Goal: Task Accomplishment & Management: Manage account settings

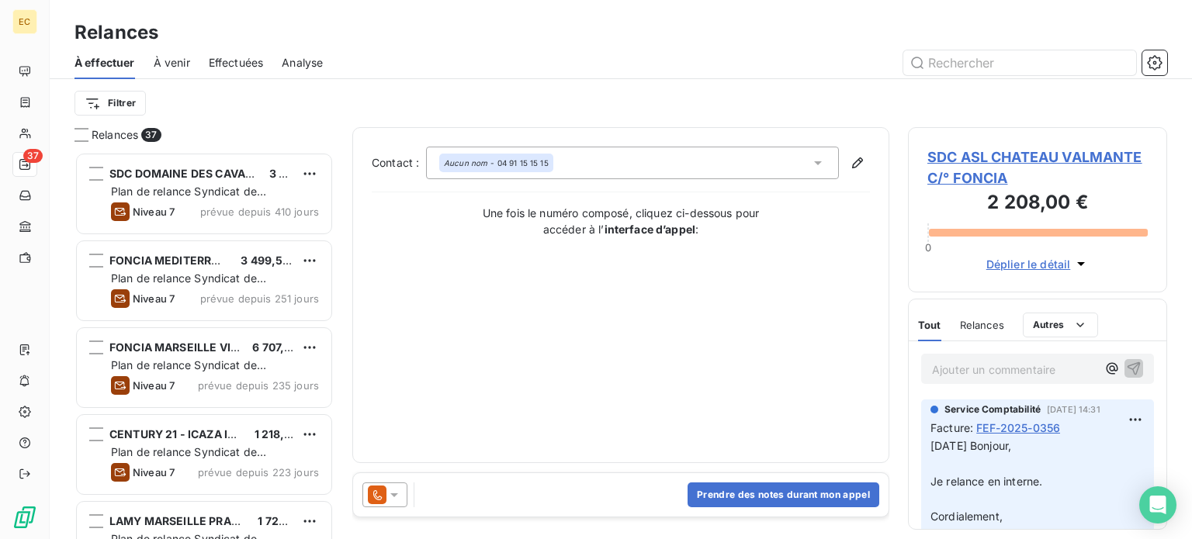
scroll to position [376, 247]
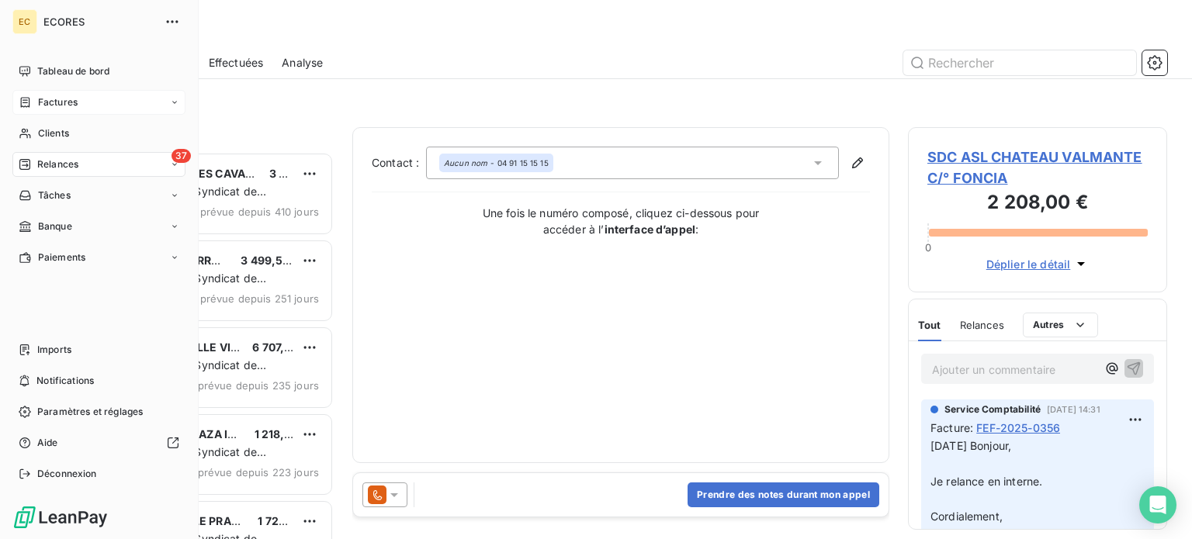
click at [62, 103] on span "Factures" at bounding box center [58, 102] width 40 height 14
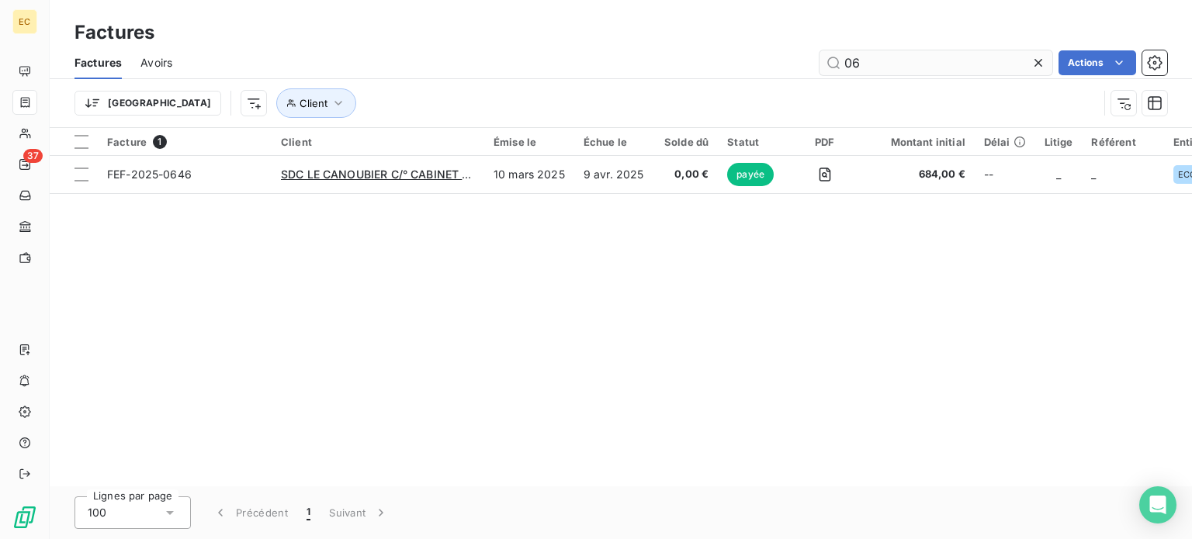
type input "0"
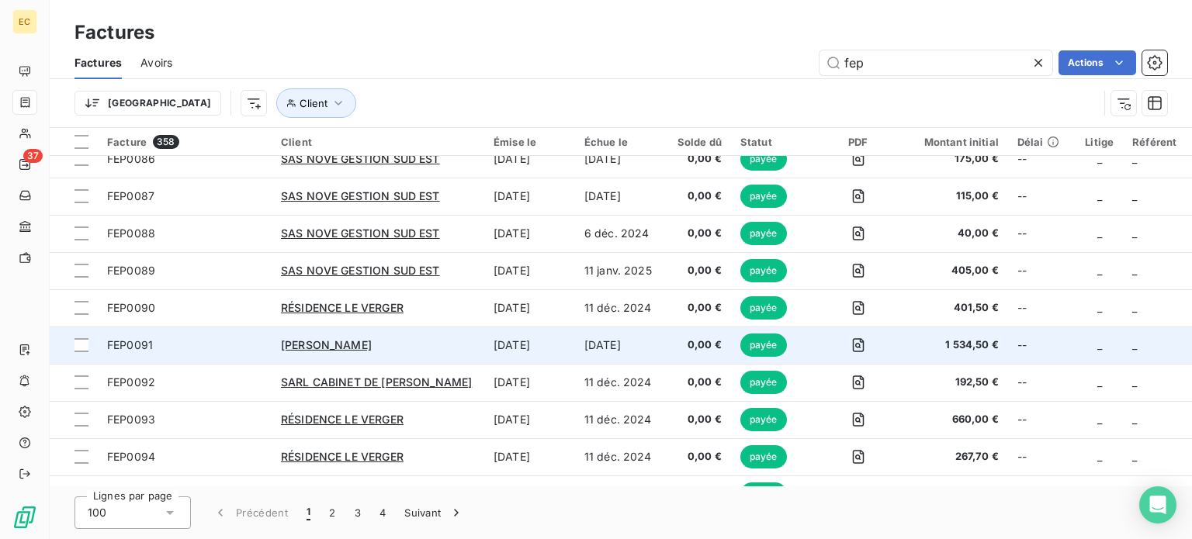
scroll to position [3401, 0]
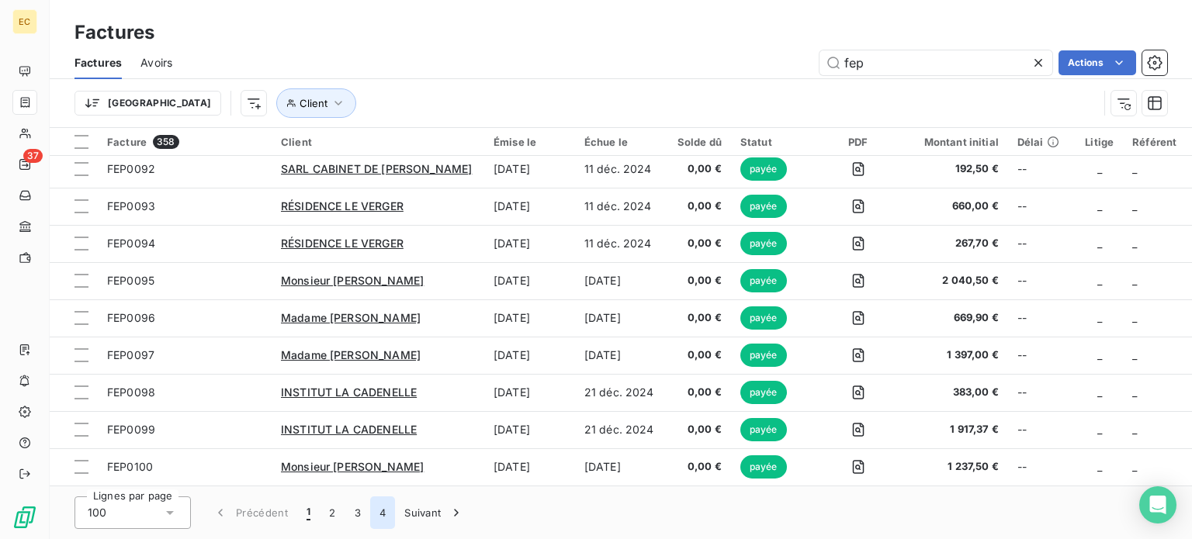
type input "fep"
click at [383, 515] on button "4" at bounding box center [382, 513] width 25 height 33
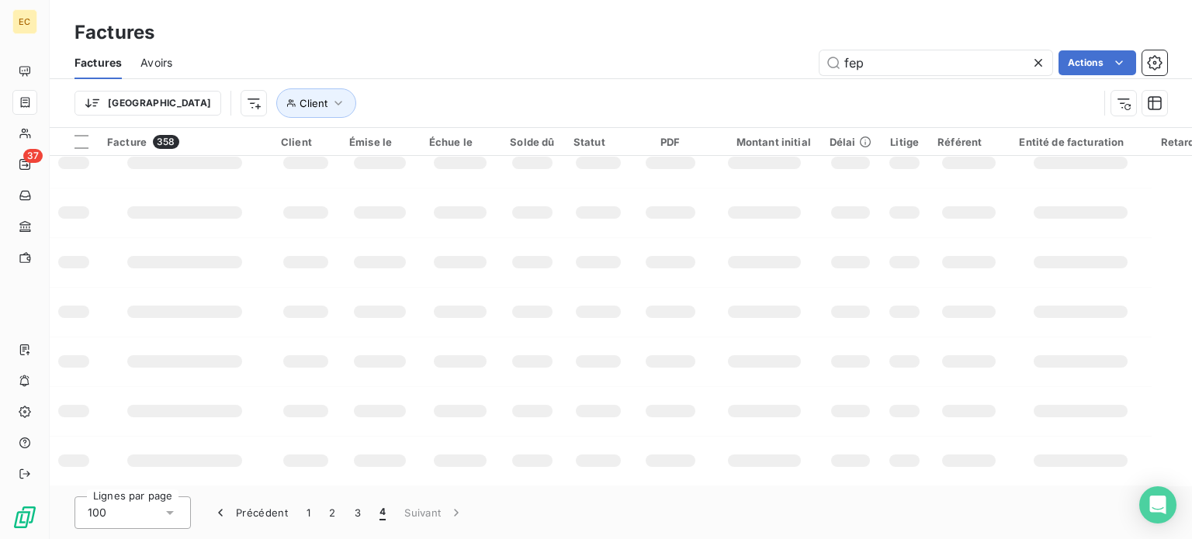
scroll to position [1836, 0]
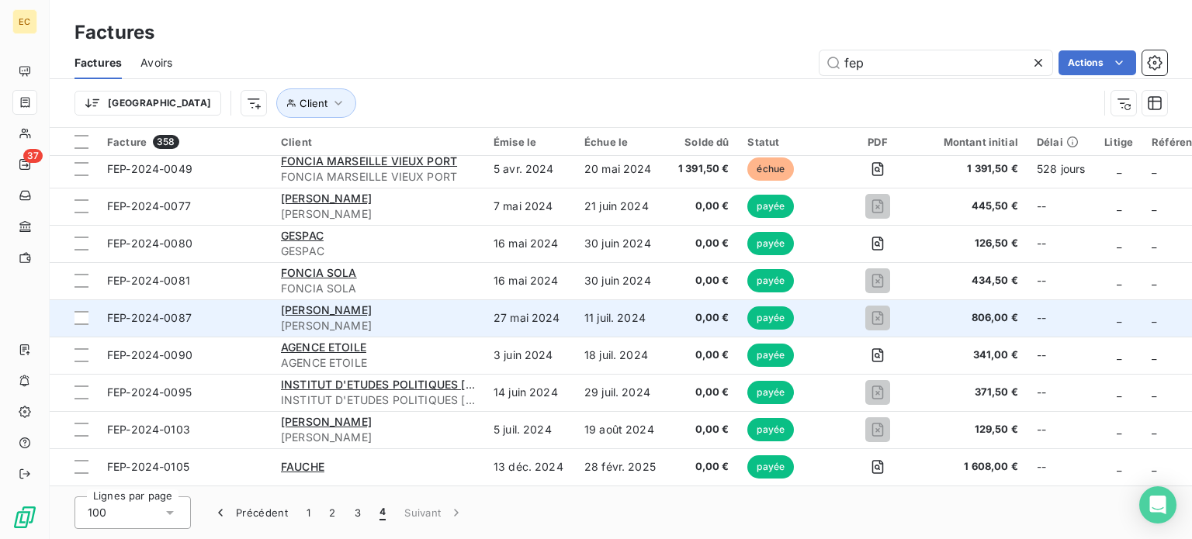
click at [172, 319] on span "FEP-2024-0087" at bounding box center [149, 317] width 85 height 13
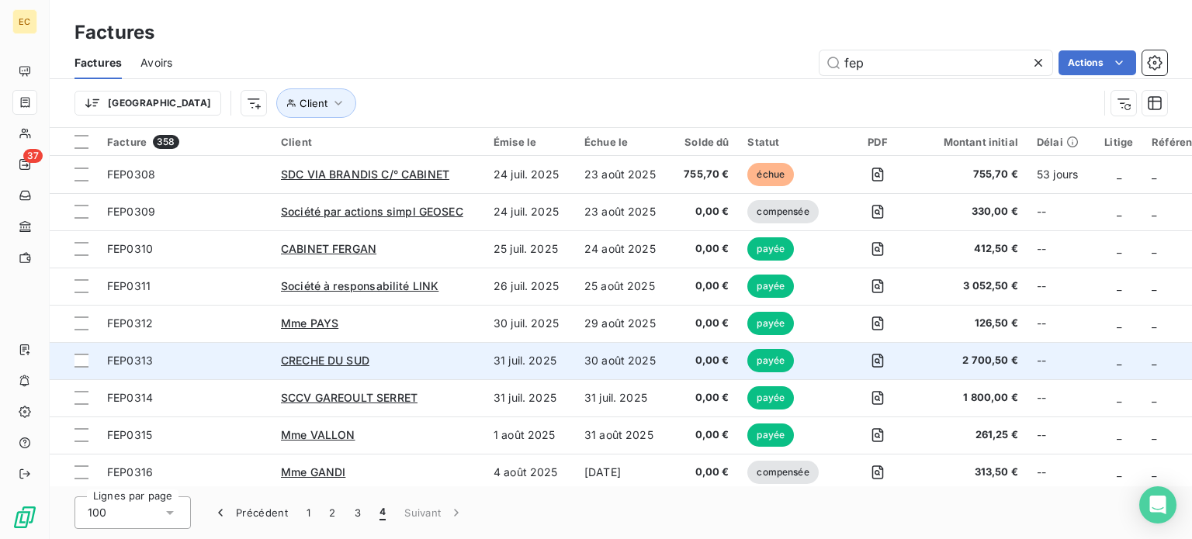
scroll to position [78, 0]
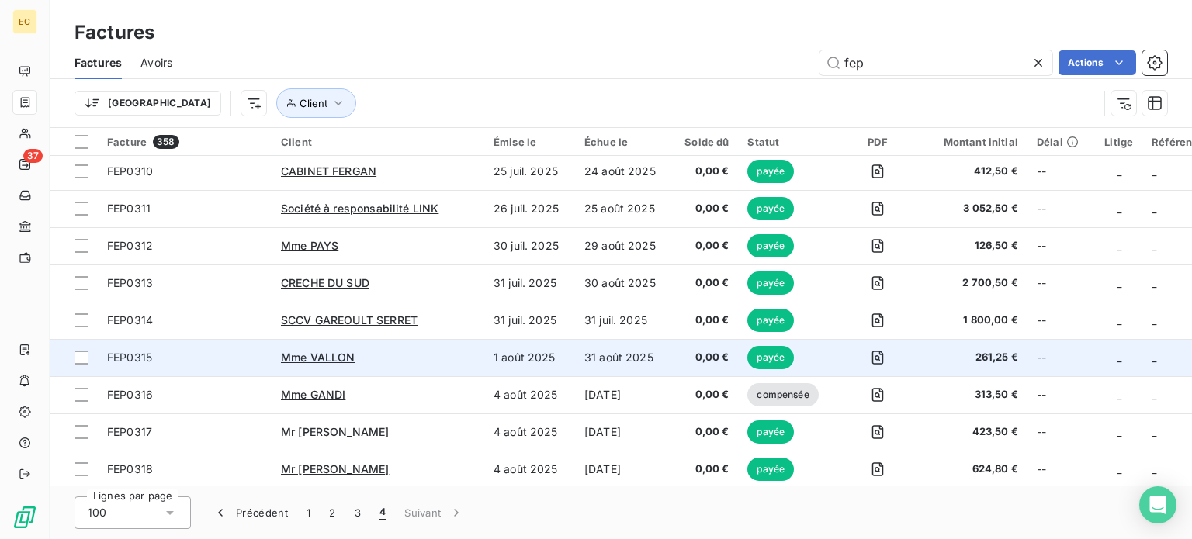
click at [177, 357] on span "FEP0315" at bounding box center [184, 358] width 155 height 16
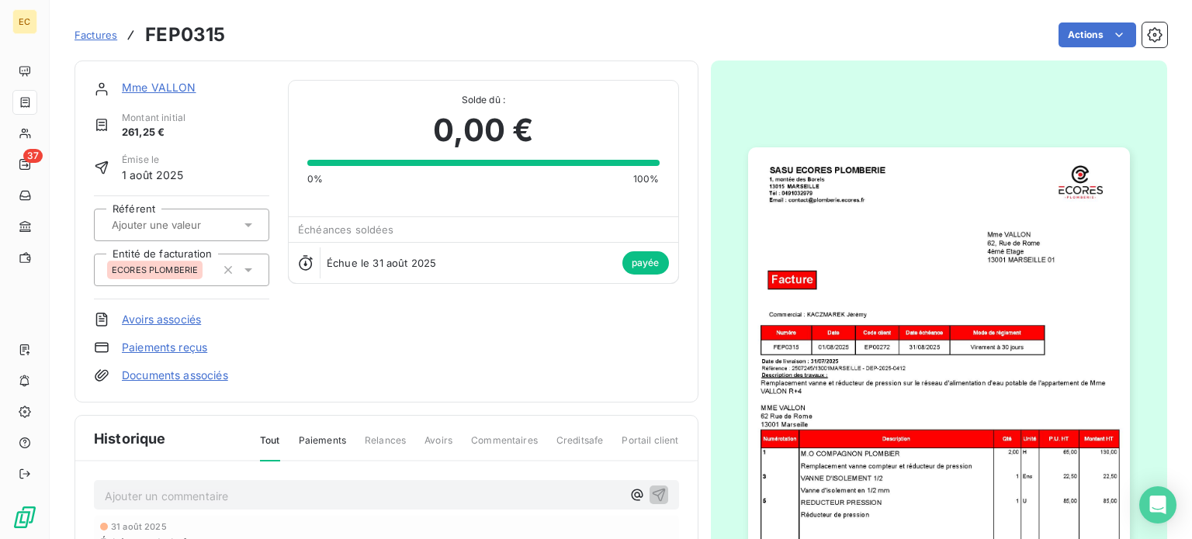
click at [858, 368] on img "button" at bounding box center [939, 416] width 382 height 539
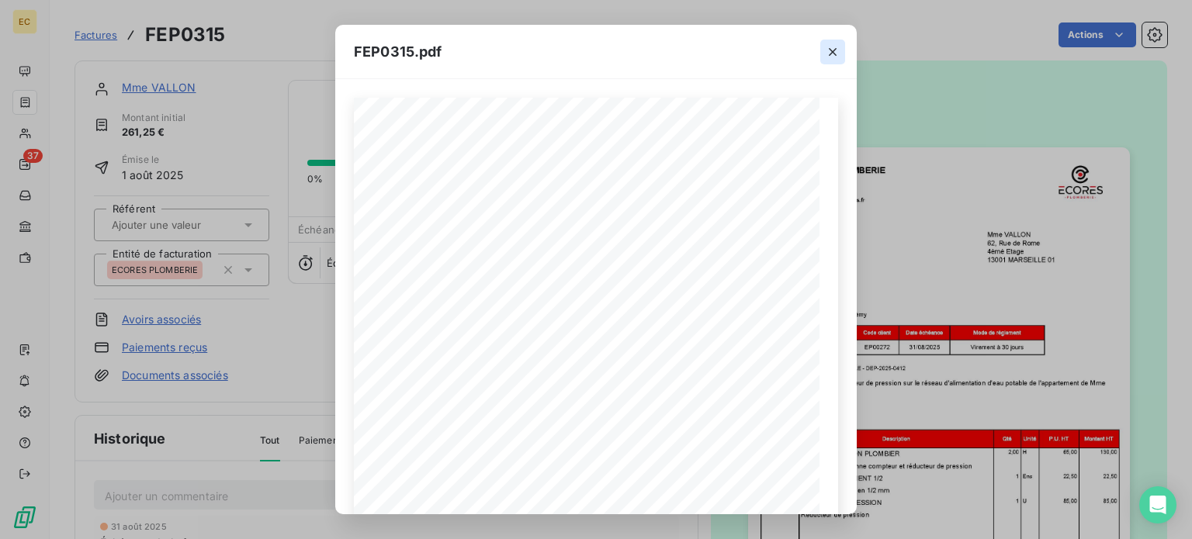
click at [829, 52] on icon "button" at bounding box center [833, 52] width 16 height 16
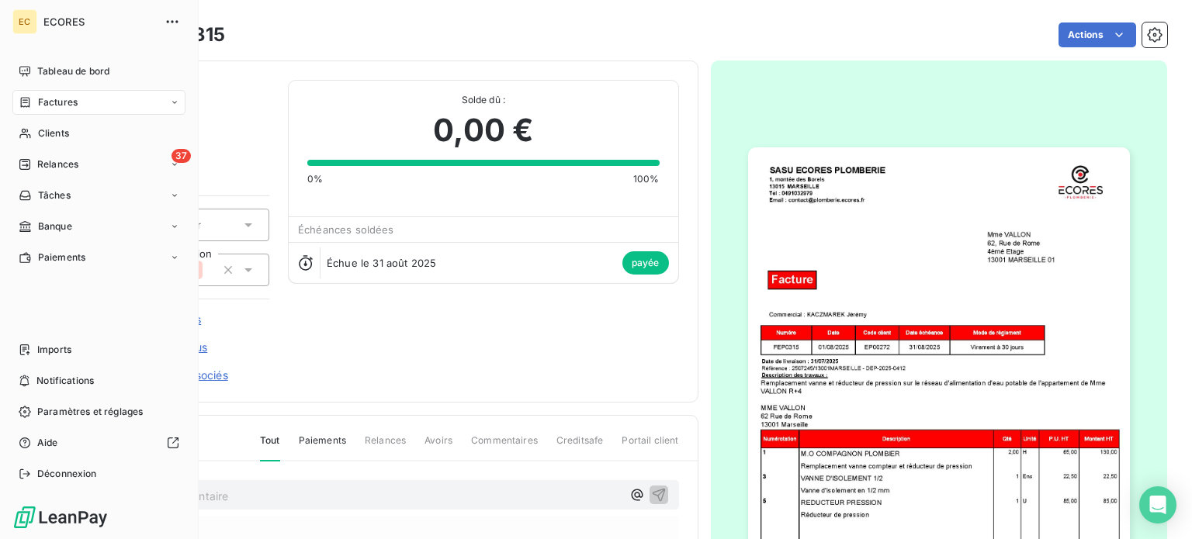
click at [49, 102] on span "Factures" at bounding box center [58, 102] width 40 height 14
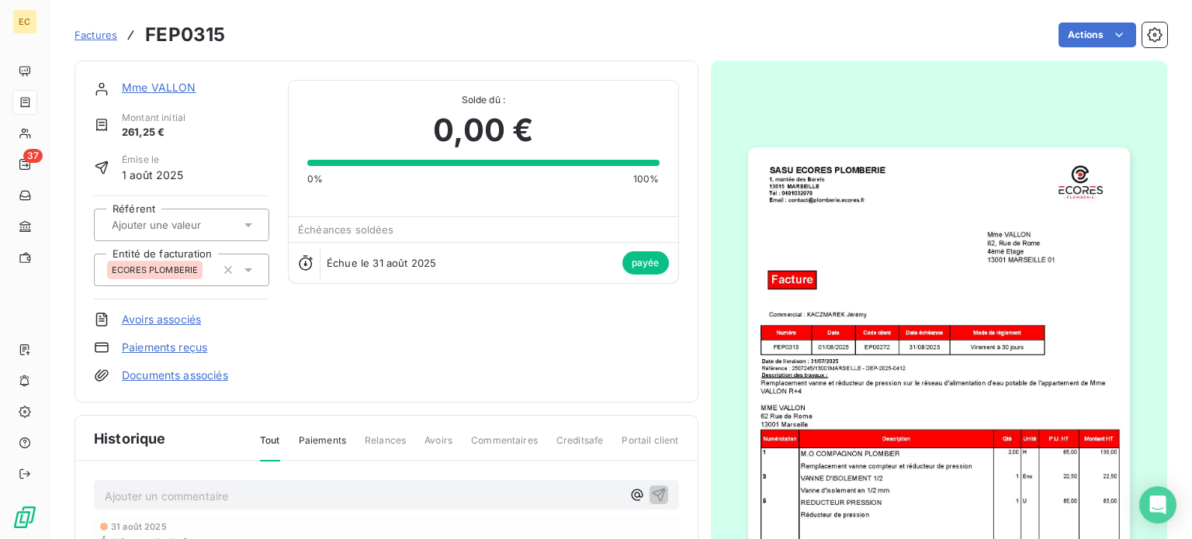
click at [90, 38] on span "Factures" at bounding box center [96, 35] width 43 height 12
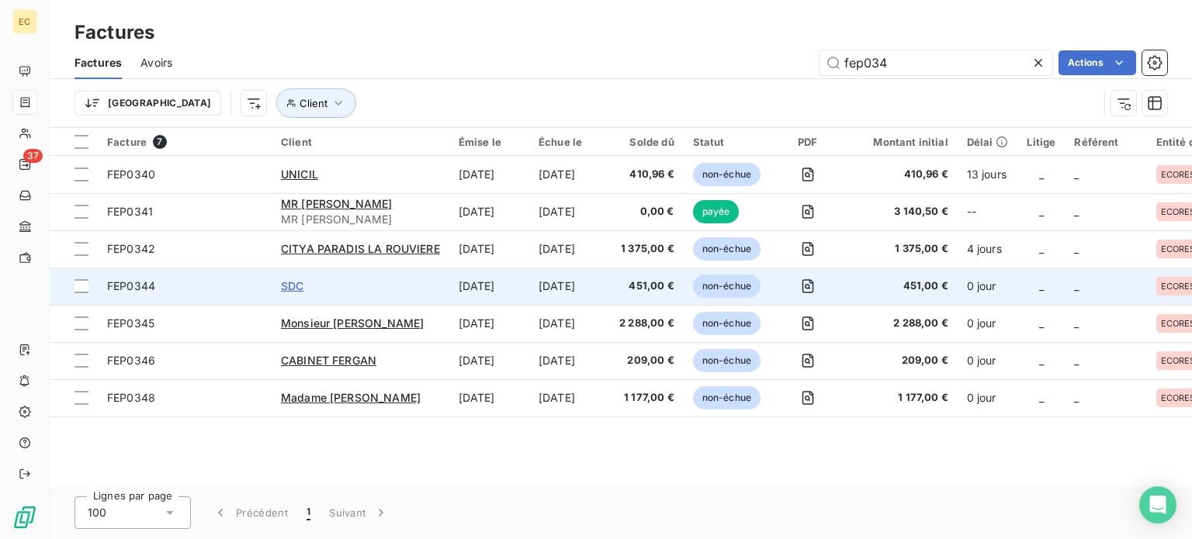
type input "fep034"
click at [294, 288] on span "SDC" at bounding box center [292, 285] width 23 height 13
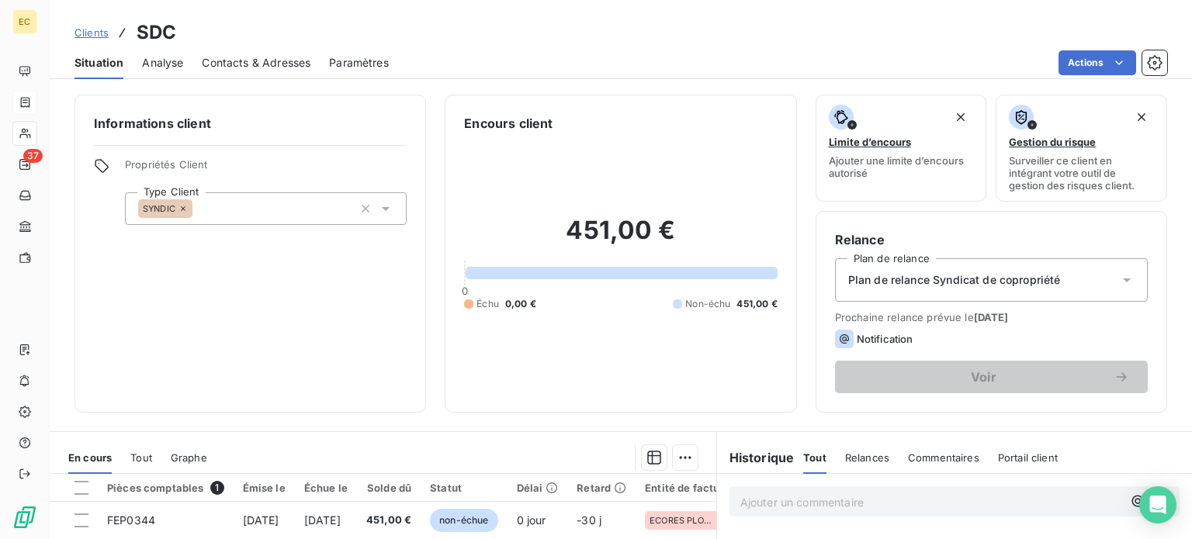
scroll to position [155, 0]
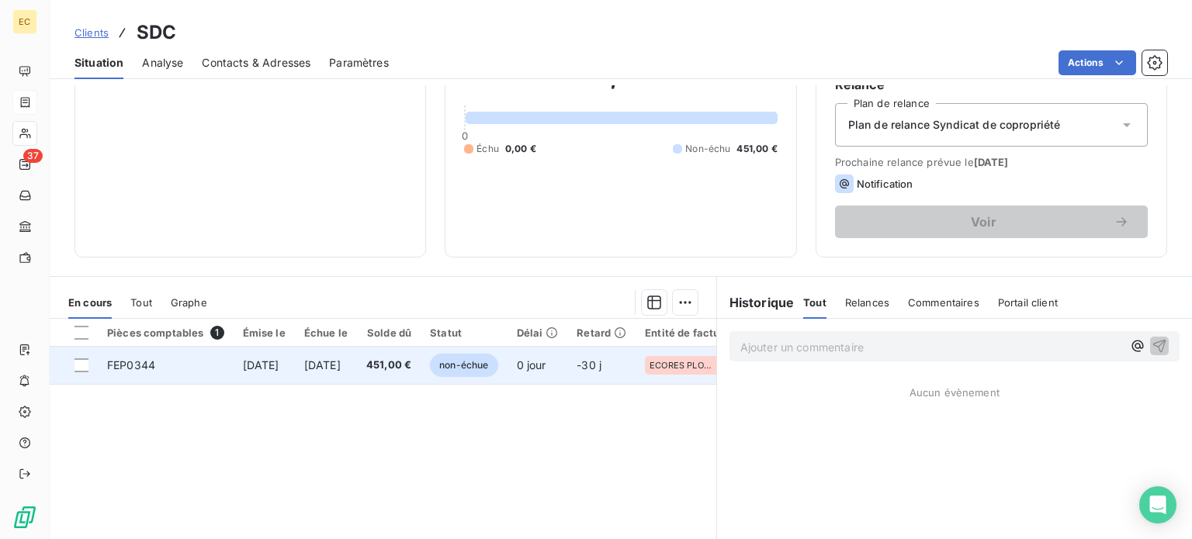
click at [410, 371] on td "451,00 €" at bounding box center [389, 365] width 64 height 37
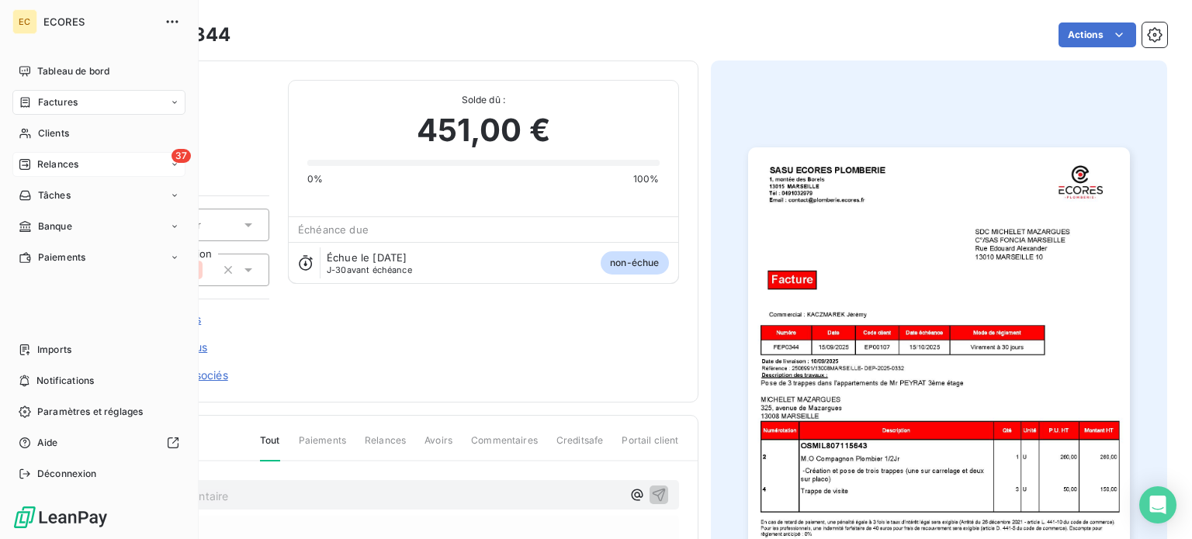
click at [59, 165] on span "Relances" at bounding box center [57, 165] width 41 height 14
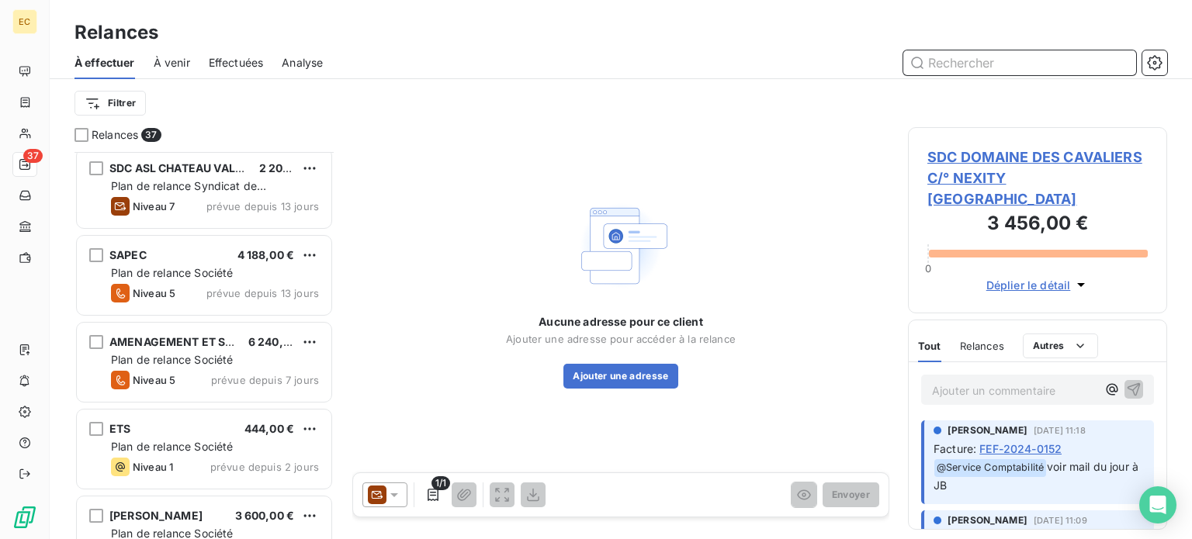
scroll to position [2518, 0]
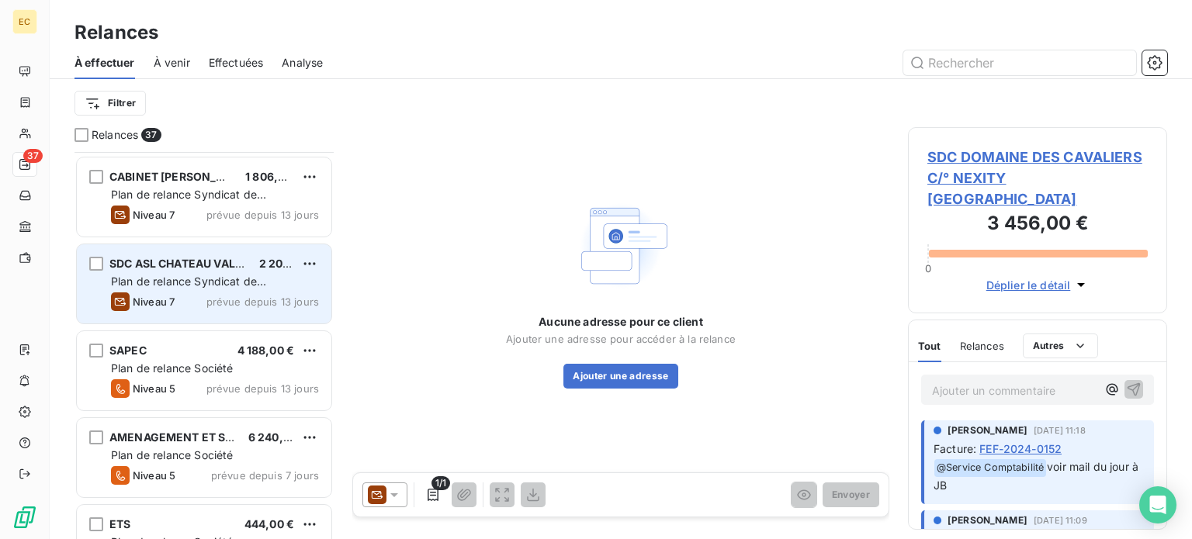
click at [197, 268] on span "SDC ASL CHATEAU VALMANTE C/° FONCIA" at bounding box center [224, 263] width 230 height 13
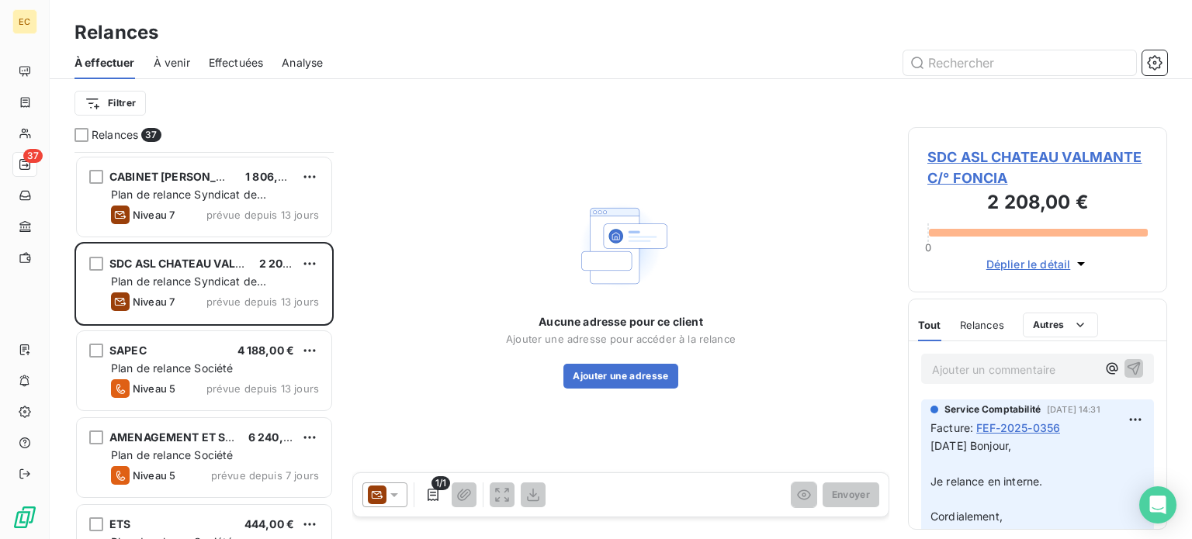
click at [977, 158] on span "SDC ASL CHATEAU VALMANTE C/° FONCIA" at bounding box center [1037, 168] width 220 height 42
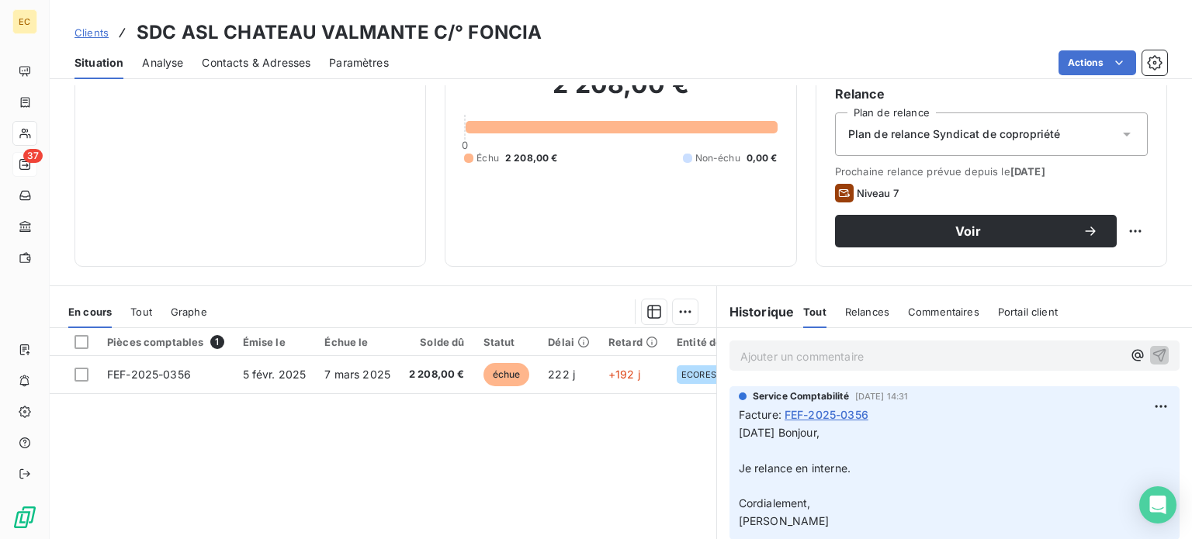
scroll to position [155, 0]
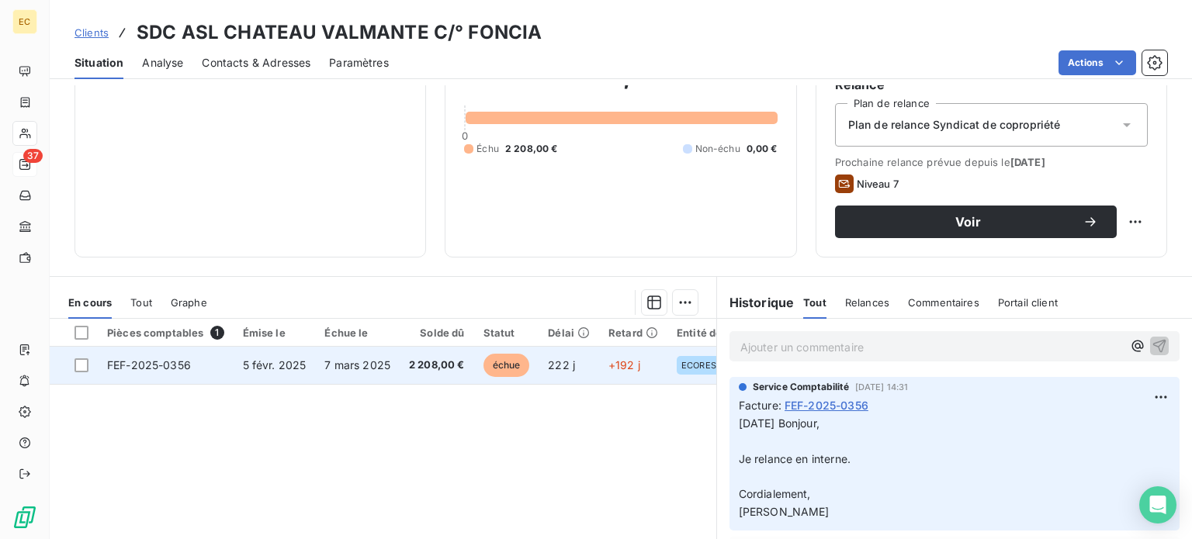
click at [261, 369] on span "5 févr. 2025" at bounding box center [275, 365] width 64 height 13
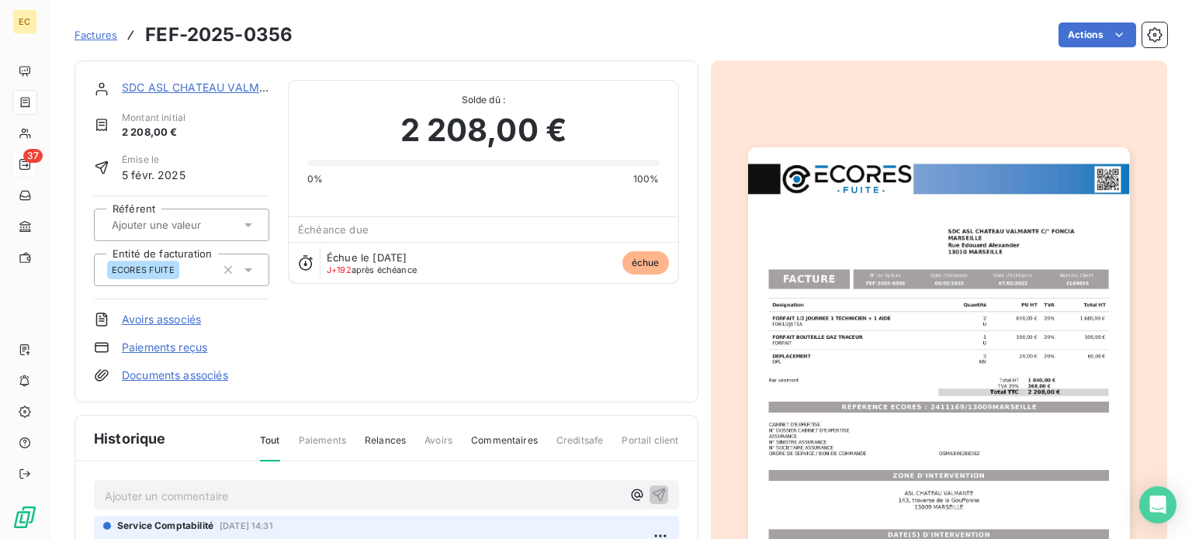
click at [916, 382] on img "button" at bounding box center [939, 416] width 382 height 539
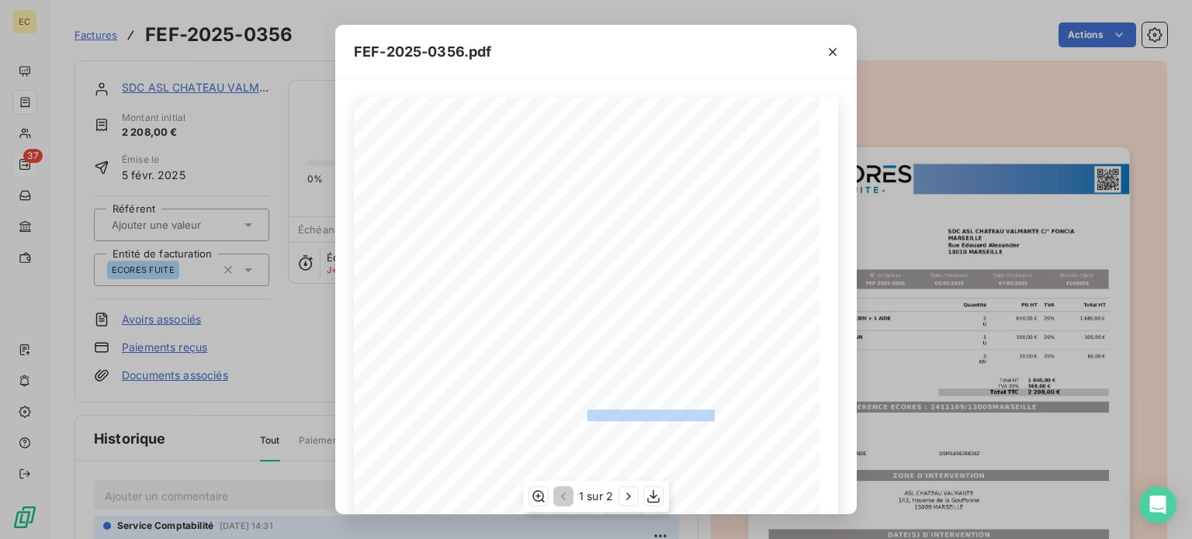
drag, startPoint x: 708, startPoint y: 412, endPoint x: 580, endPoint y: 417, distance: 127.4
click at [580, 417] on span "RÉFÉRENCE ECORES : 2411169/13009MARSEILLE" at bounding box center [595, 415] width 237 height 8
copy span "2411169/13009MARSEILLE"
click at [830, 52] on icon "button" at bounding box center [833, 52] width 16 height 16
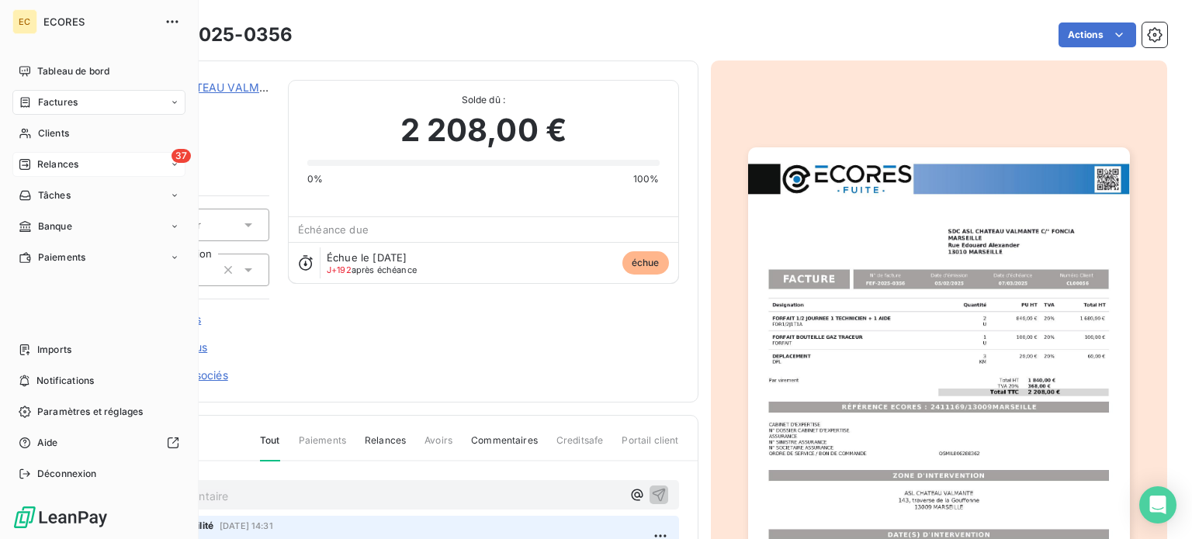
click at [37, 159] on span "Relances" at bounding box center [57, 165] width 41 height 14
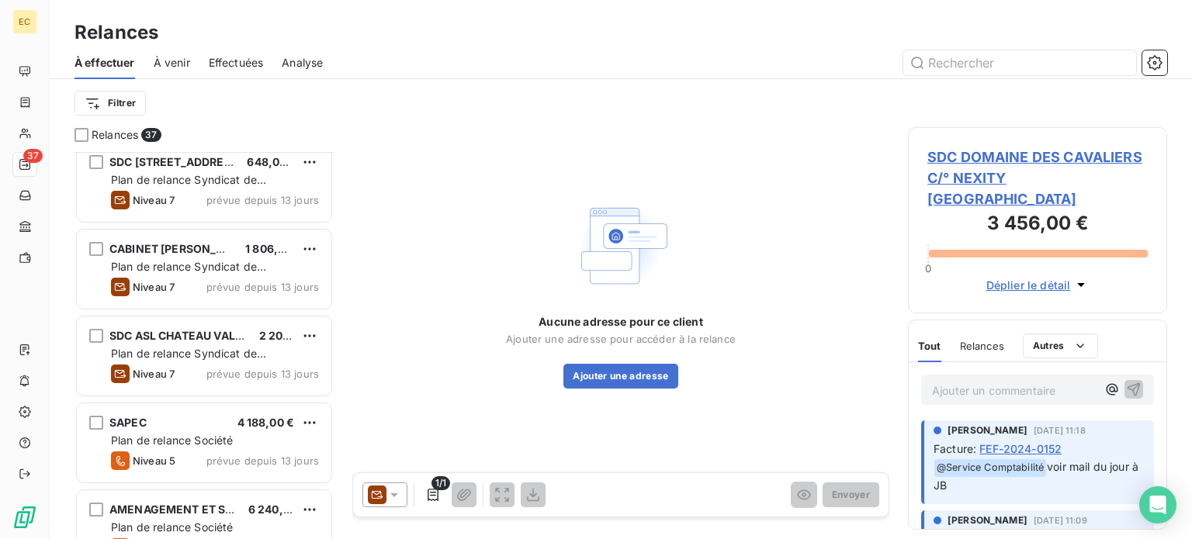
scroll to position [2441, 0]
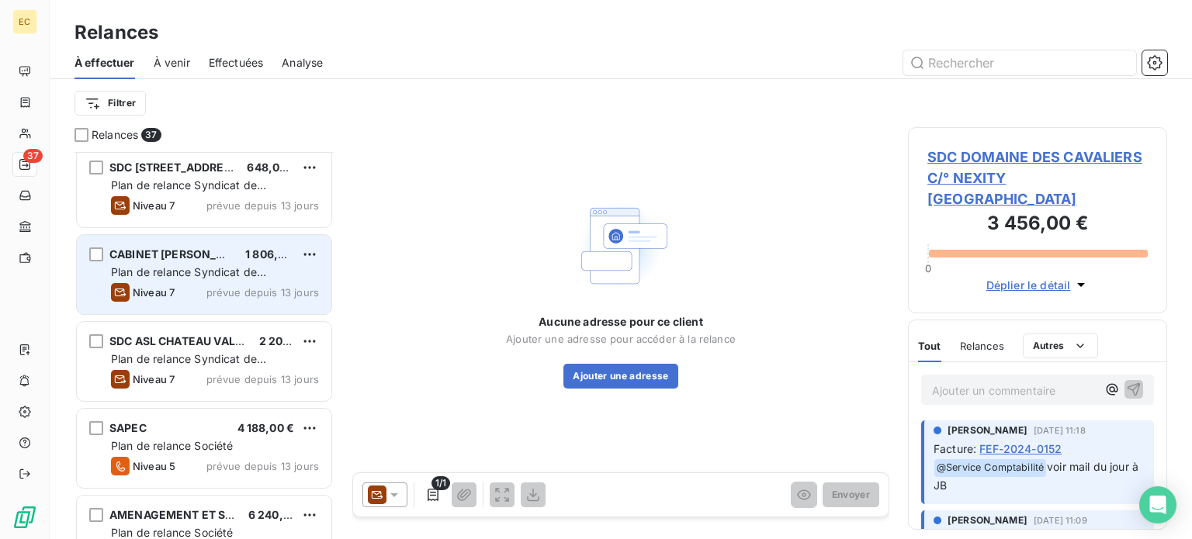
click at [196, 276] on span "Plan de relance Syndicat de copropriété" at bounding box center [188, 279] width 155 height 29
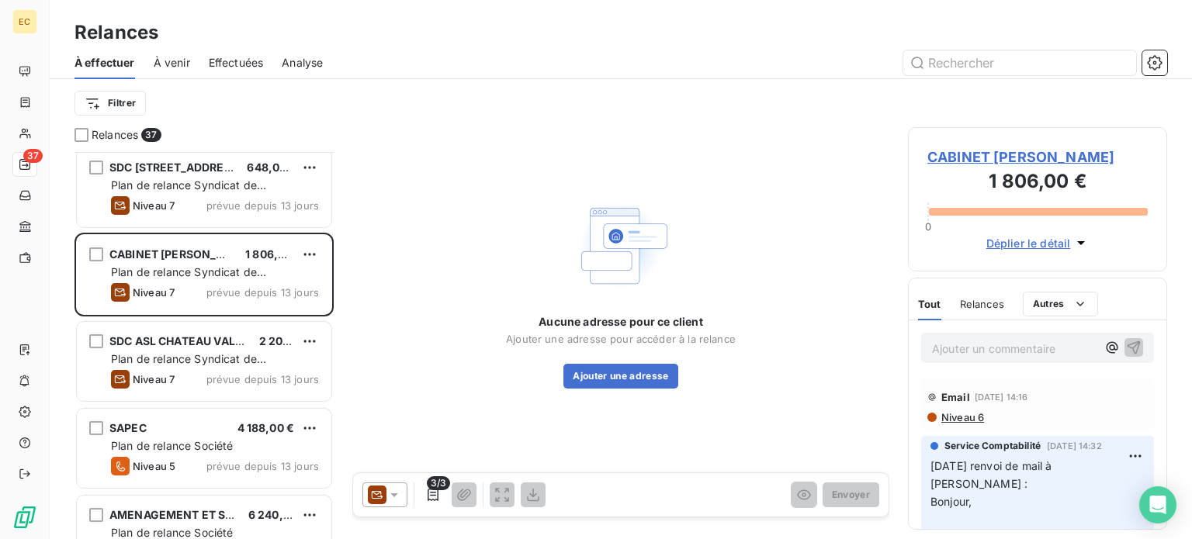
scroll to position [78, 0]
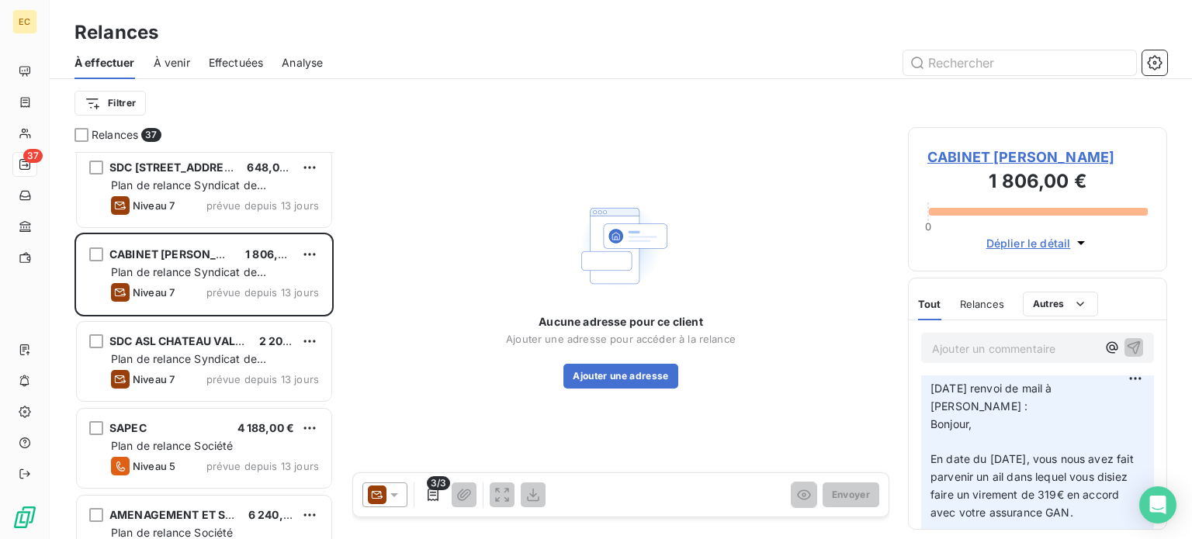
click at [993, 159] on span "CABINET [PERSON_NAME]" at bounding box center [1037, 157] width 220 height 21
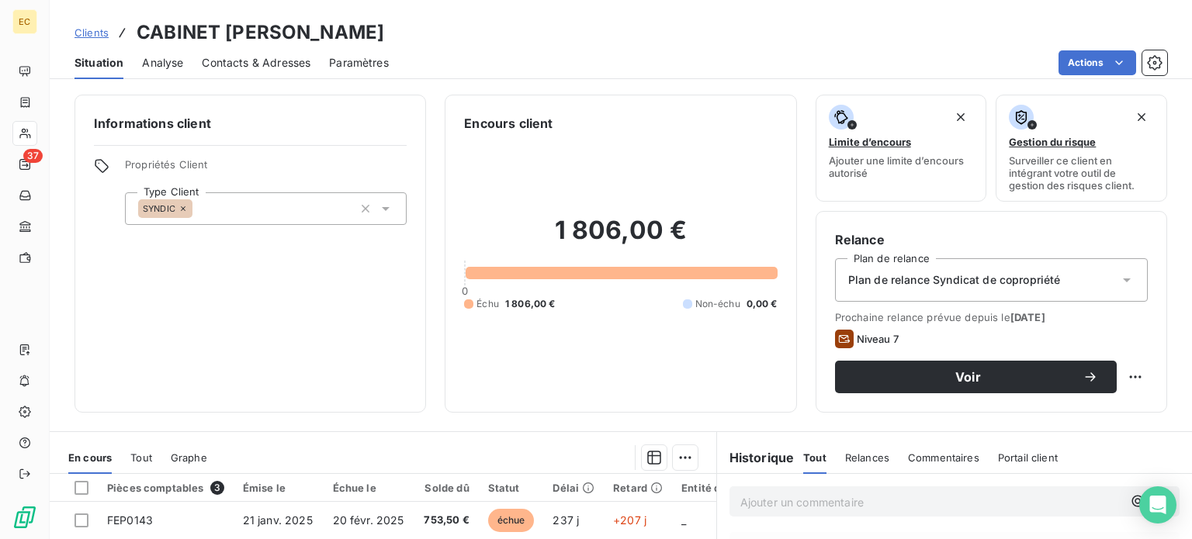
scroll to position [155, 0]
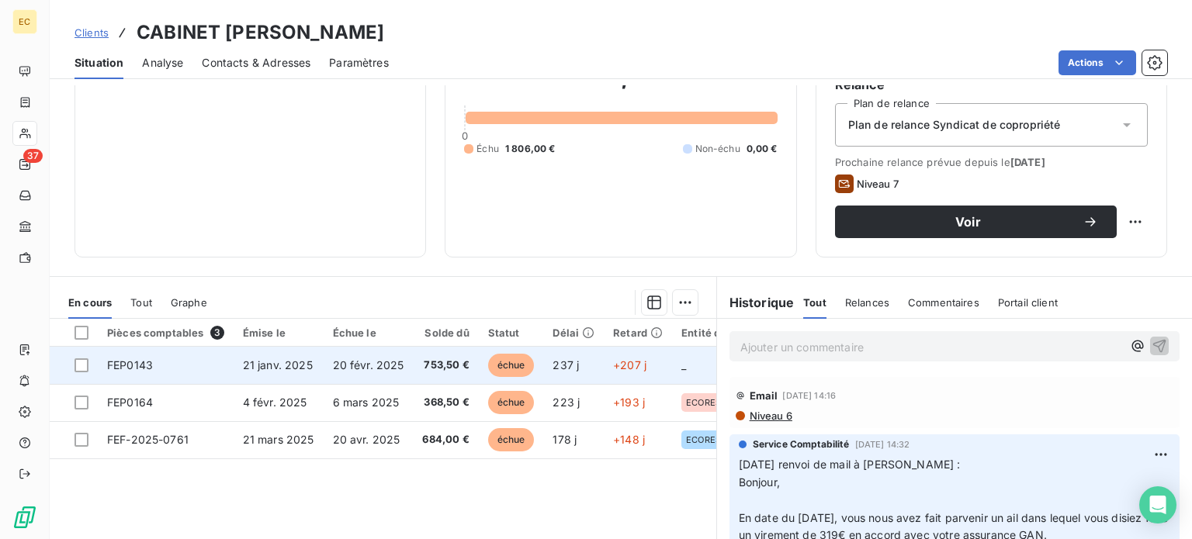
click at [300, 373] on td "21 janv. 2025" at bounding box center [279, 365] width 90 height 37
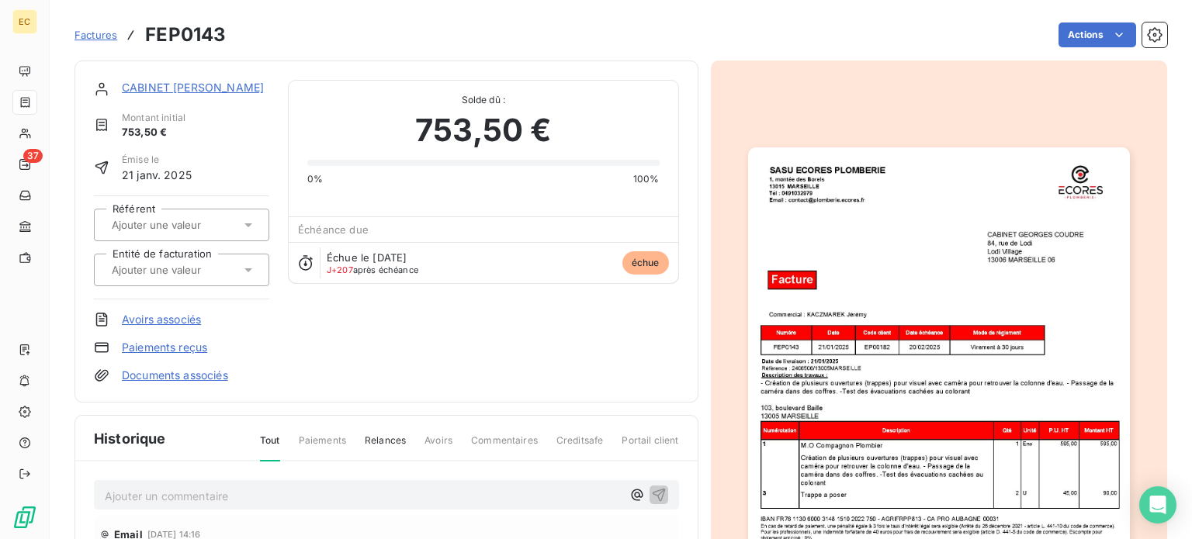
click at [927, 400] on img "button" at bounding box center [939, 416] width 382 height 539
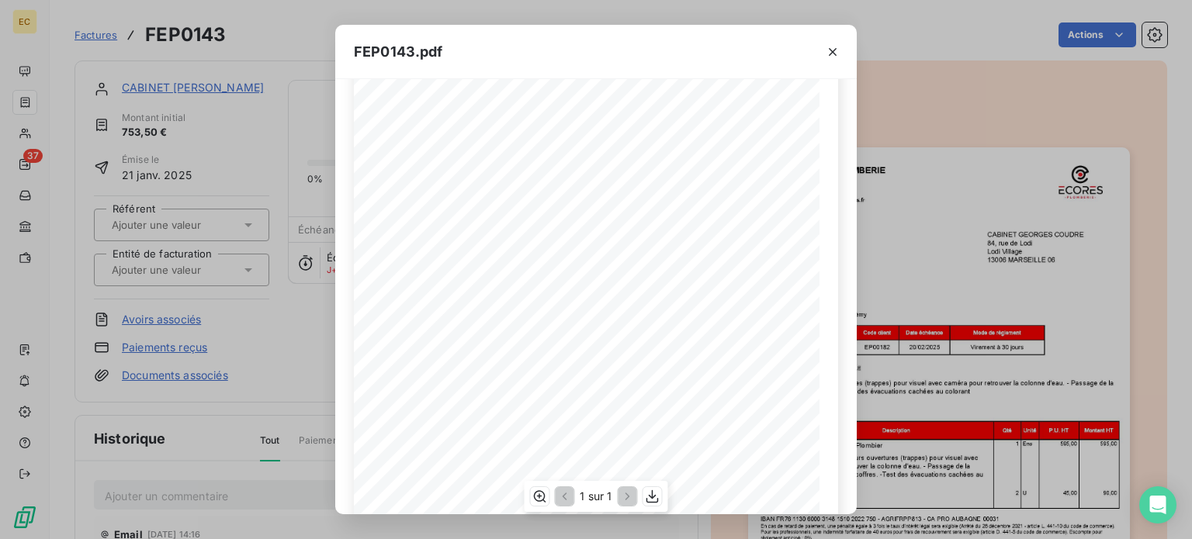
scroll to position [233, 0]
drag, startPoint x: 492, startPoint y: 133, endPoint x: 407, endPoint y: 133, distance: 85.4
click at [407, 133] on span "Référence : 2406506/13005MARSEILLE" at bounding box center [439, 133] width 120 height 7
copy span ": 2406506/13005MARSEILL"
click at [833, 53] on icon "button" at bounding box center [833, 52] width 16 height 16
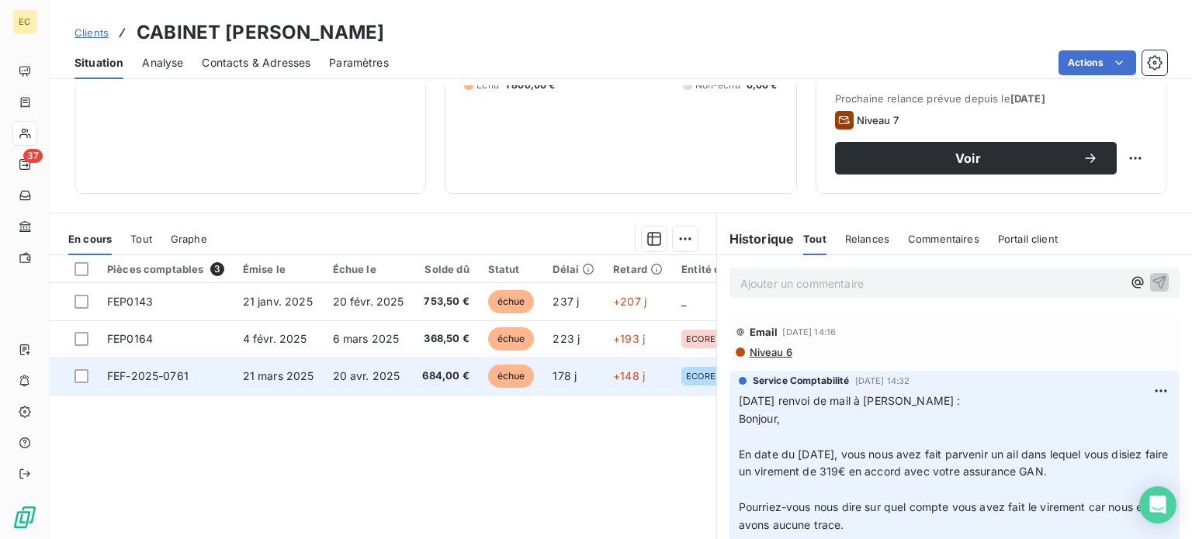
scroll to position [233, 0]
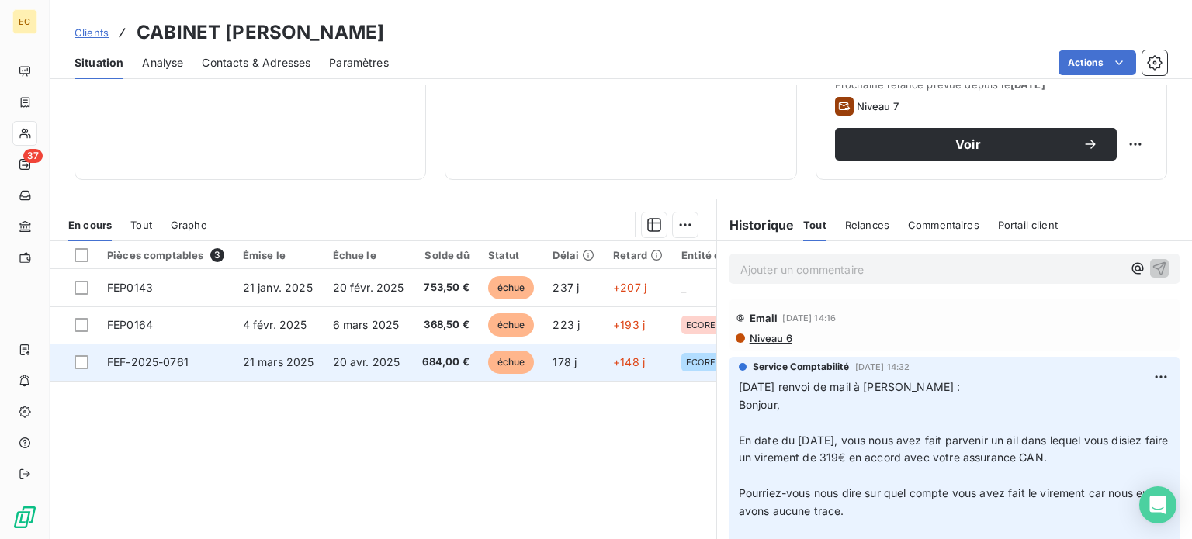
click at [208, 363] on td "FEF-2025-0761" at bounding box center [166, 362] width 136 height 37
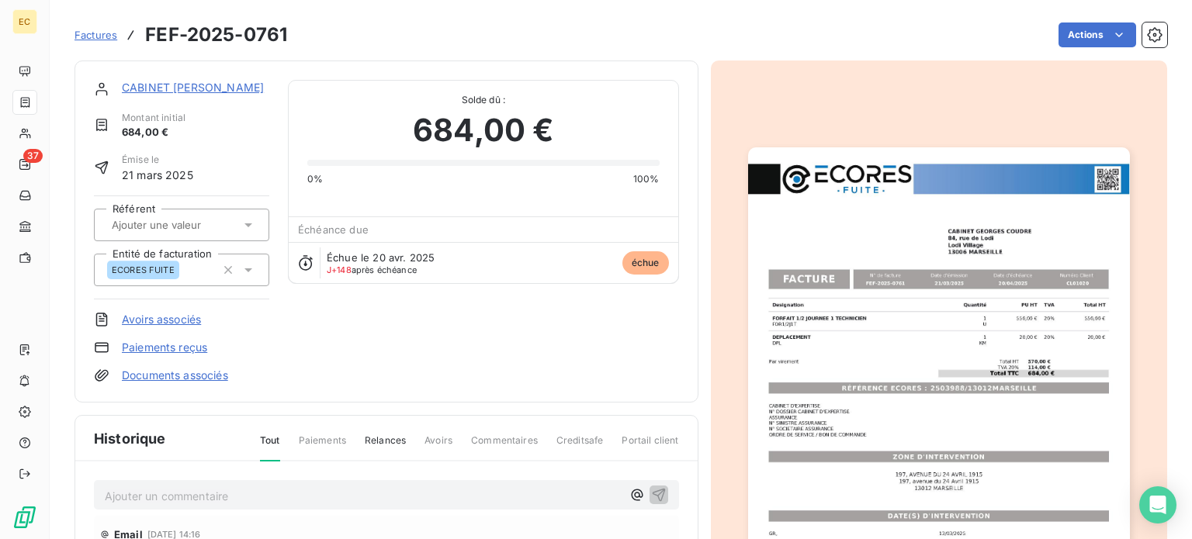
click at [847, 384] on img "button" at bounding box center [939, 416] width 382 height 539
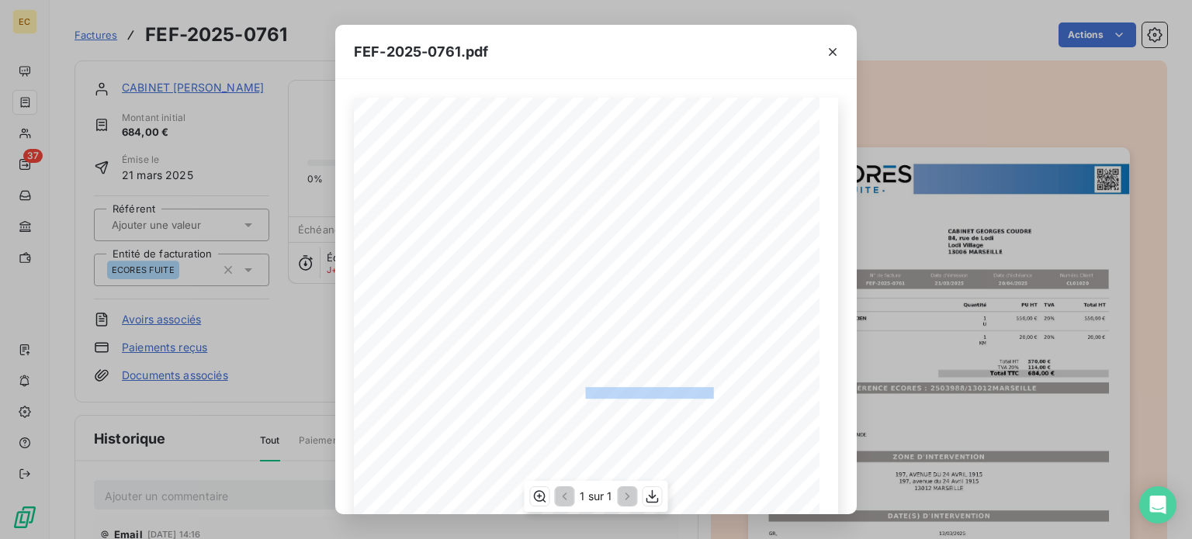
drag, startPoint x: 708, startPoint y: 392, endPoint x: 578, endPoint y: 391, distance: 129.6
click at [578, 391] on span "RÉFÉRENCE ECORES : 2503988/13012MARSEILLE" at bounding box center [595, 391] width 237 height 8
copy span "2503988/13012MARSEILLE"
click at [831, 50] on icon "button" at bounding box center [833, 52] width 8 height 8
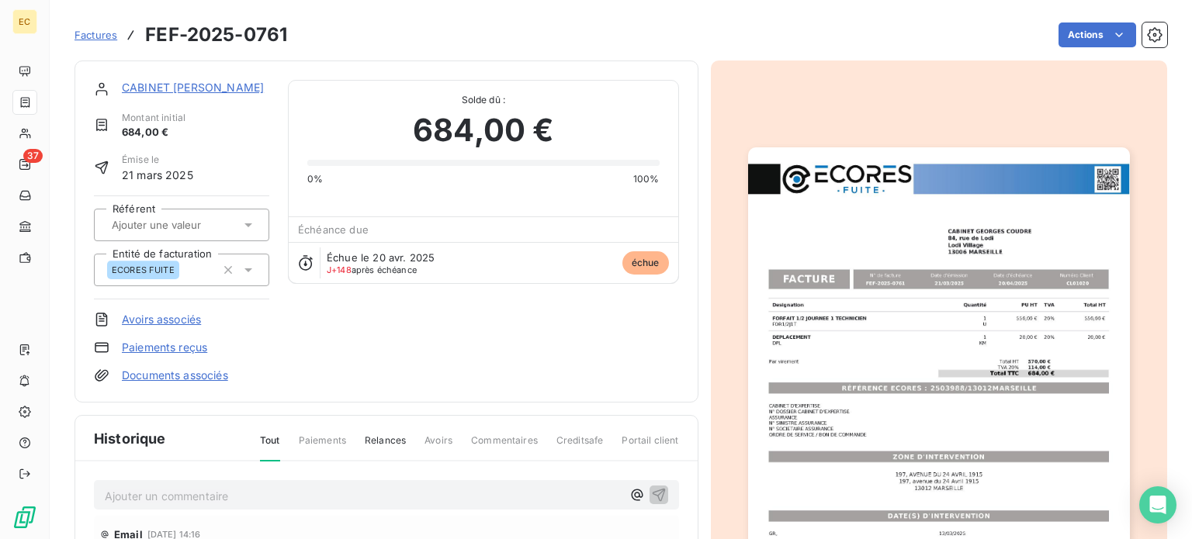
click at [163, 85] on link "CABINET [PERSON_NAME]" at bounding box center [193, 87] width 142 height 13
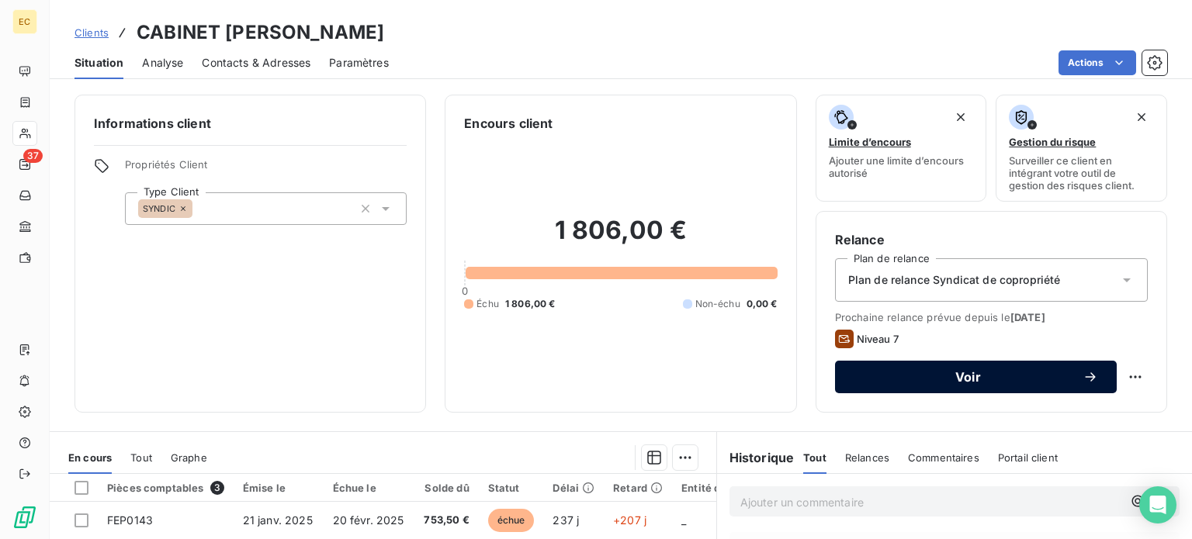
click at [914, 373] on span "Voir" at bounding box center [968, 377] width 229 height 12
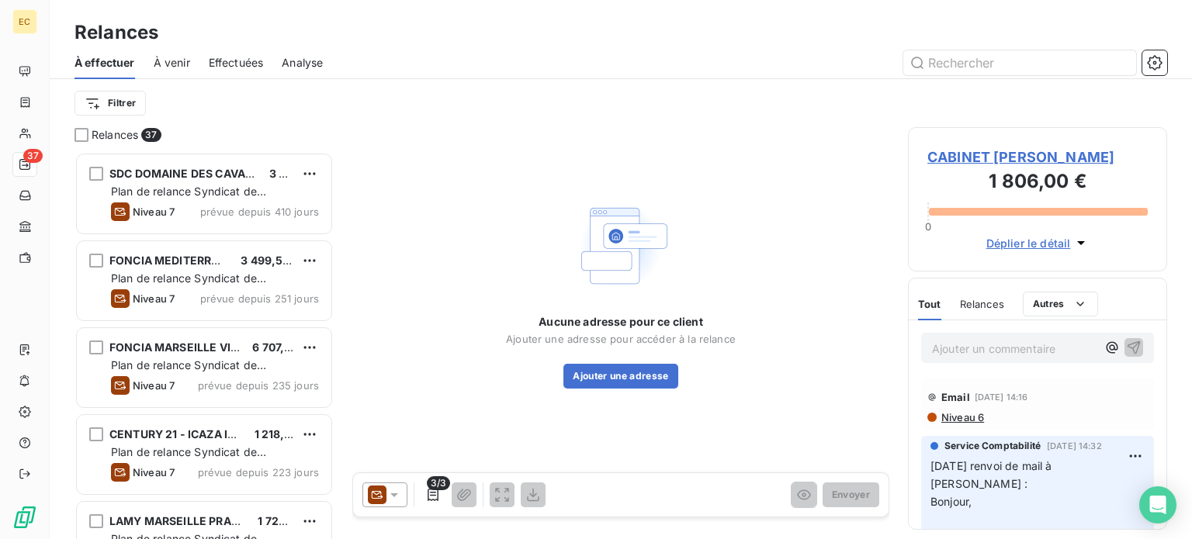
scroll to position [376, 247]
click at [396, 497] on icon at bounding box center [394, 495] width 16 height 16
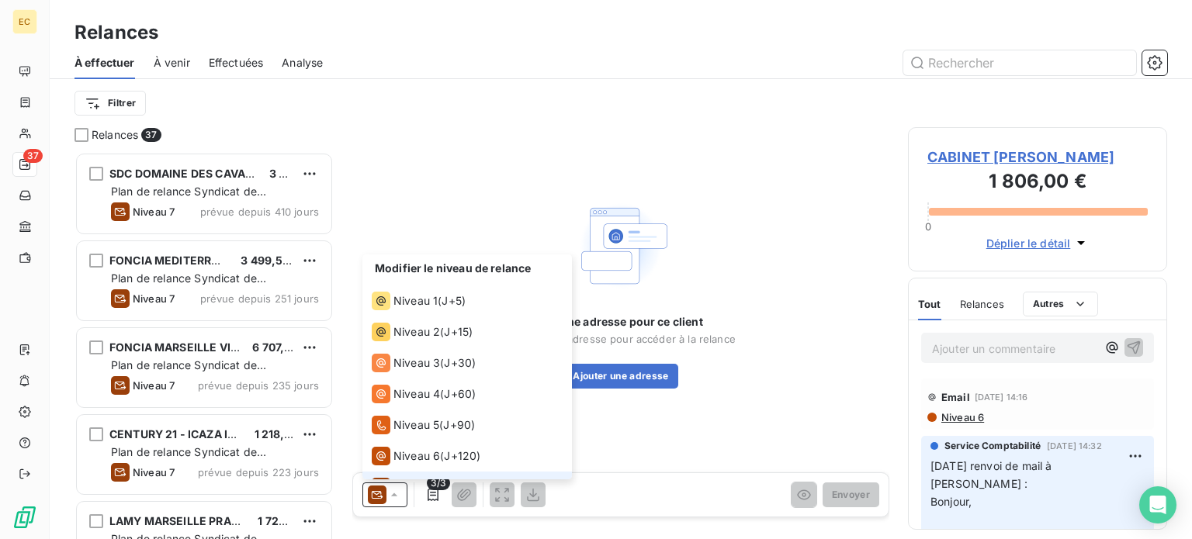
scroll to position [23, 0]
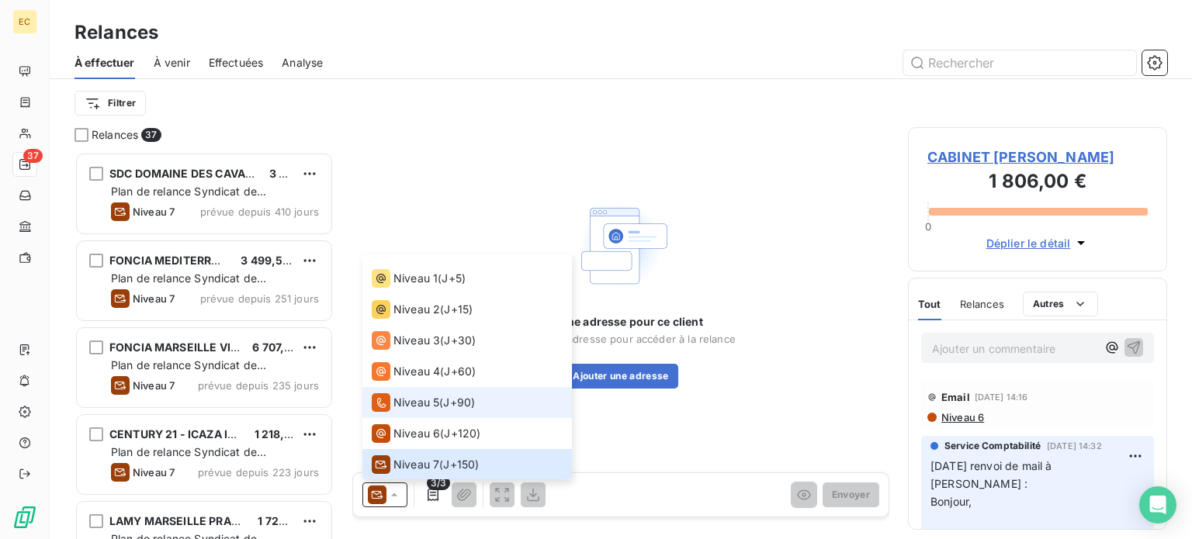
click at [407, 396] on span "Niveau 5" at bounding box center [416, 403] width 46 height 16
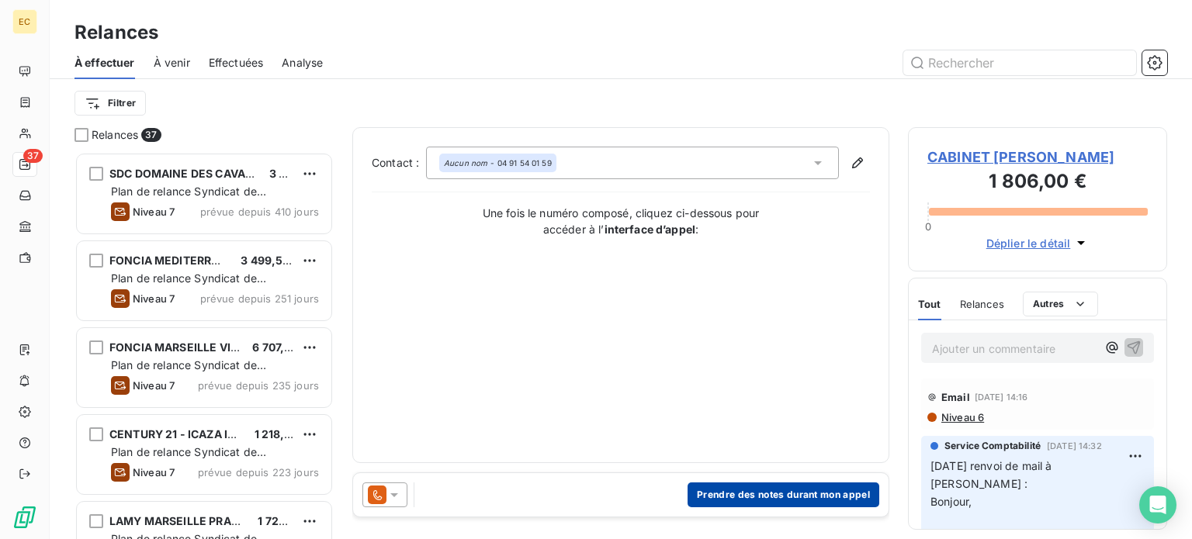
click at [751, 497] on button "Prendre des notes durant mon appel" at bounding box center [784, 495] width 192 height 25
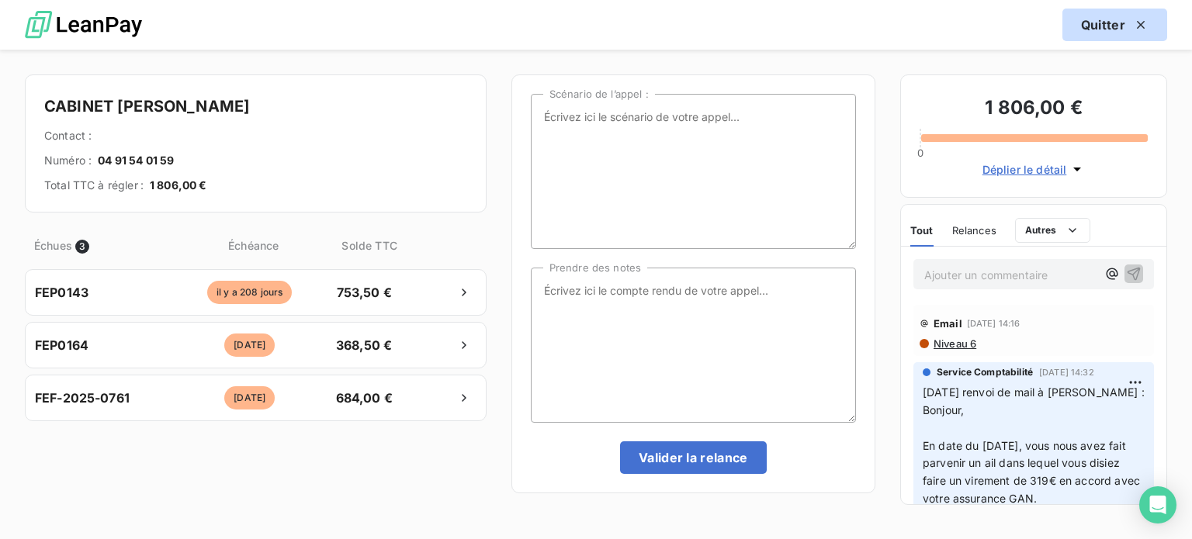
click at [1142, 21] on icon "button" at bounding box center [1141, 25] width 16 height 16
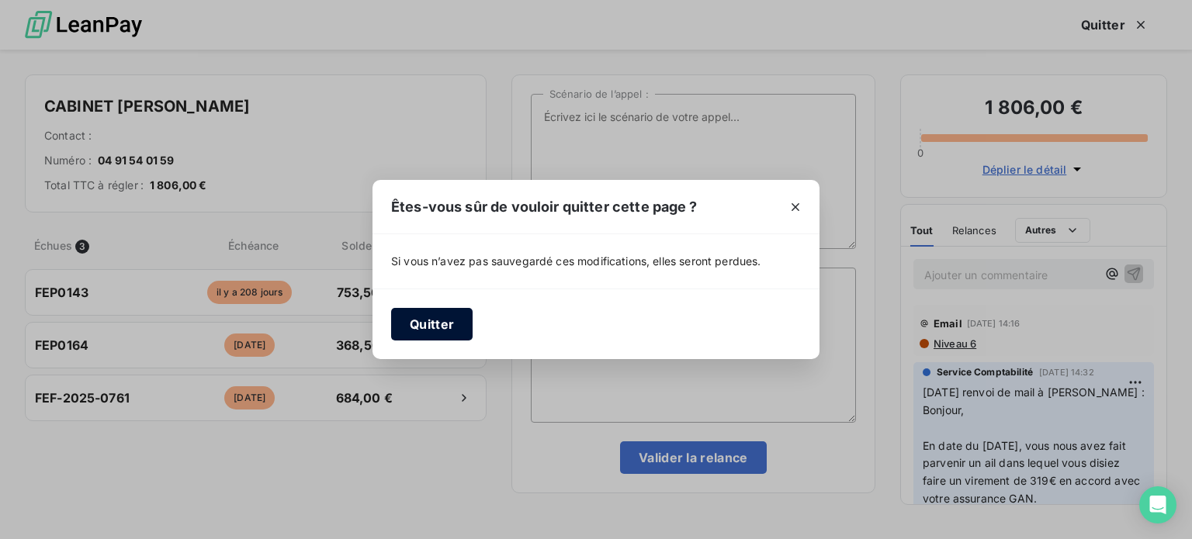
click at [445, 324] on button "Quitter" at bounding box center [431, 324] width 81 height 33
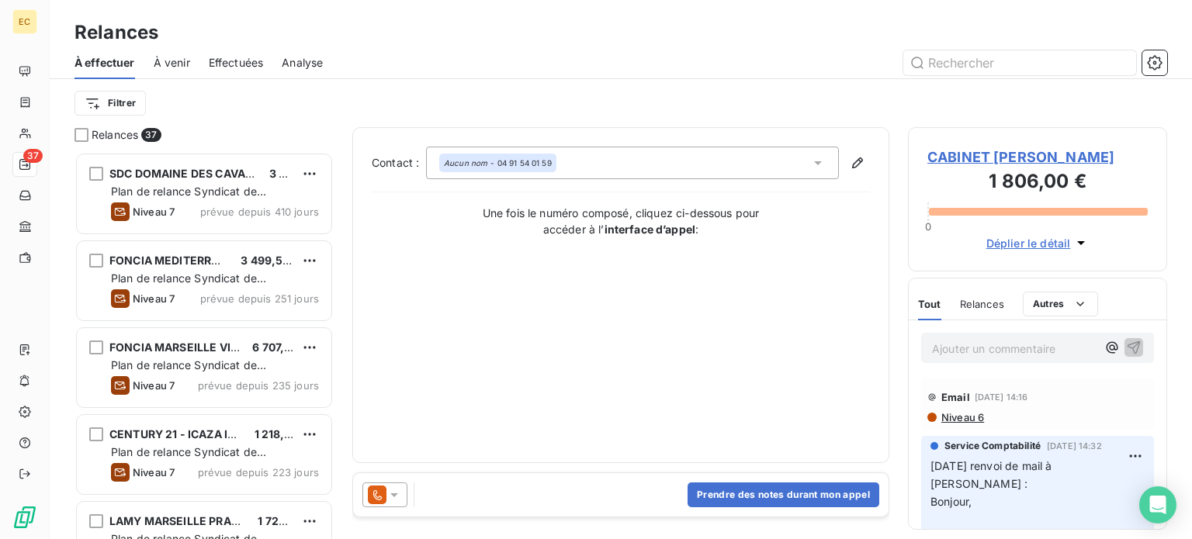
click at [1004, 152] on span "CABINET [PERSON_NAME]" at bounding box center [1037, 157] width 220 height 21
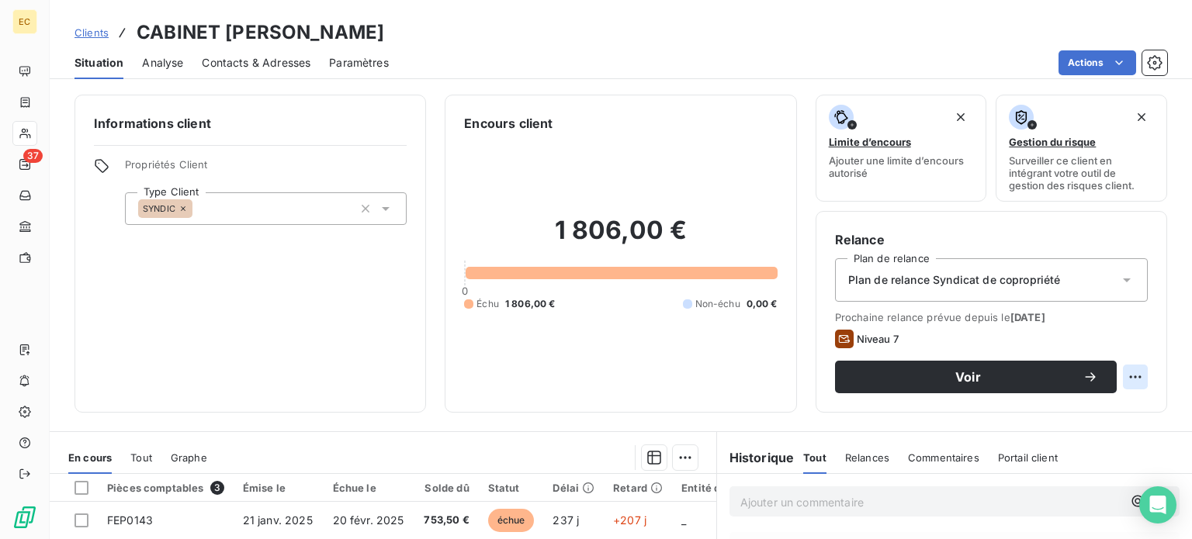
click at [1124, 378] on html "EC 37 Clients CABINET GEORGES COUDRE Situation Analyse Contacts & Adresses Para…" at bounding box center [596, 269] width 1192 height 539
click at [1076, 411] on div "Replanifier cette action" at bounding box center [1059, 411] width 139 height 25
select select "8"
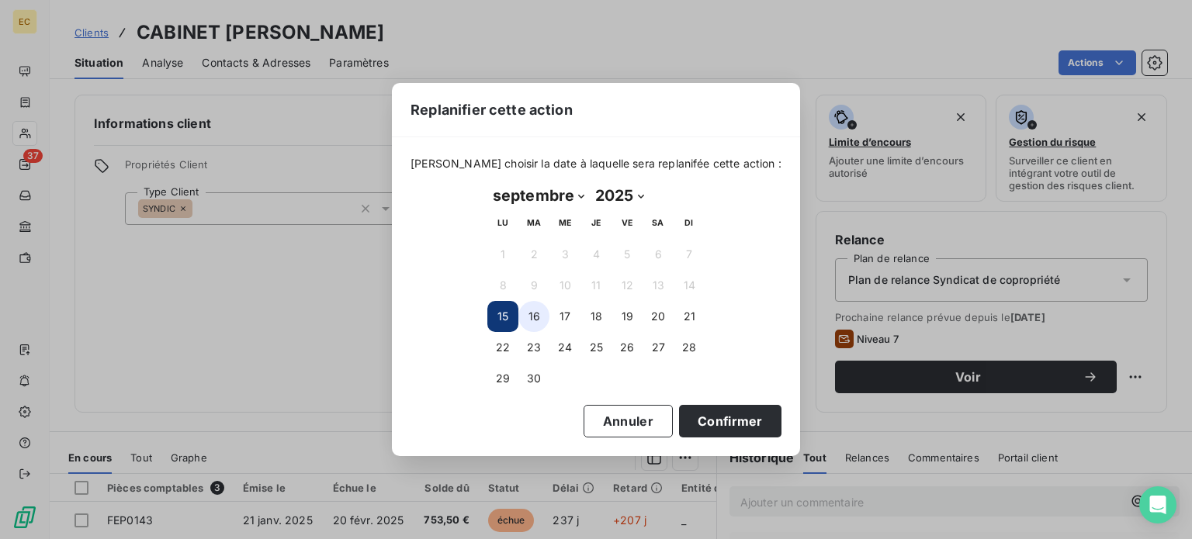
click at [532, 314] on button "16" at bounding box center [533, 316] width 31 height 31
click at [684, 425] on button "Confirmer" at bounding box center [730, 421] width 102 height 33
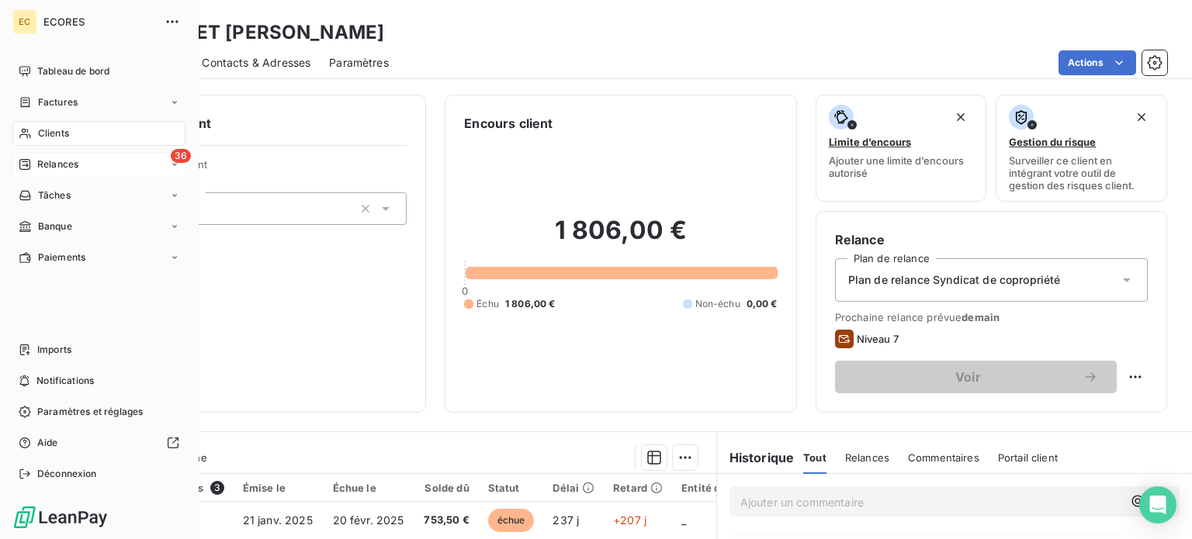
click at [47, 169] on span "Relances" at bounding box center [57, 165] width 41 height 14
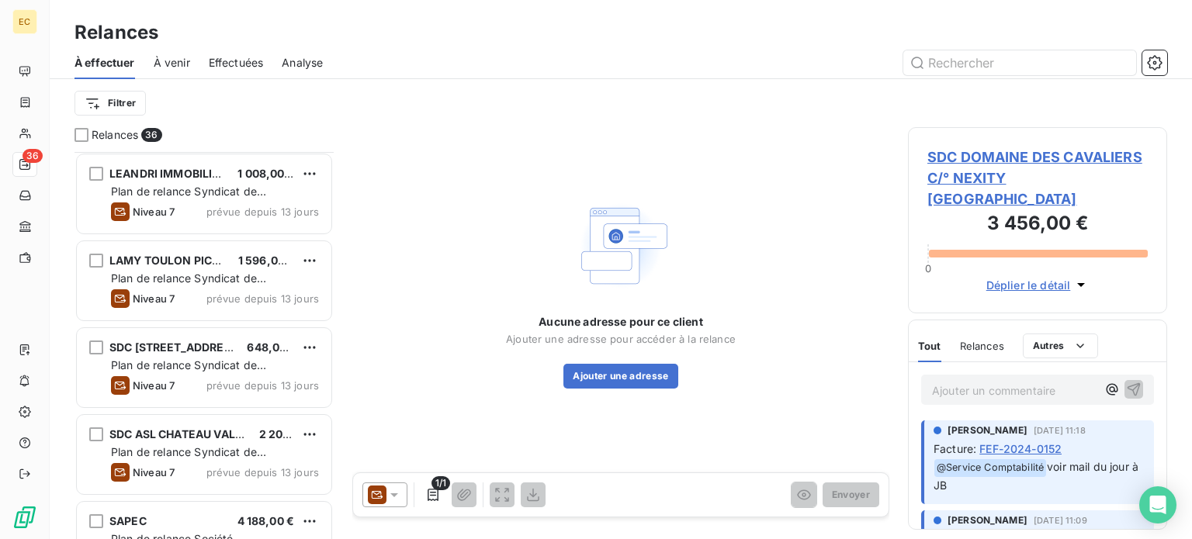
scroll to position [2251, 0]
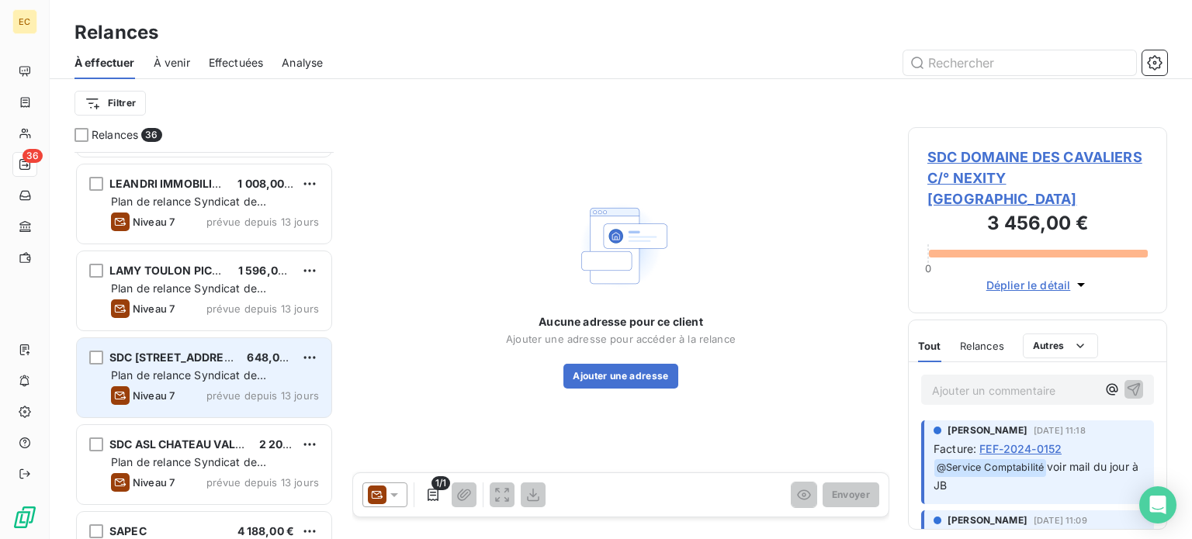
click at [217, 355] on span "SDC 50, BOULEVARD DE LA LIBERATION" at bounding box center [175, 357] width 133 height 13
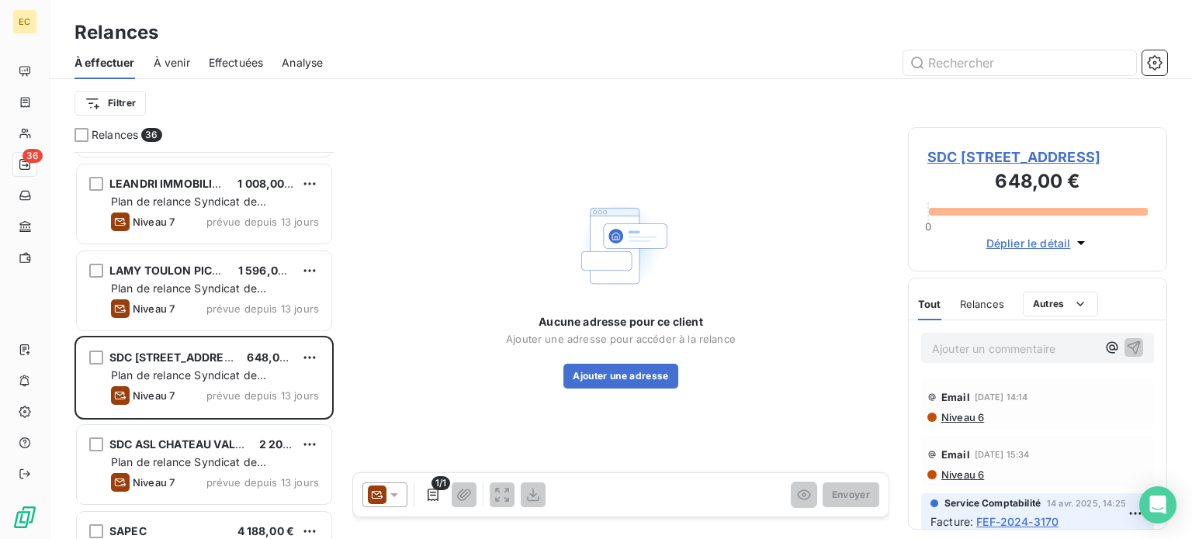
click at [959, 158] on span "SDC 50, BOULEVARD DE LA LIBERATION" at bounding box center [1037, 157] width 220 height 21
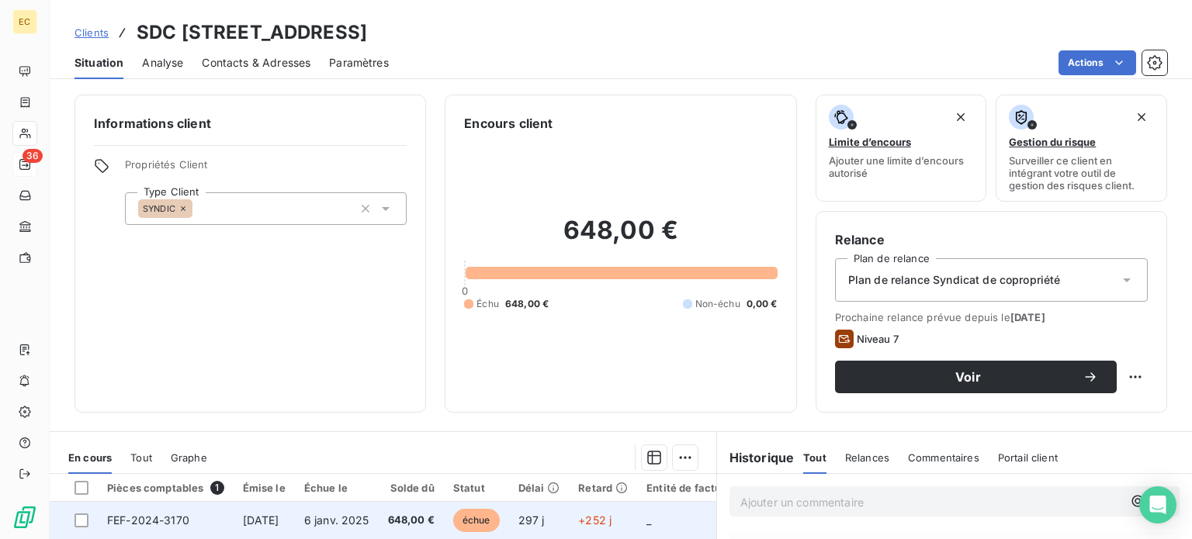
drag, startPoint x: 310, startPoint y: 524, endPoint x: 310, endPoint y: 501, distance: 23.3
click at [295, 521] on td "22 nov. 2024" at bounding box center [264, 520] width 61 height 37
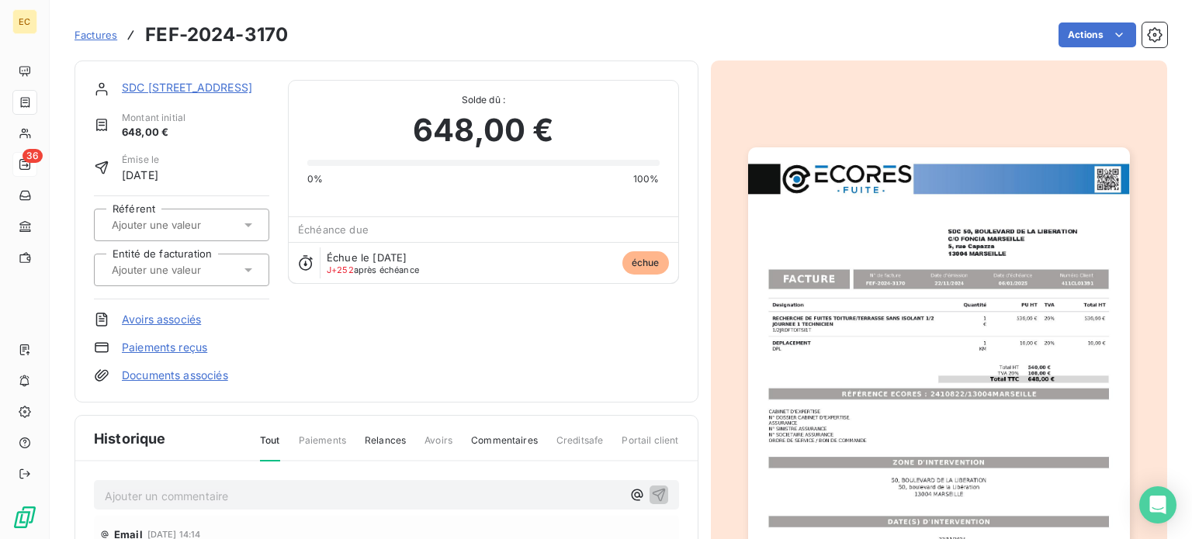
click at [872, 377] on img "button" at bounding box center [939, 416] width 382 height 539
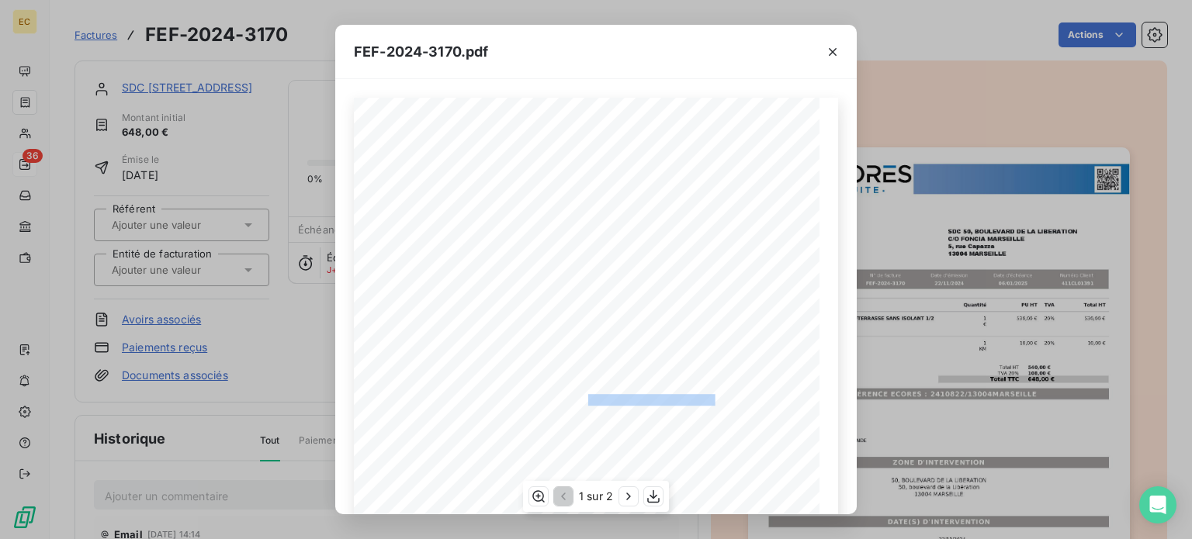
drag, startPoint x: 708, startPoint y: 399, endPoint x: 584, endPoint y: 397, distance: 124.2
click at [584, 397] on span "RÉFÉRENCE ECORES : 2410822/13004MARSEILLE" at bounding box center [596, 398] width 238 height 8
copy span "2410822/13004MARSEILLE"
click at [832, 51] on icon "button" at bounding box center [833, 52] width 8 height 8
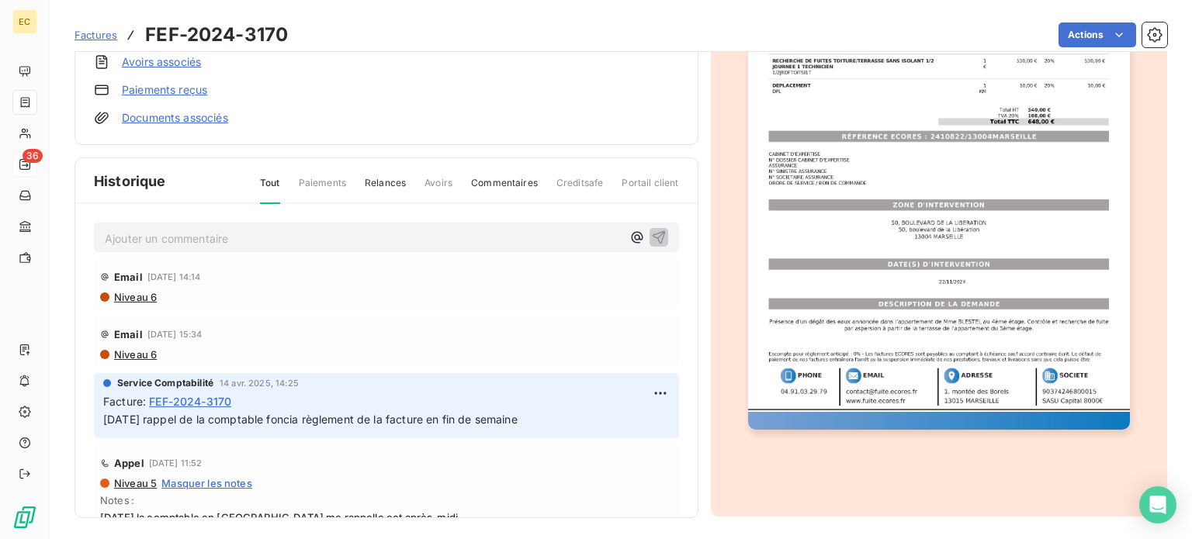
scroll to position [261, 0]
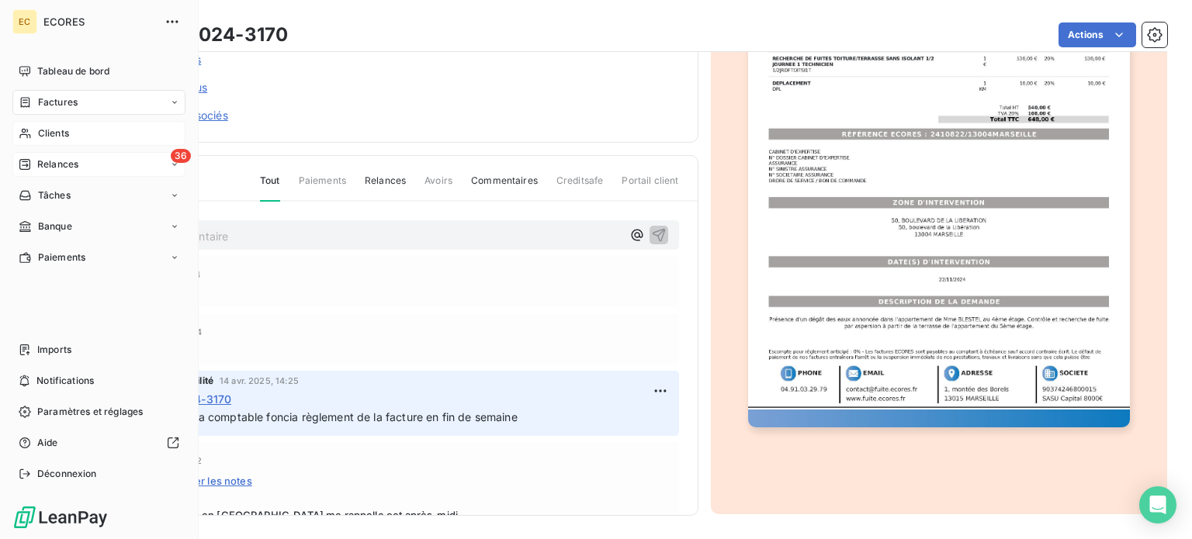
click at [43, 133] on span "Clients" at bounding box center [53, 133] width 31 height 14
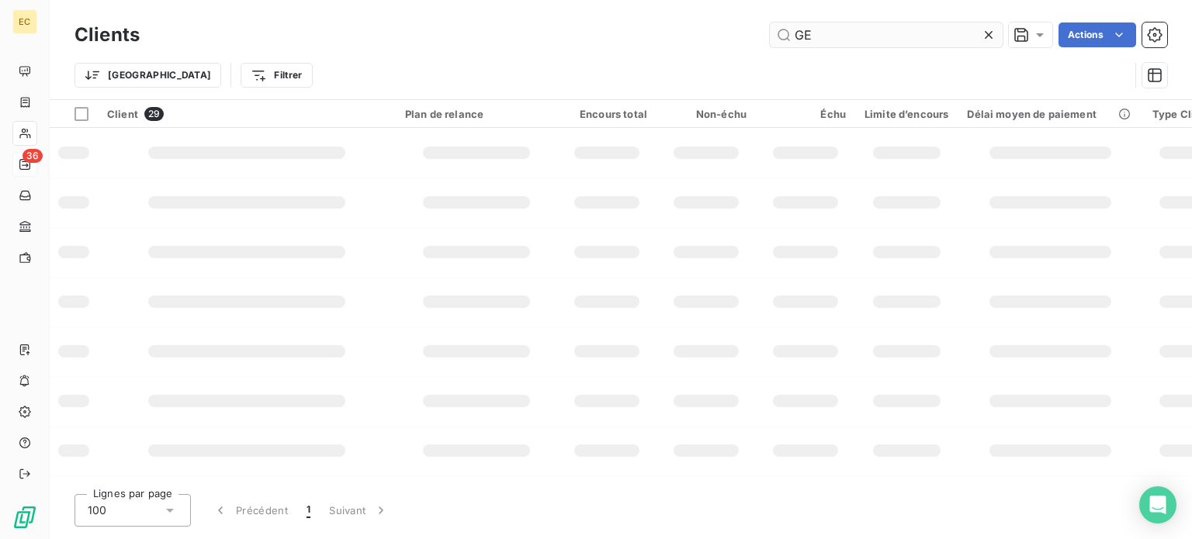
type input "G"
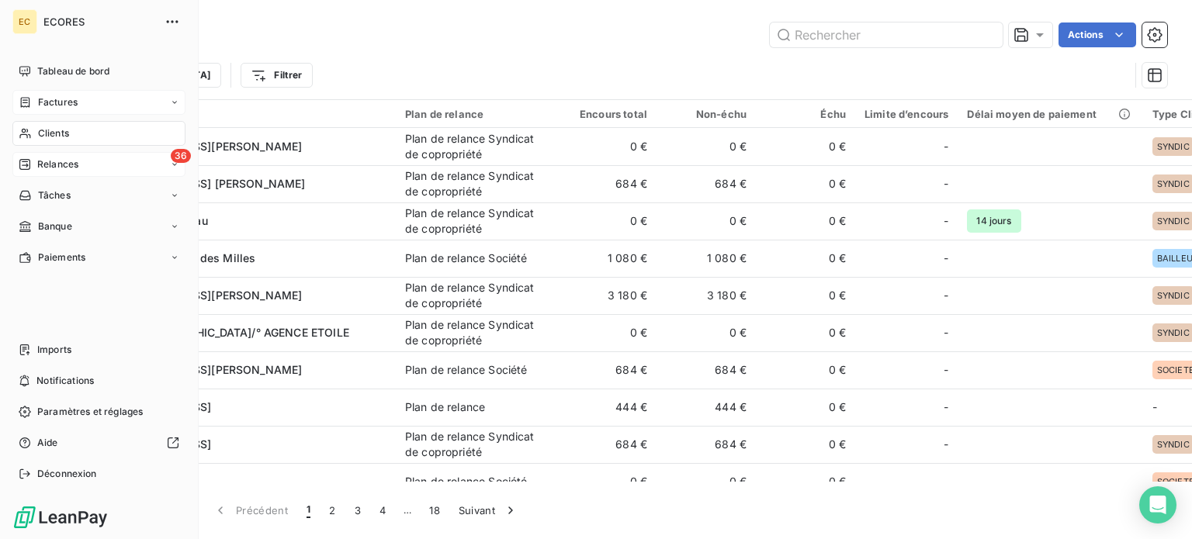
click at [41, 100] on span "Factures" at bounding box center [58, 102] width 40 height 14
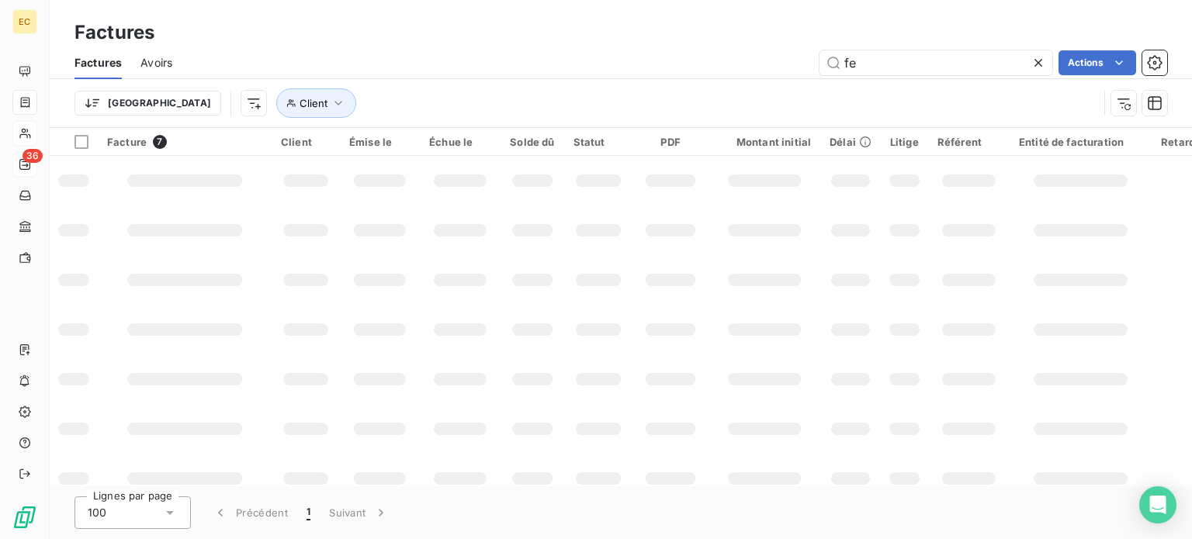
type input "f"
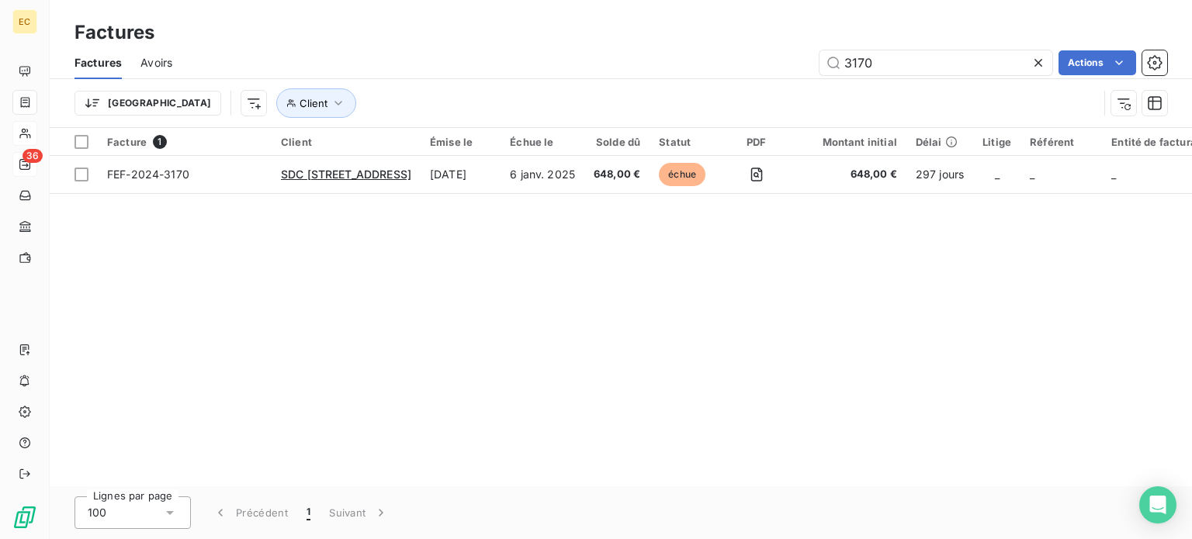
type input "3170"
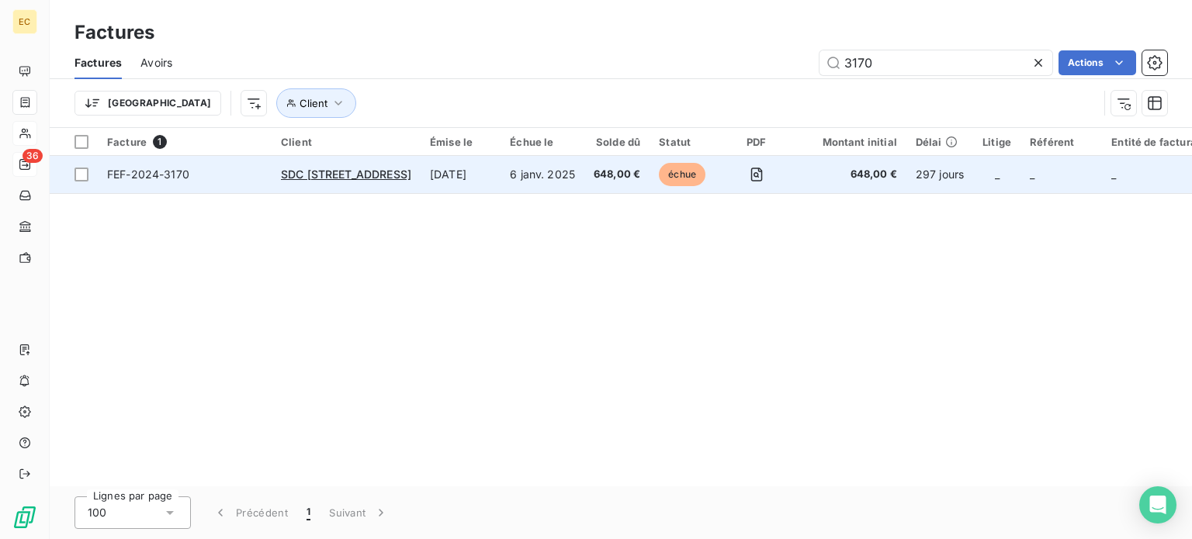
click at [217, 183] on td "FEF-2024-3170" at bounding box center [185, 174] width 174 height 37
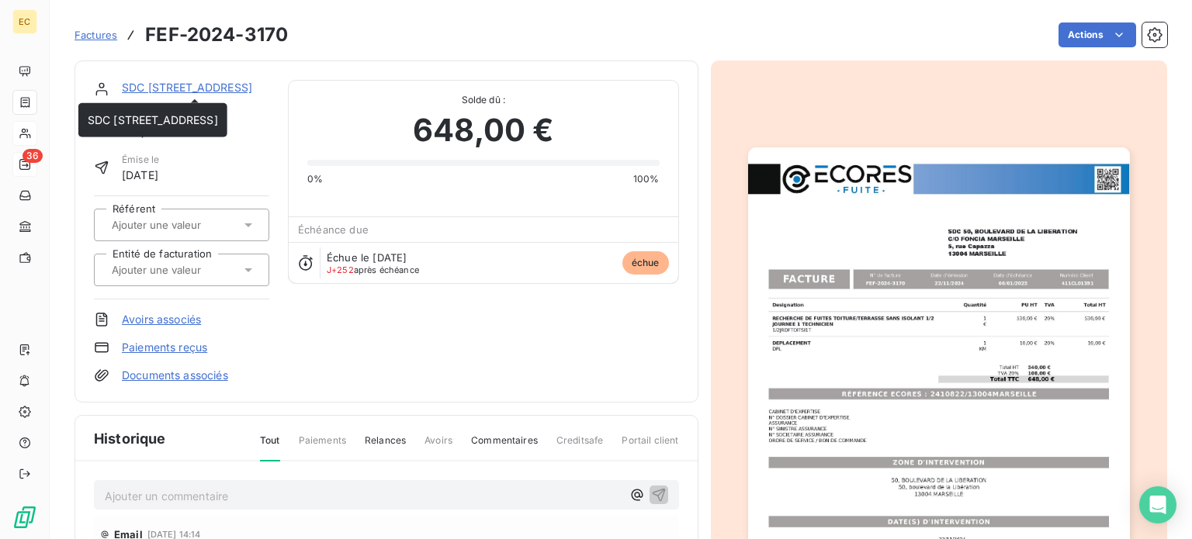
click at [188, 85] on link "SDC 50, BOULEVARD DE LA LIBERATION" at bounding box center [187, 87] width 130 height 13
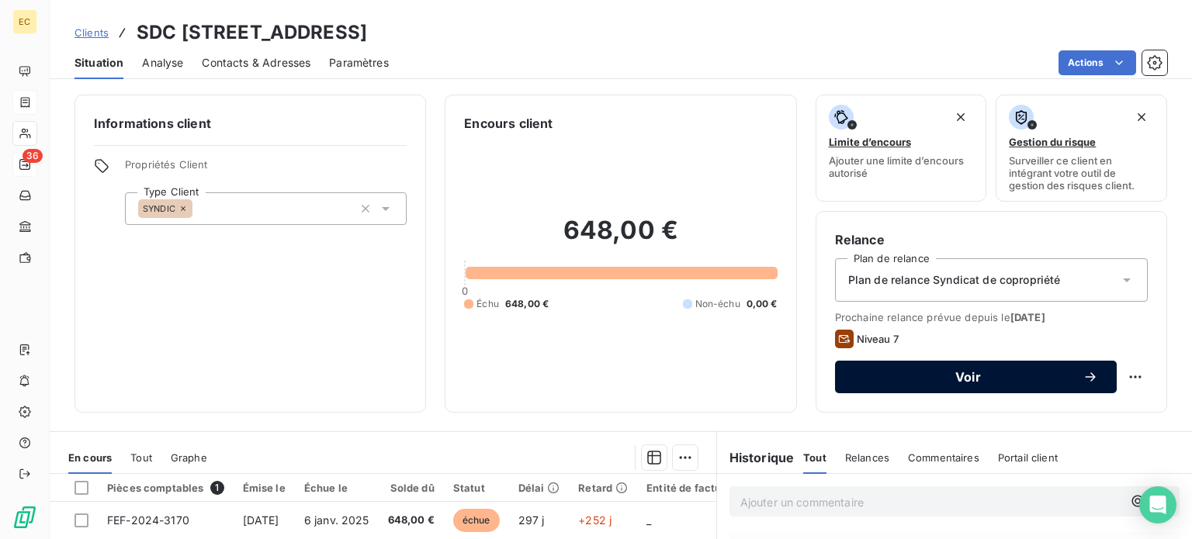
click at [985, 376] on span "Voir" at bounding box center [968, 377] width 229 height 12
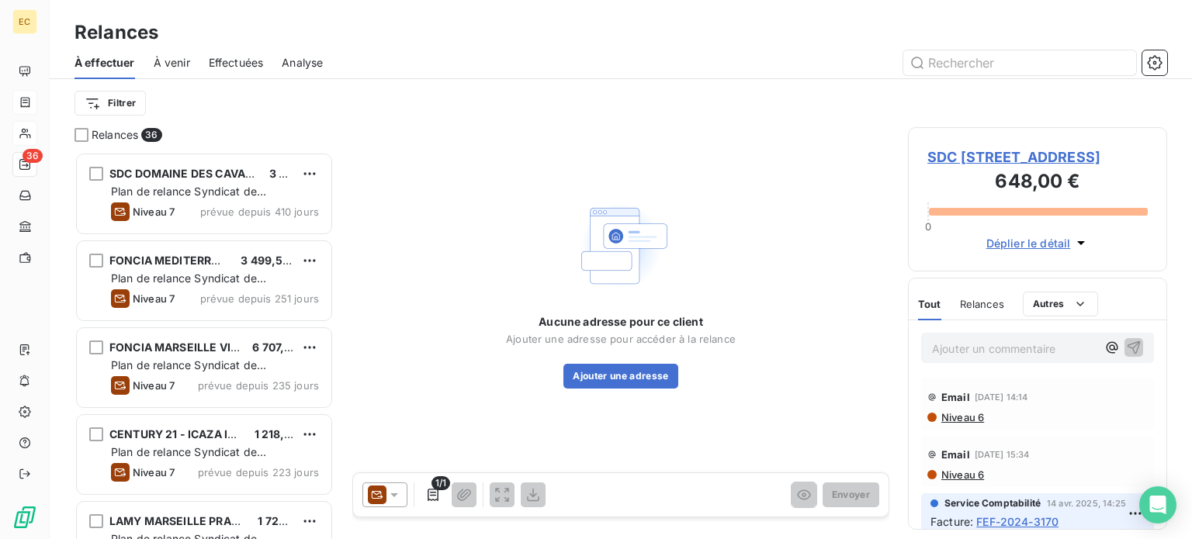
scroll to position [376, 247]
click at [950, 163] on span "SDC 50, BOULEVARD DE LA LIBERATION" at bounding box center [1037, 157] width 220 height 21
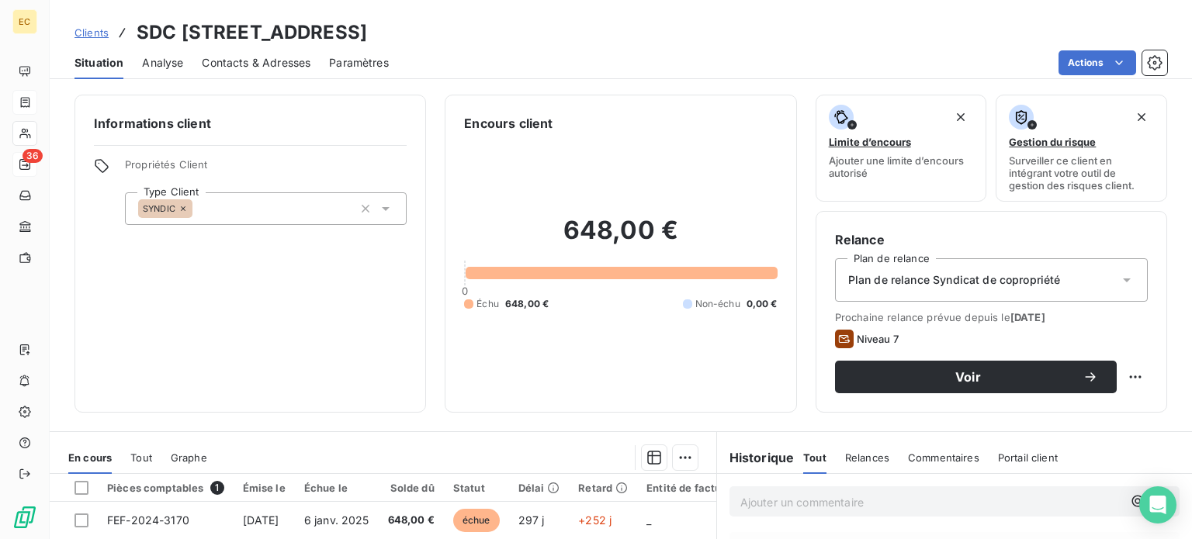
click at [275, 57] on span "Contacts & Adresses" at bounding box center [256, 63] width 109 height 16
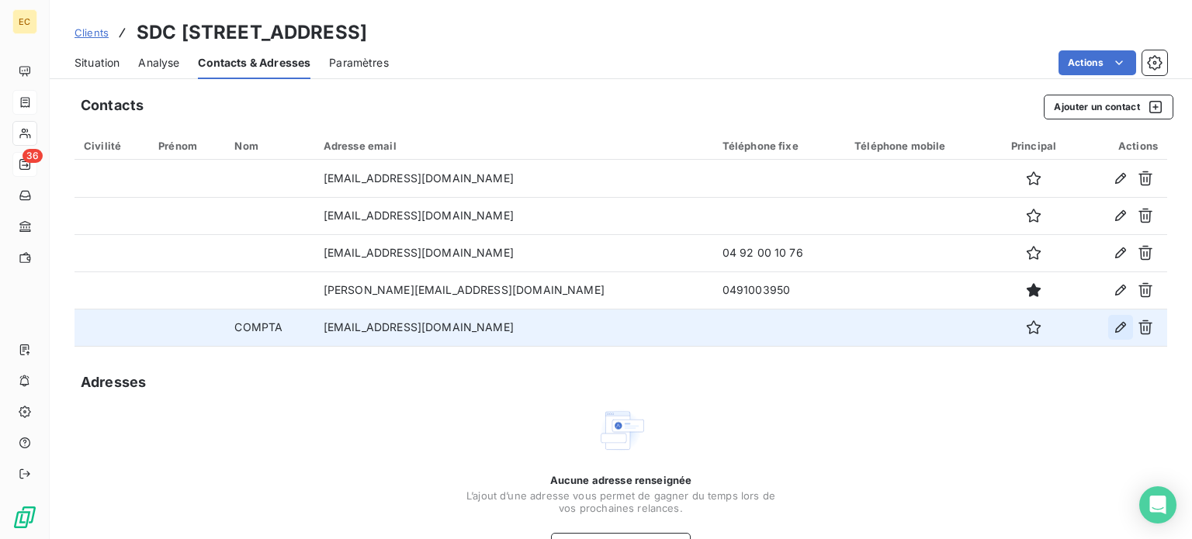
click at [1113, 331] on icon "button" at bounding box center [1121, 328] width 16 height 16
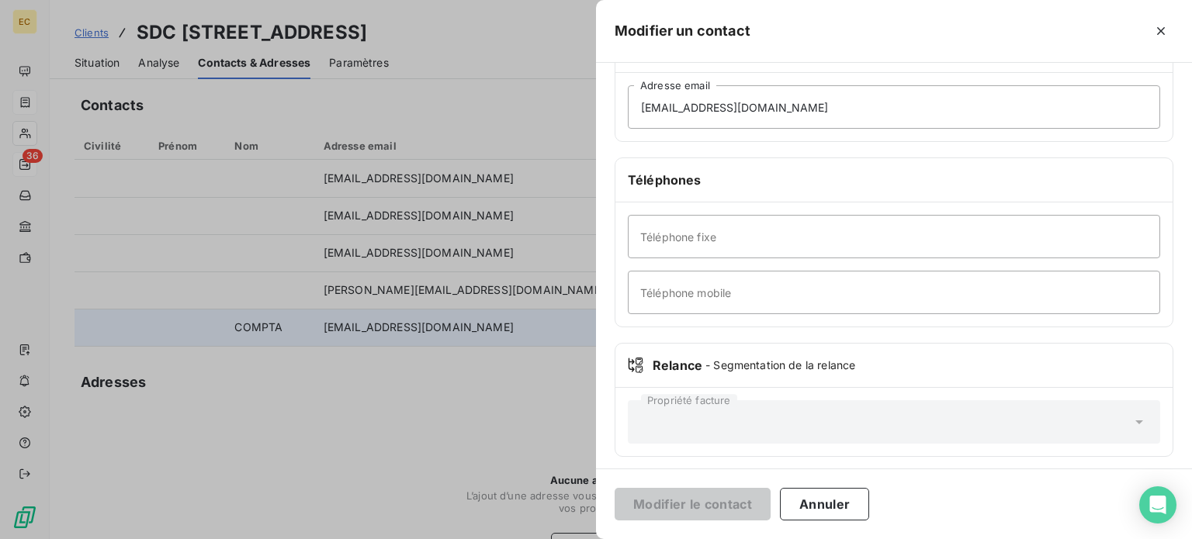
scroll to position [299, 0]
click at [677, 230] on input "Téléphone fixe" at bounding box center [894, 232] width 532 height 43
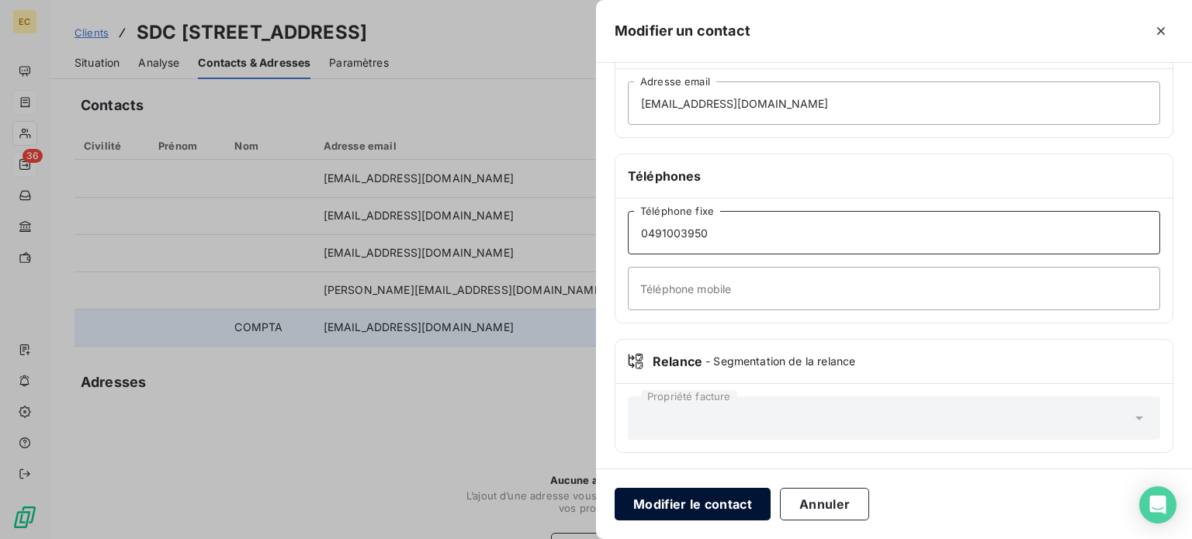
type input "0491003950"
click at [727, 501] on button "Modifier le contact" at bounding box center [693, 504] width 156 height 33
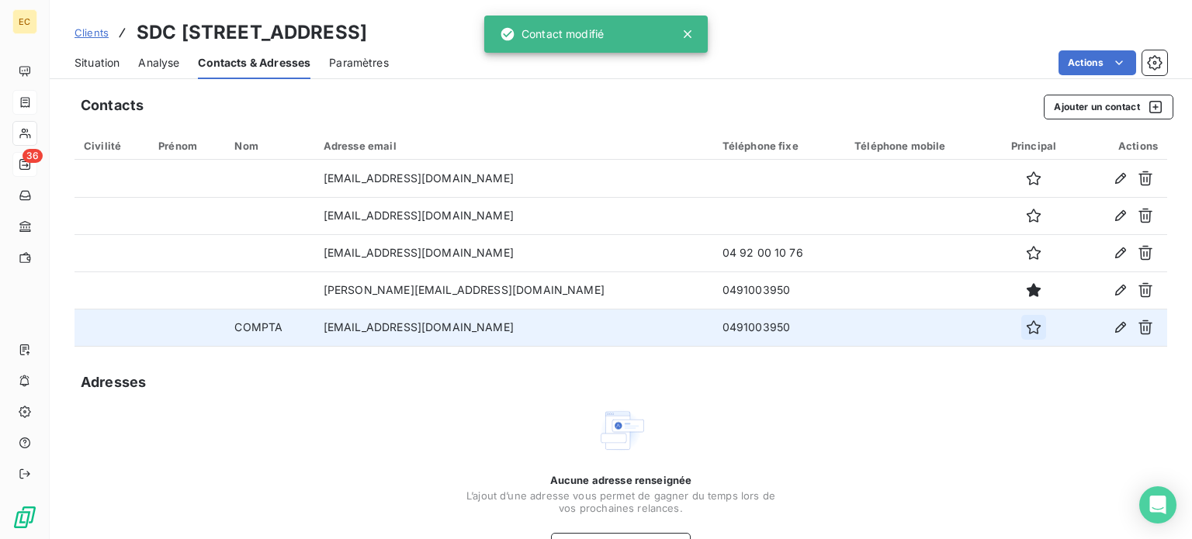
click at [1026, 328] on icon "button" at bounding box center [1034, 328] width 16 height 16
click at [97, 58] on span "Situation" at bounding box center [97, 63] width 45 height 16
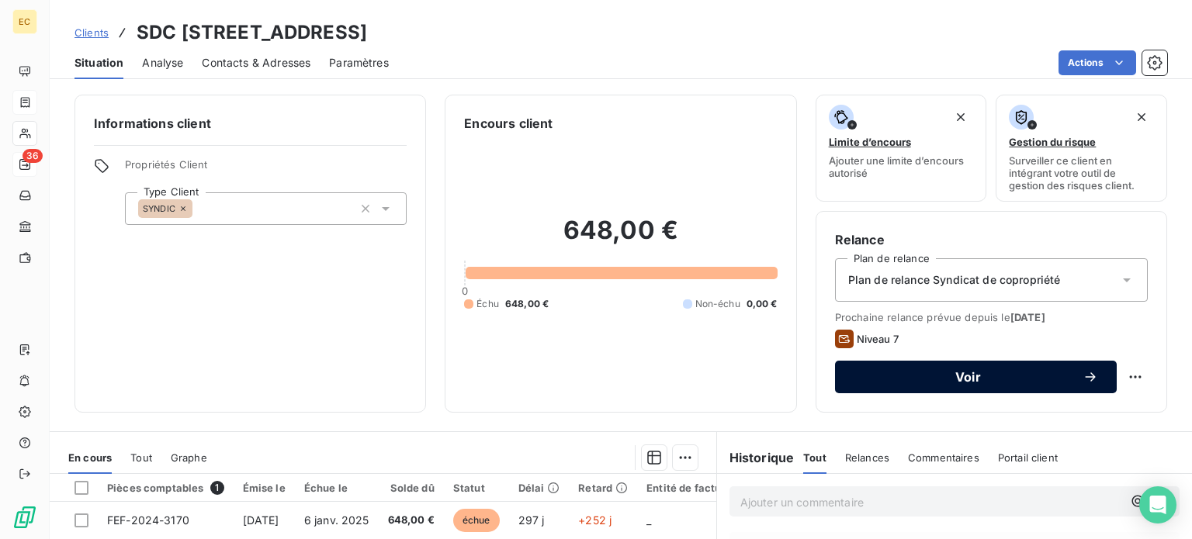
click at [922, 378] on span "Voir" at bounding box center [968, 377] width 229 height 12
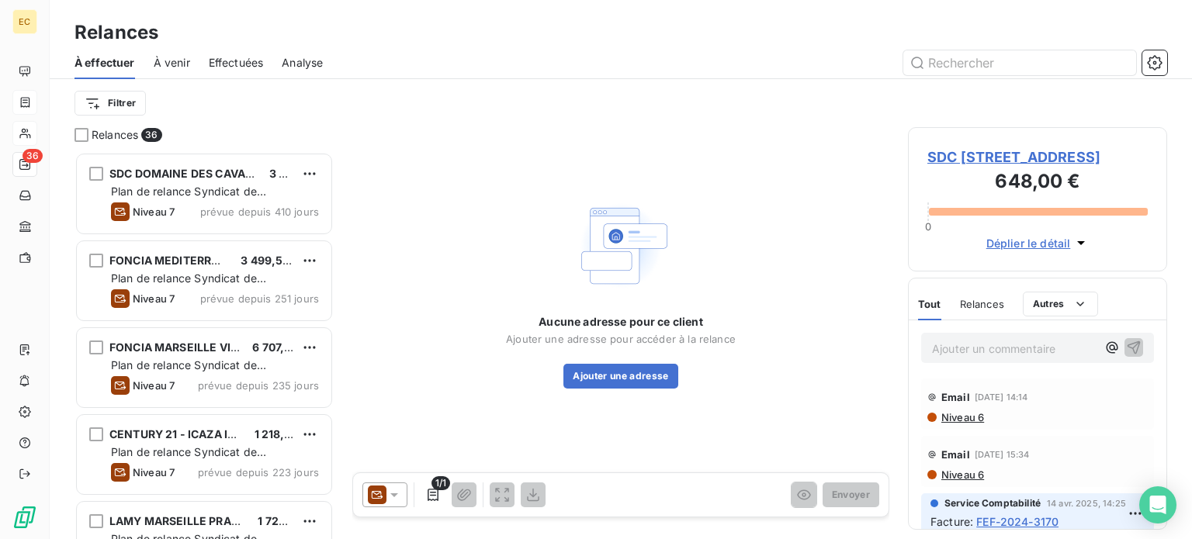
scroll to position [376, 247]
click at [393, 494] on icon at bounding box center [394, 496] width 8 height 4
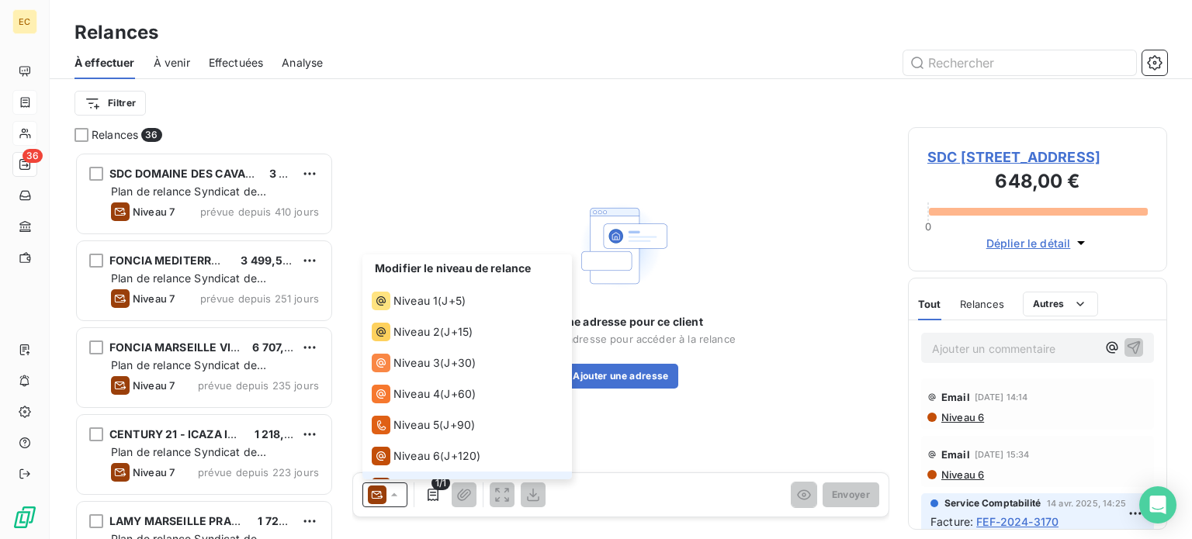
scroll to position [23, 0]
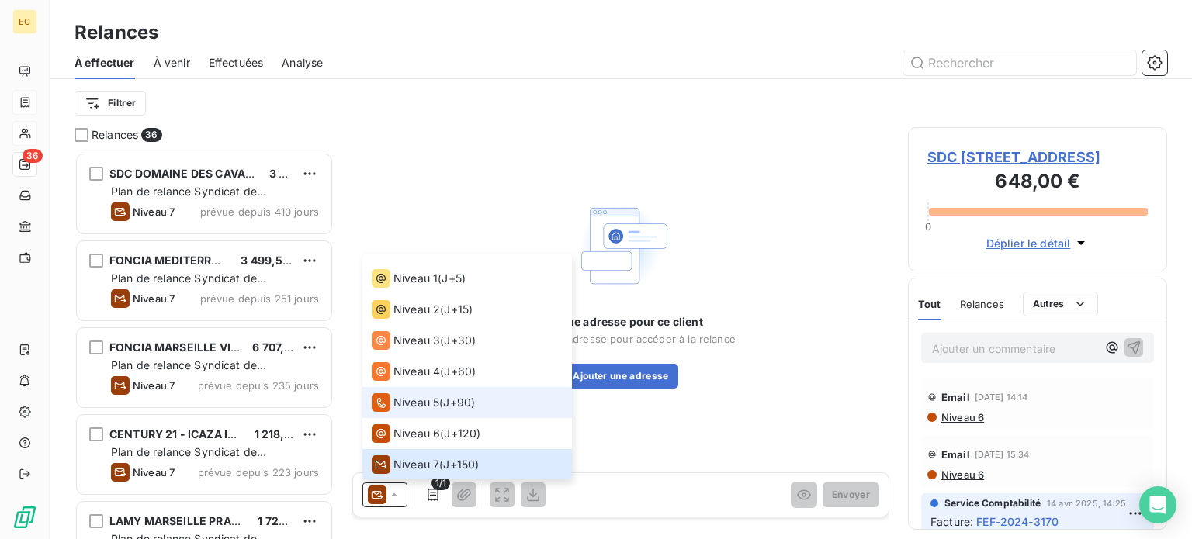
click at [411, 403] on span "Niveau 5" at bounding box center [416, 403] width 46 height 16
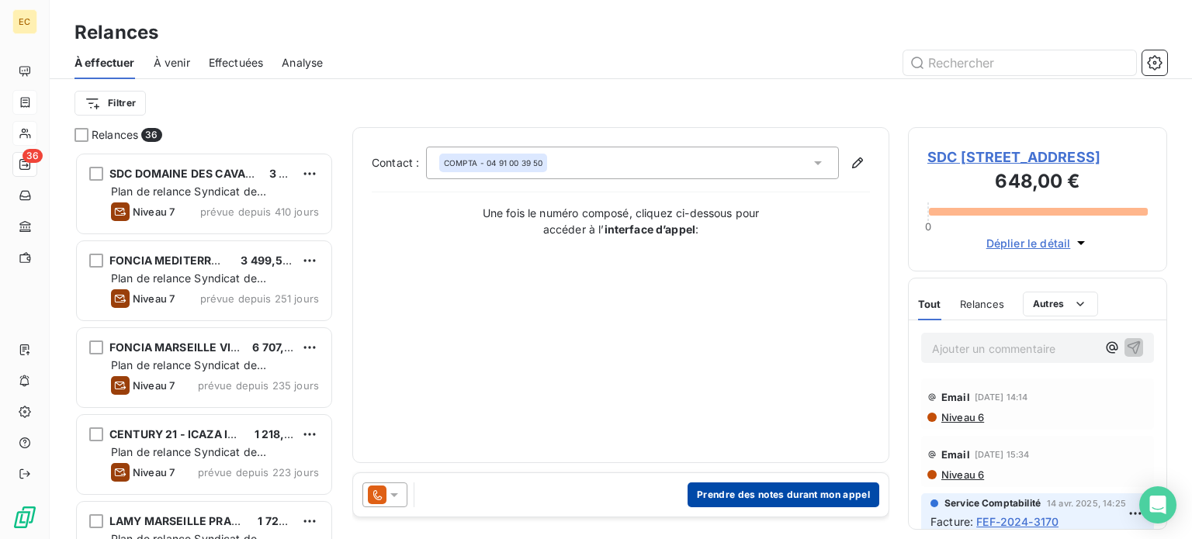
click at [779, 491] on button "Prendre des notes durant mon appel" at bounding box center [784, 495] width 192 height 25
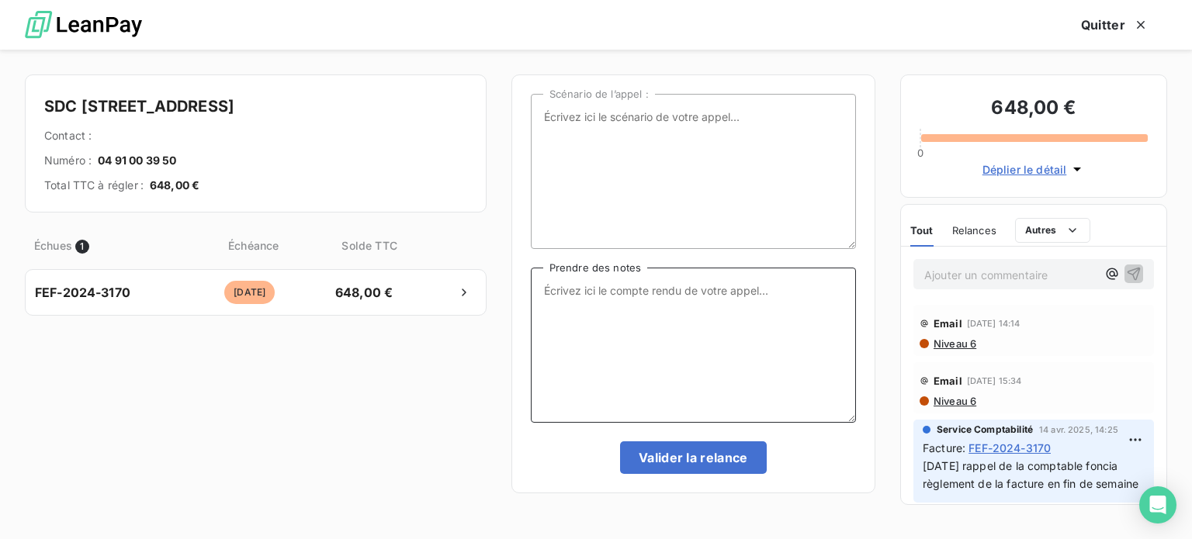
click at [583, 286] on textarea "Prendre des notes" at bounding box center [693, 345] width 325 height 155
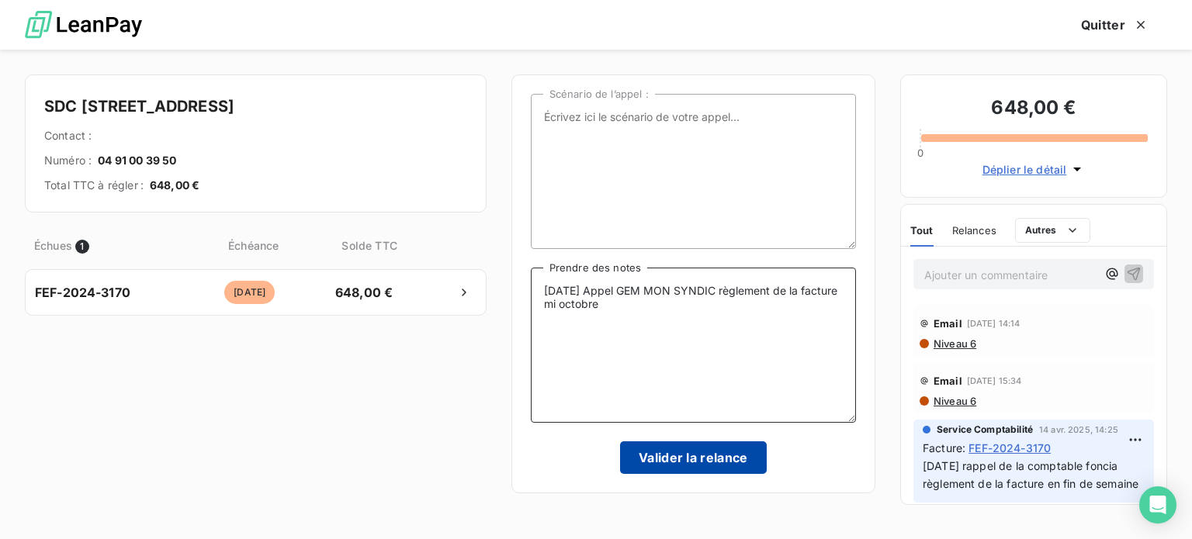
type textarea "15/09/25 Appel GEM MON SYNDIC règlement de la facture mi octobre"
click at [680, 459] on button "Valider la relance" at bounding box center [693, 458] width 147 height 33
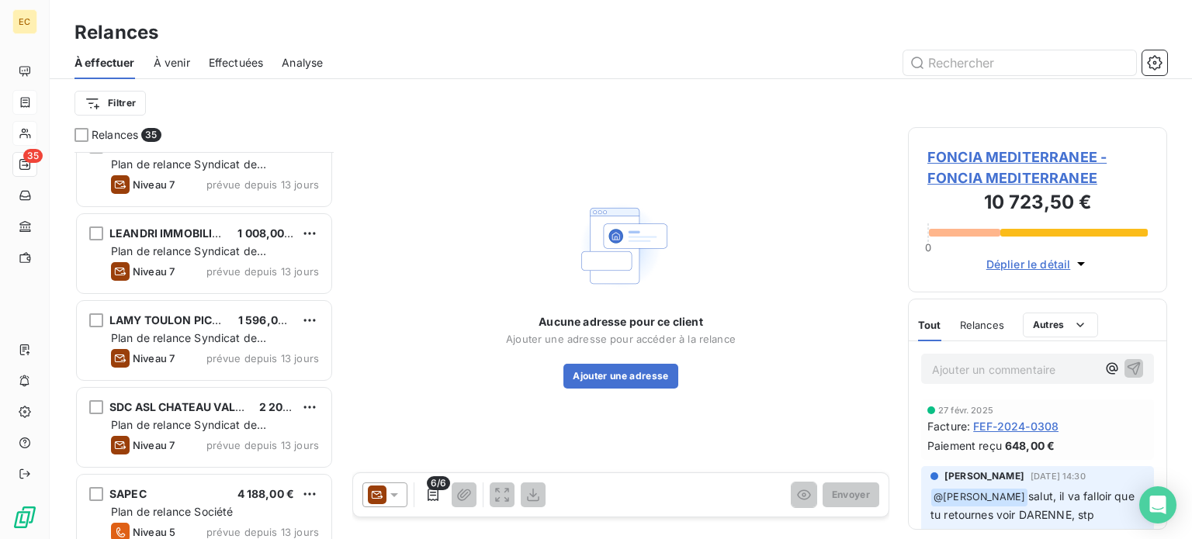
scroll to position [2173, 0]
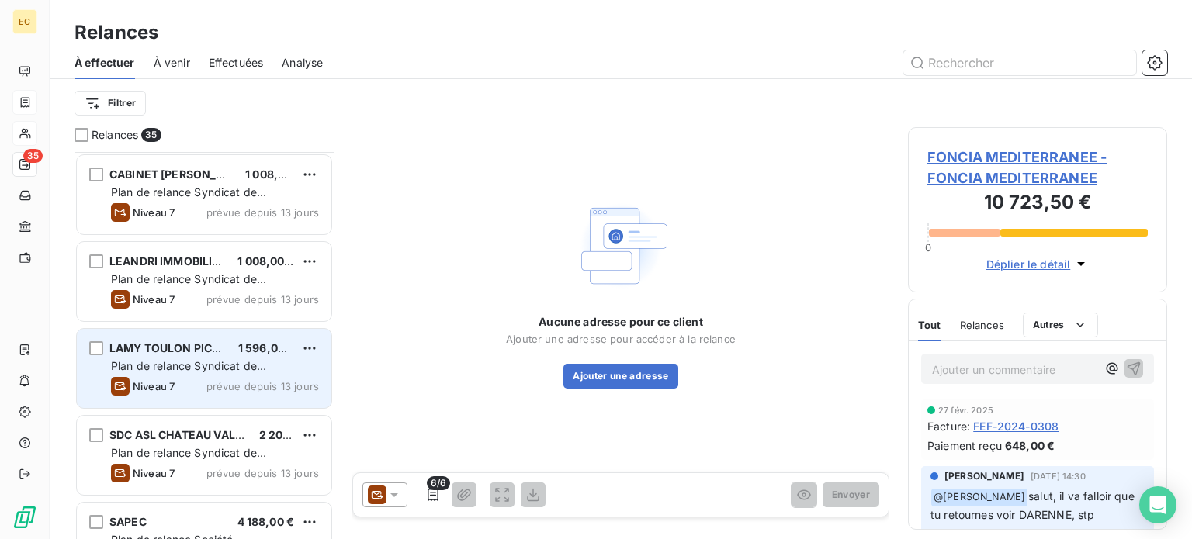
click at [192, 367] on span "Plan de relance Syndicat de copropriété" at bounding box center [188, 373] width 155 height 29
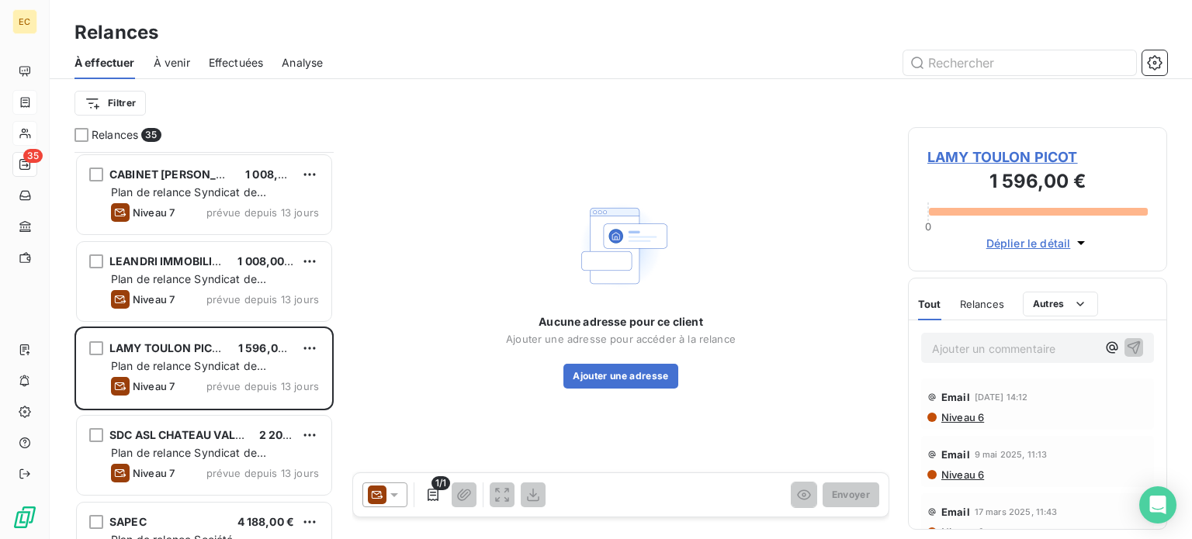
click at [1003, 158] on span "LAMY TOULON PICOT" at bounding box center [1037, 157] width 220 height 21
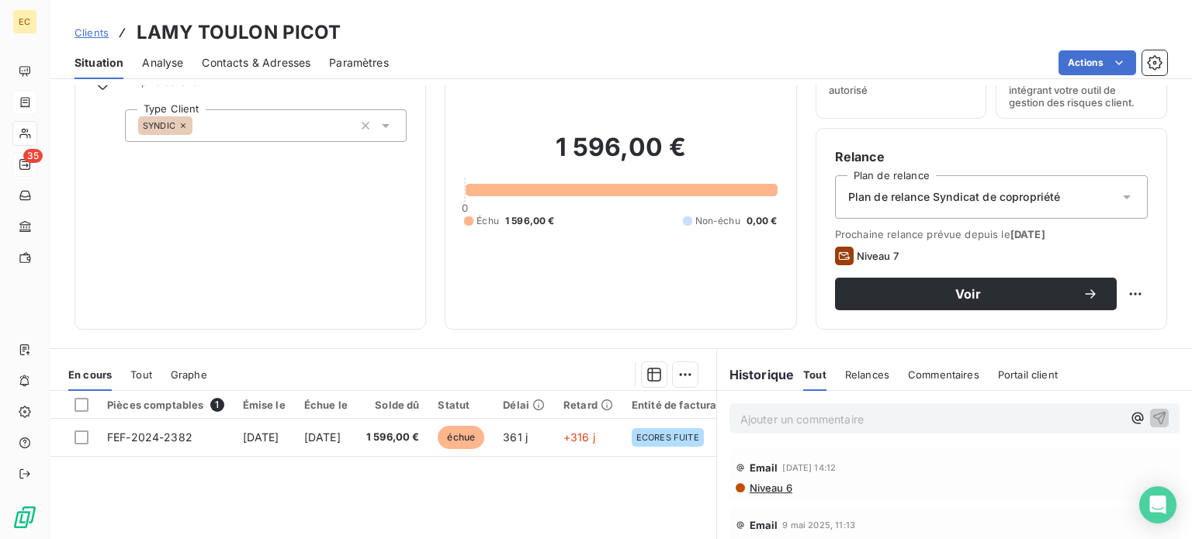
scroll to position [155, 0]
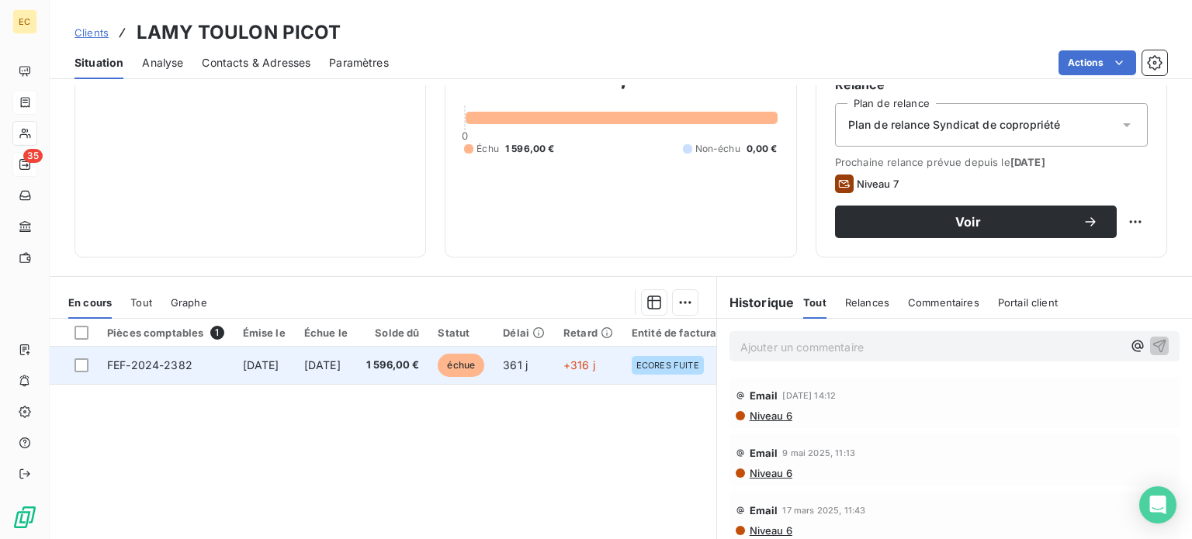
click at [295, 376] on td "19 sept. 2024" at bounding box center [264, 365] width 61 height 37
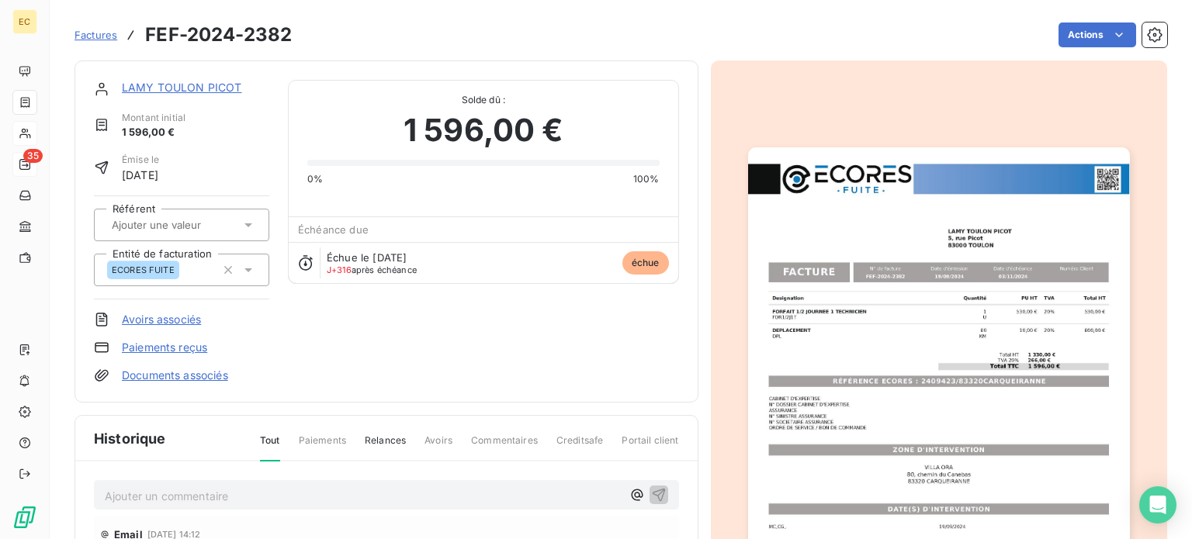
click at [941, 358] on img "button" at bounding box center [939, 416] width 382 height 539
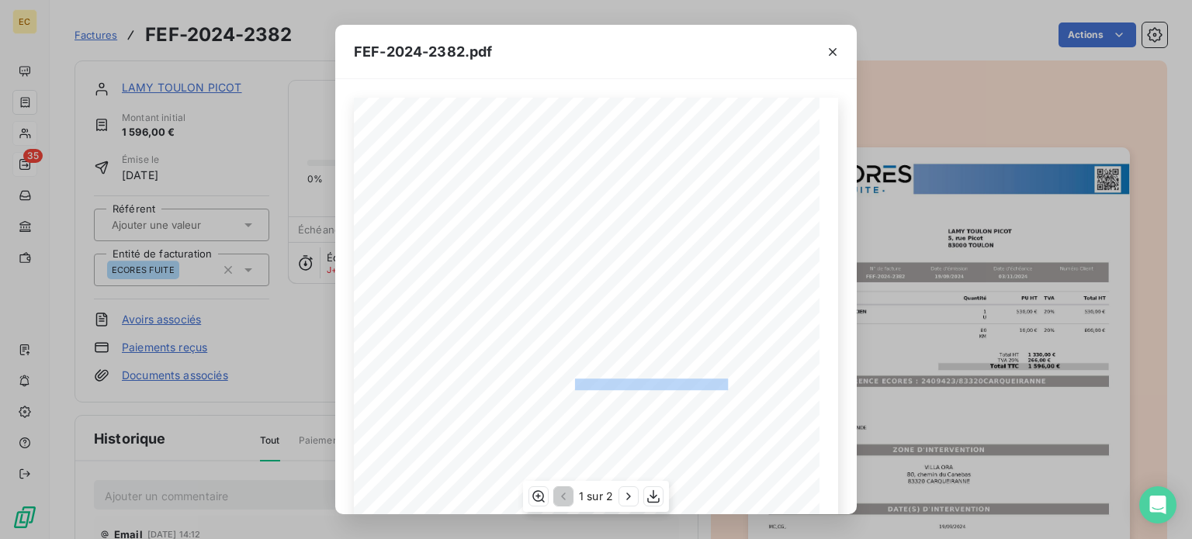
drag, startPoint x: 719, startPoint y: 381, endPoint x: 567, endPoint y: 381, distance: 152.9
click at [567, 381] on span "RÉFÉRENCE ECORES : 2409423/83320CARQUEIRANNE" at bounding box center [597, 383] width 262 height 8
copy span "2409423/83320CARQUEIRANNE"
click at [829, 50] on icon "button" at bounding box center [833, 52] width 16 height 16
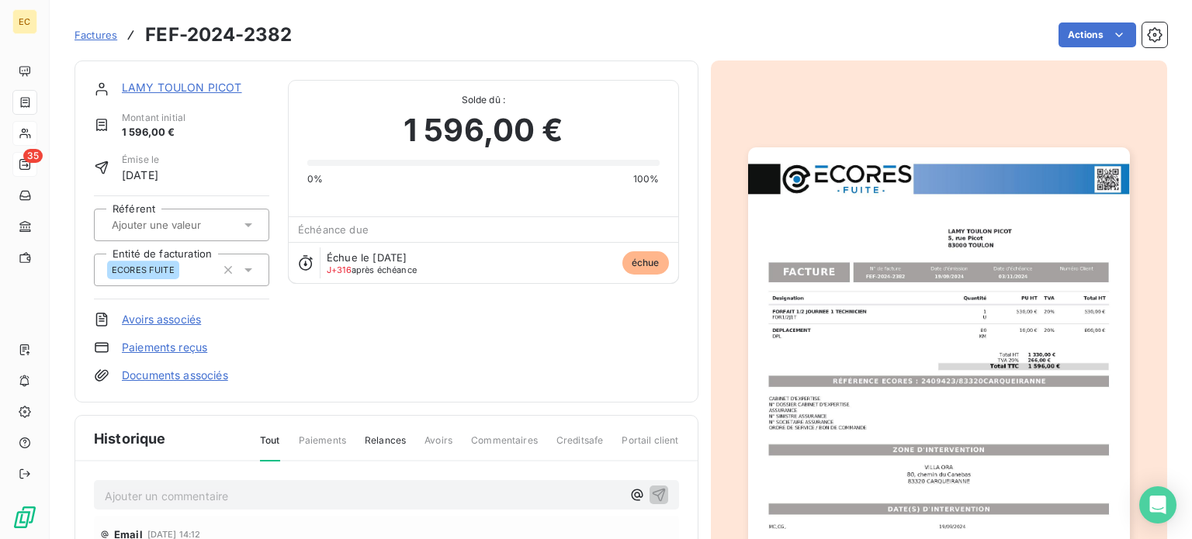
click at [171, 86] on link "LAMY TOULON PICOT" at bounding box center [182, 87] width 120 height 13
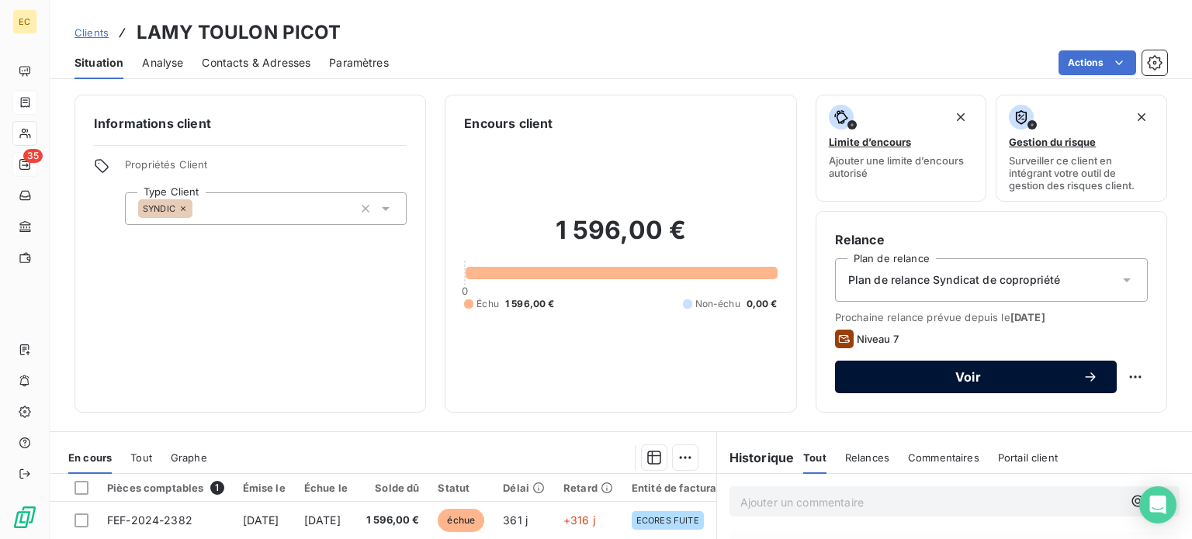
click at [956, 379] on span "Voir" at bounding box center [968, 377] width 229 height 12
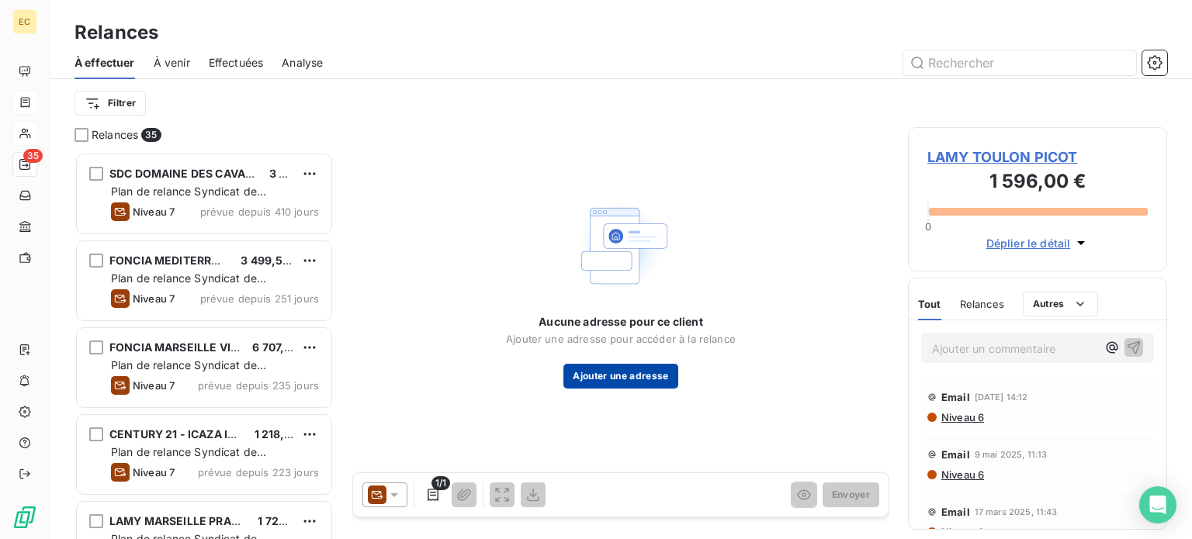
scroll to position [376, 247]
click at [391, 497] on icon at bounding box center [394, 495] width 16 height 16
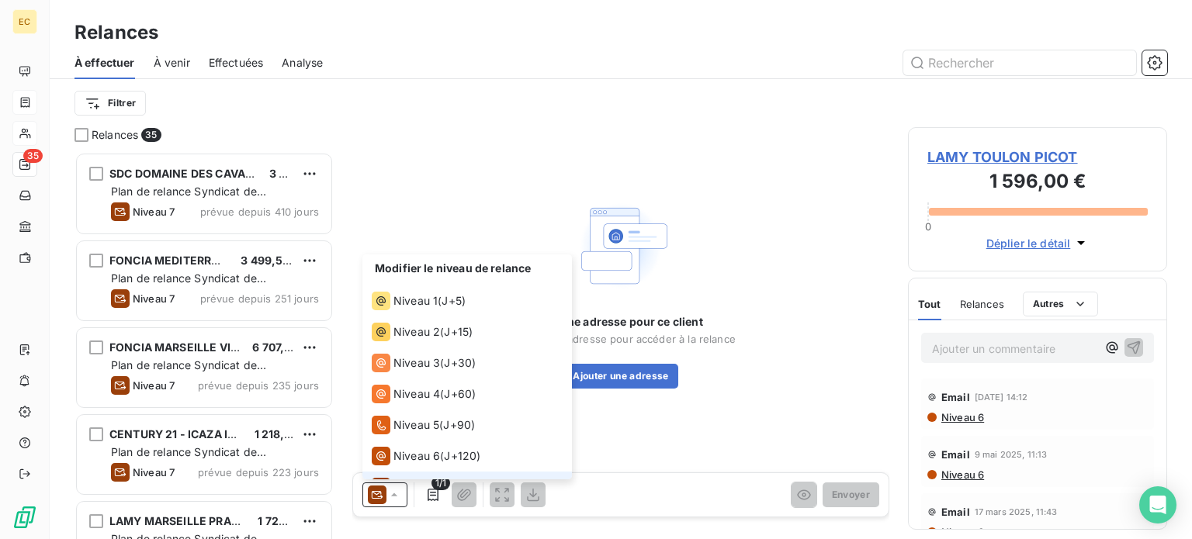
scroll to position [23, 0]
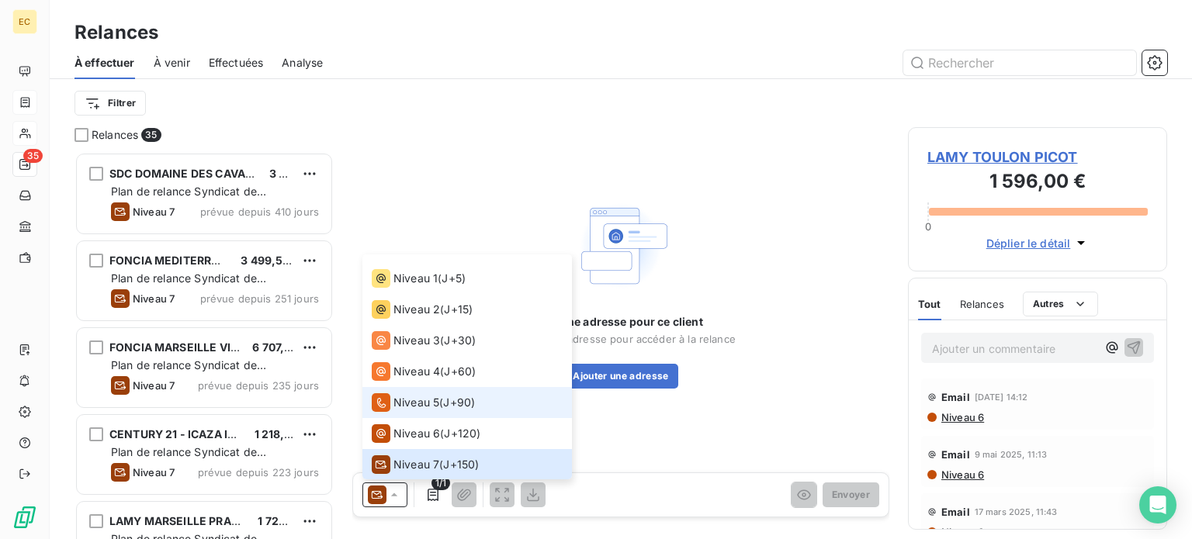
click at [405, 401] on span "Niveau 5" at bounding box center [416, 403] width 46 height 16
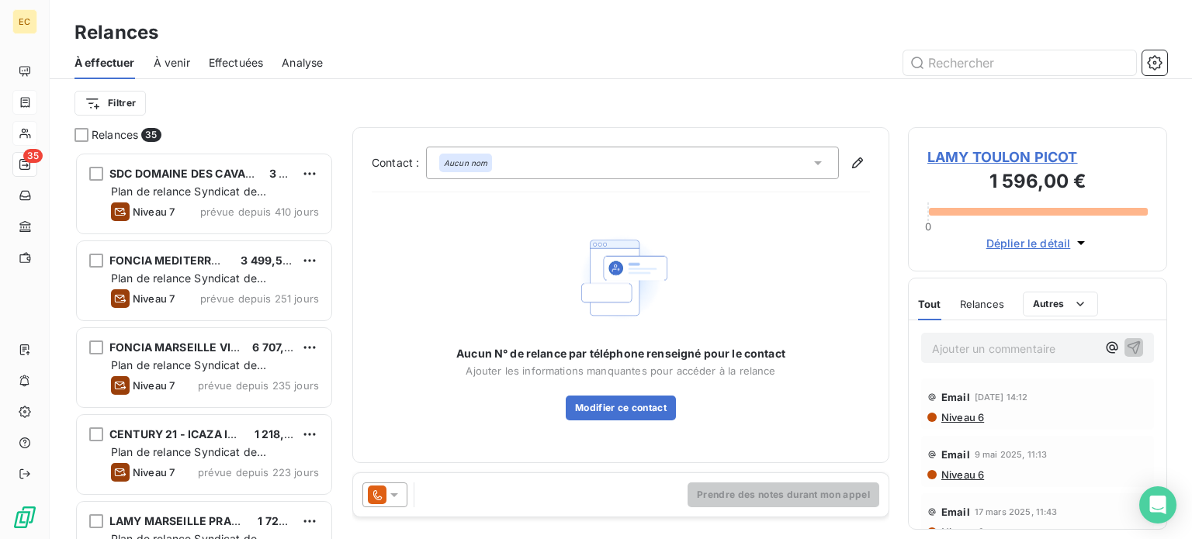
click at [988, 151] on span "LAMY TOULON PICOT" at bounding box center [1037, 157] width 220 height 21
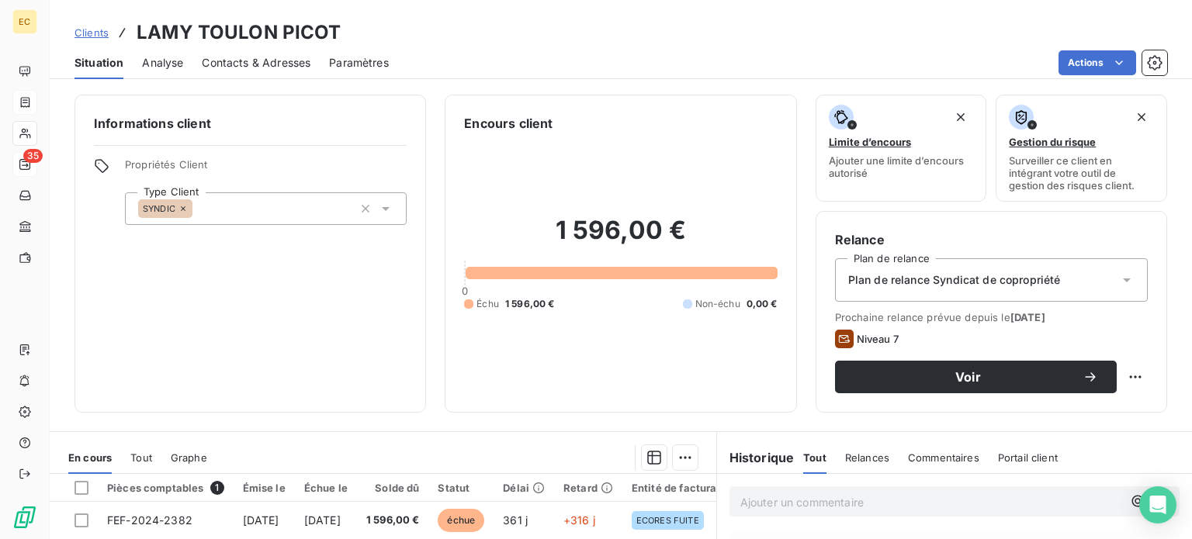
click at [242, 61] on span "Contacts & Adresses" at bounding box center [256, 63] width 109 height 16
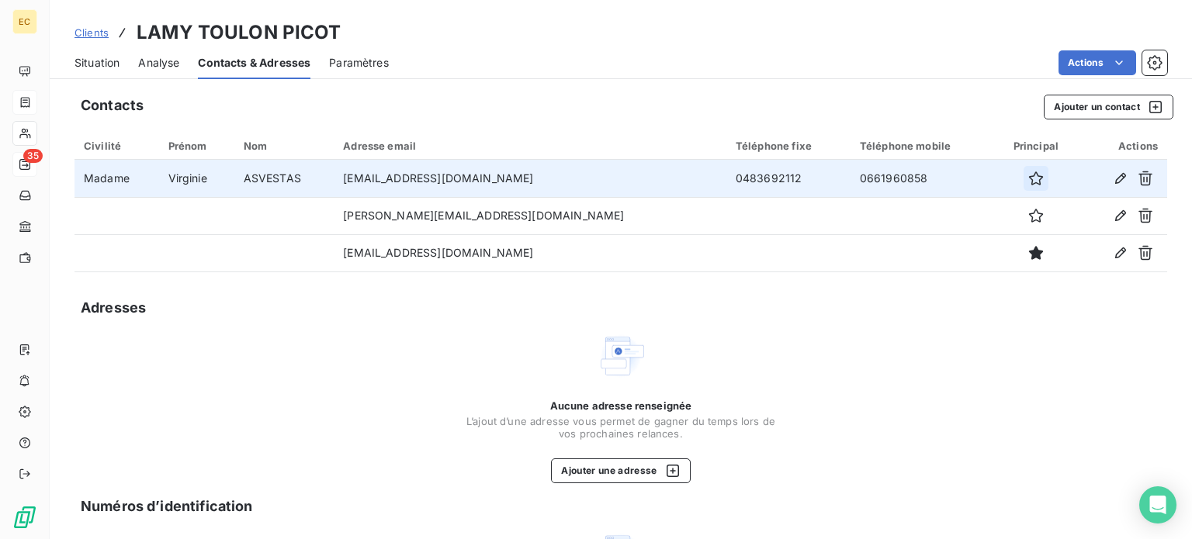
click at [1029, 176] on icon "button" at bounding box center [1036, 179] width 14 height 14
click at [102, 61] on span "Situation" at bounding box center [97, 63] width 45 height 16
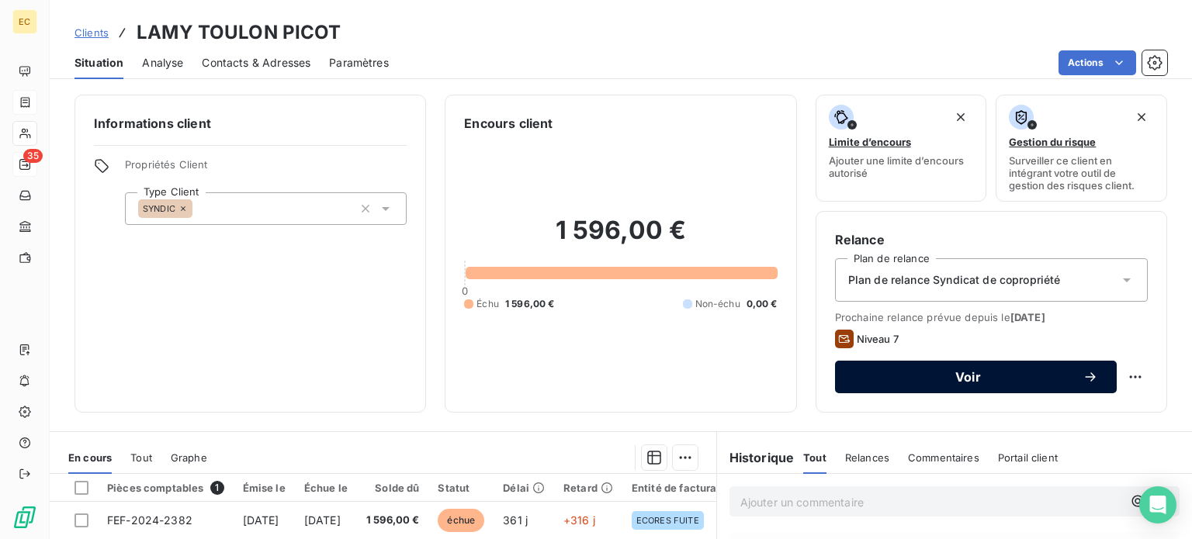
click at [918, 383] on div "Voir" at bounding box center [976, 377] width 244 height 16
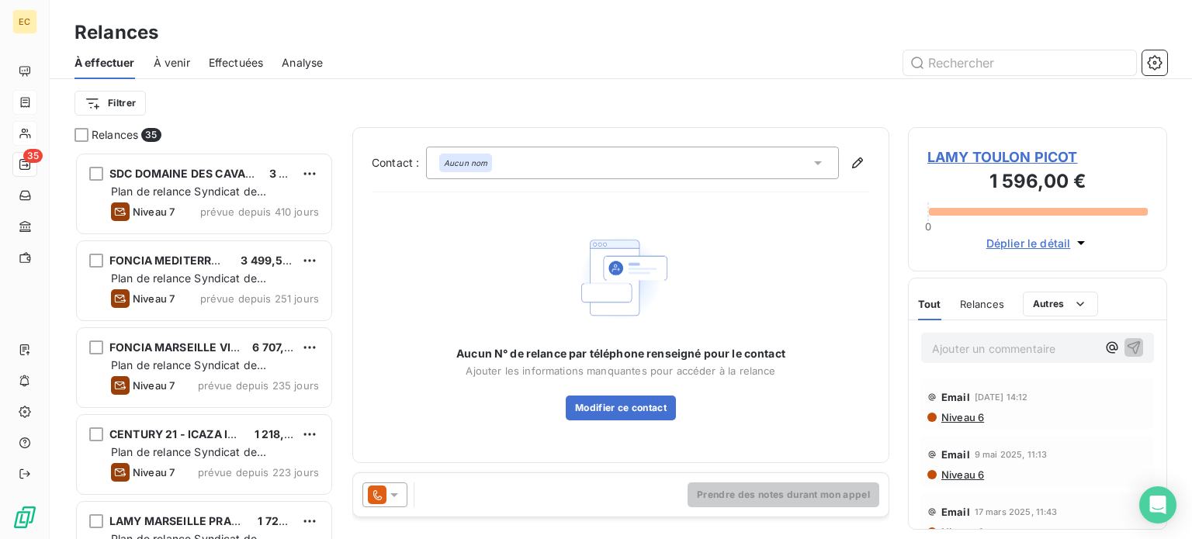
scroll to position [376, 247]
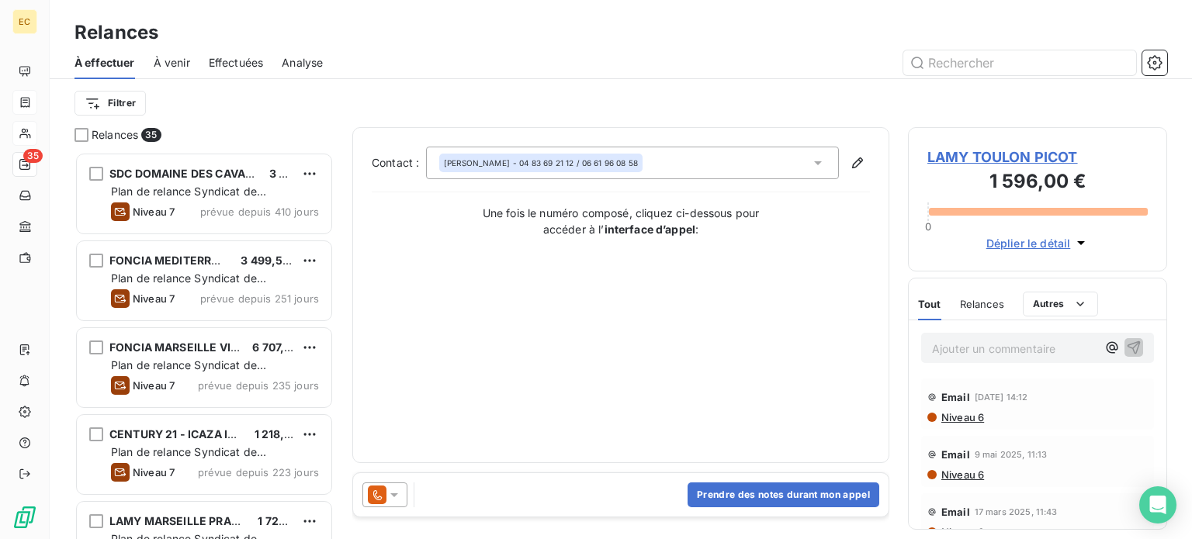
click at [393, 493] on icon at bounding box center [394, 495] width 16 height 16
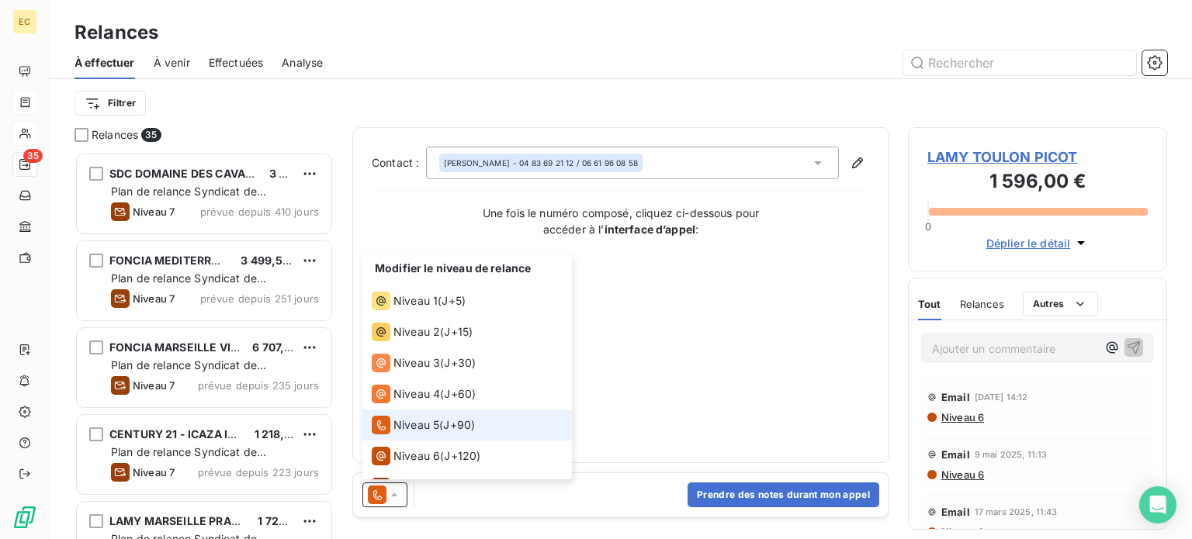
click at [438, 421] on span "Niveau 5" at bounding box center [416, 426] width 46 height 16
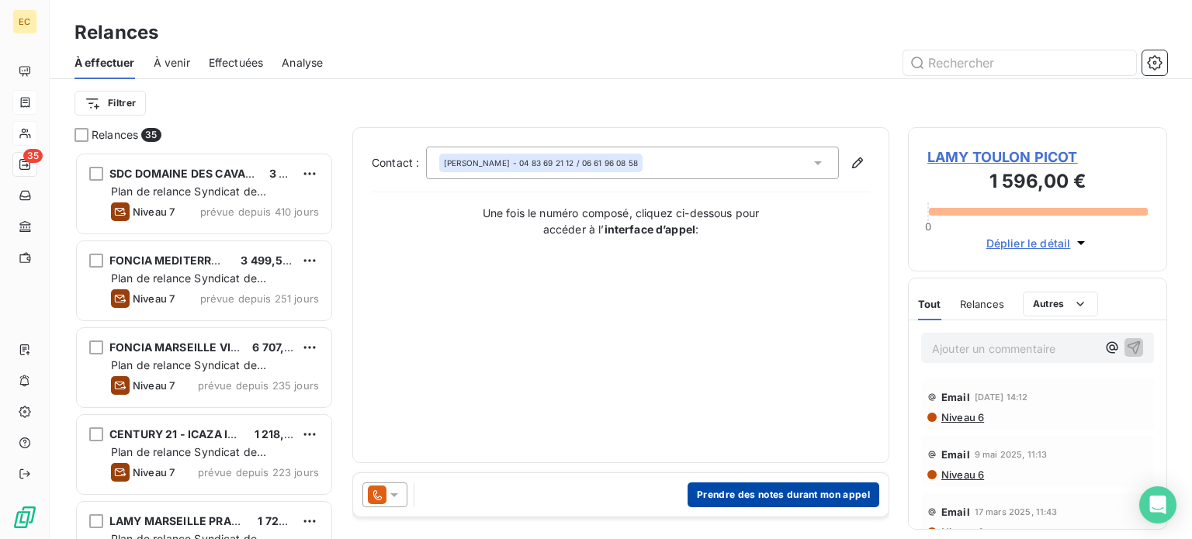
click at [765, 490] on button "Prendre des notes durant mon appel" at bounding box center [784, 495] width 192 height 25
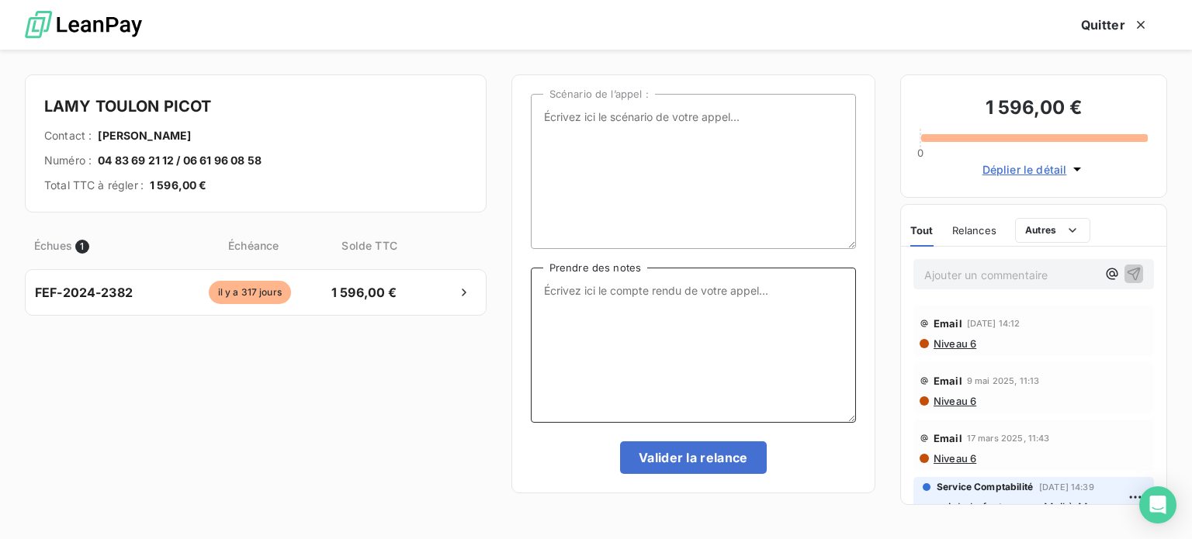
click at [577, 289] on textarea "Prendre des notes" at bounding box center [693, 345] width 325 height 155
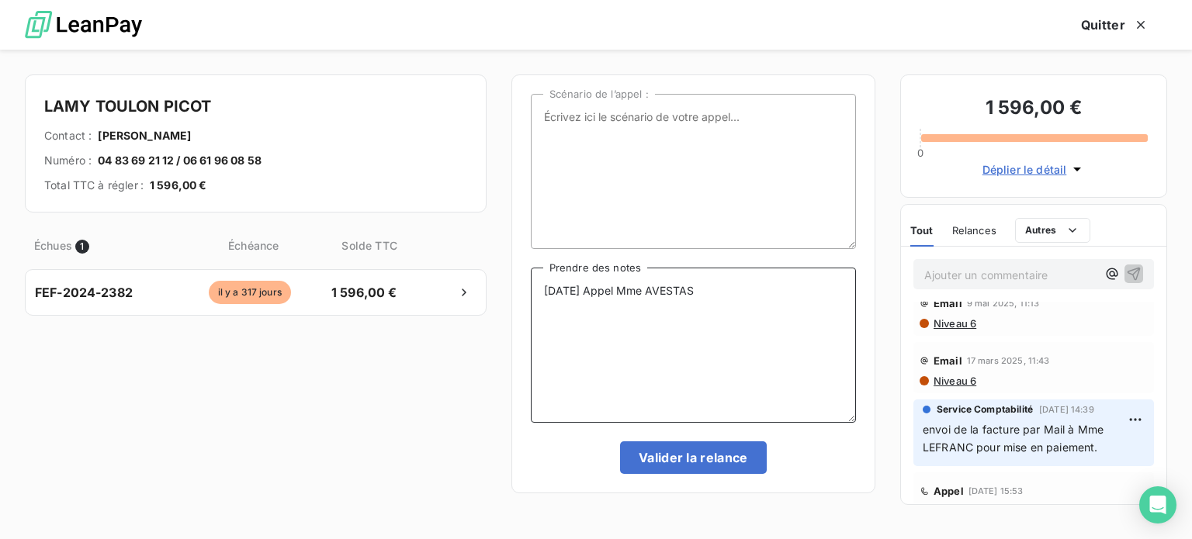
scroll to position [0, 0]
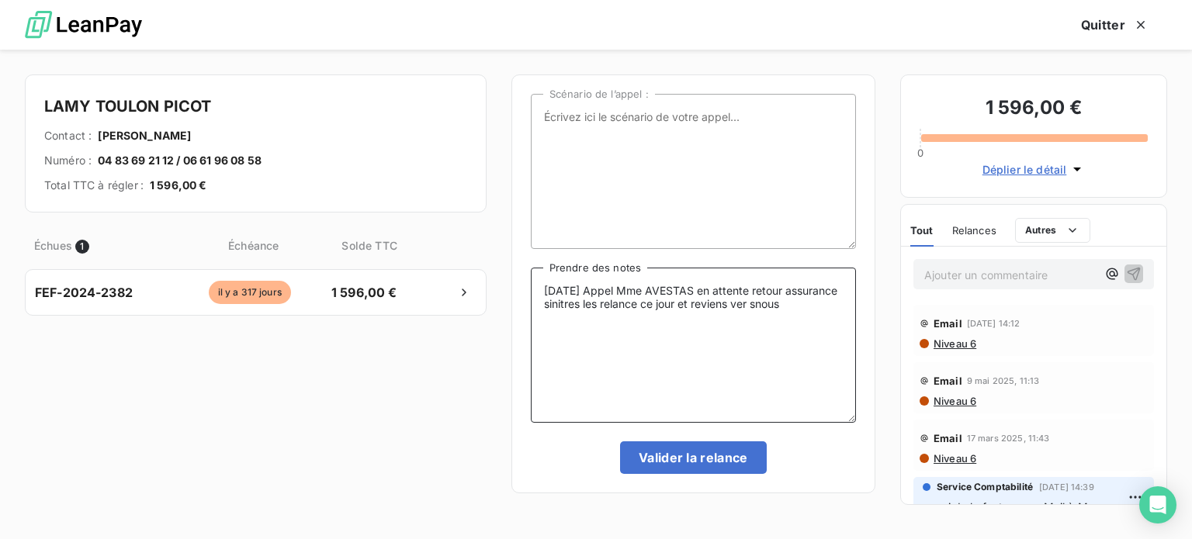
click at [811, 301] on textarea "15/09/25 Appel Mme AVESTAS en attente retour assurance sinitres les relance ce …" at bounding box center [693, 345] width 325 height 155
click at [619, 303] on textarea "15/09/25 Appel Mme AVESTAS en attente retour assurance sinitres les relance ce …" at bounding box center [693, 345] width 325 height 155
click at [819, 301] on textarea "15/09/25 Appel Mme AVESTAS en attente retour assurance sinitsres les relance ce…" at bounding box center [693, 345] width 325 height 155
type textarea "15/09/25 Appel Mme AVESTAS en attente retour assurance sinistres les relance ce…"
click at [718, 458] on button "Valider la relance" at bounding box center [693, 458] width 147 height 33
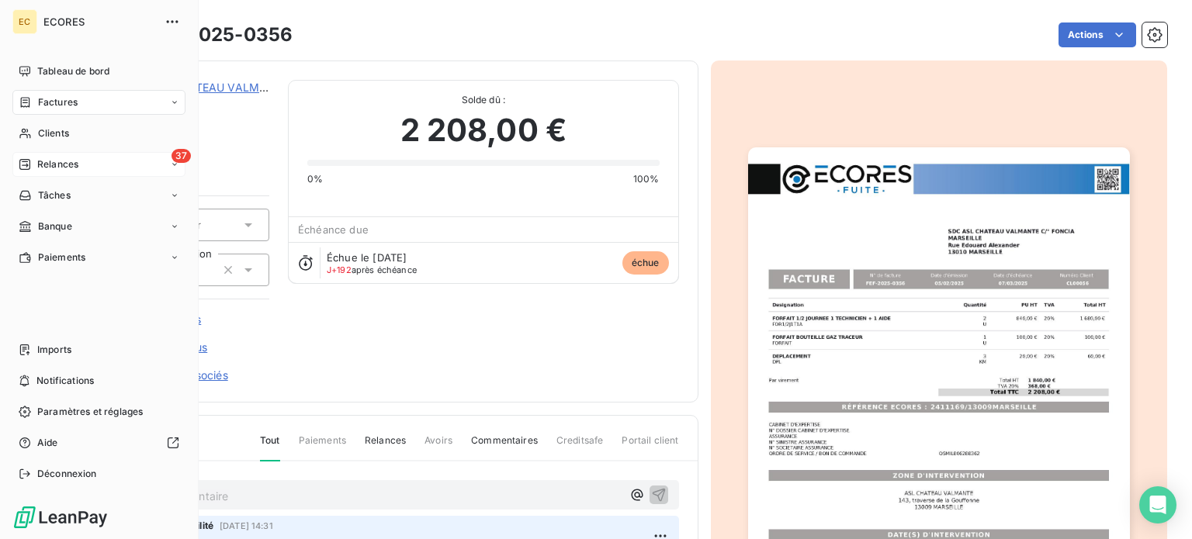
click at [50, 163] on span "Relances" at bounding box center [57, 165] width 41 height 14
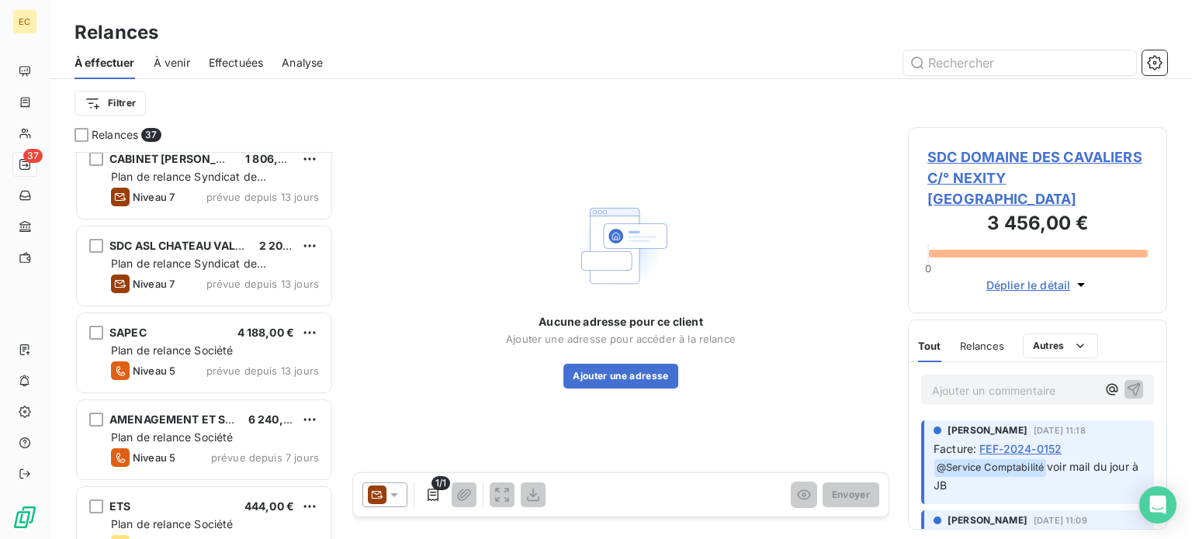
scroll to position [2406, 0]
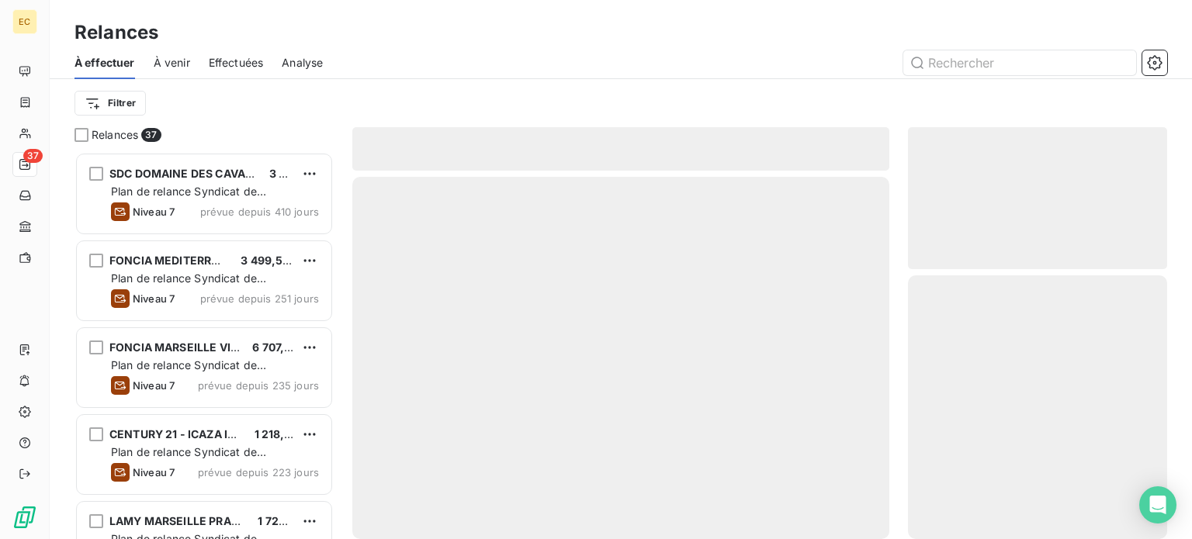
scroll to position [376, 247]
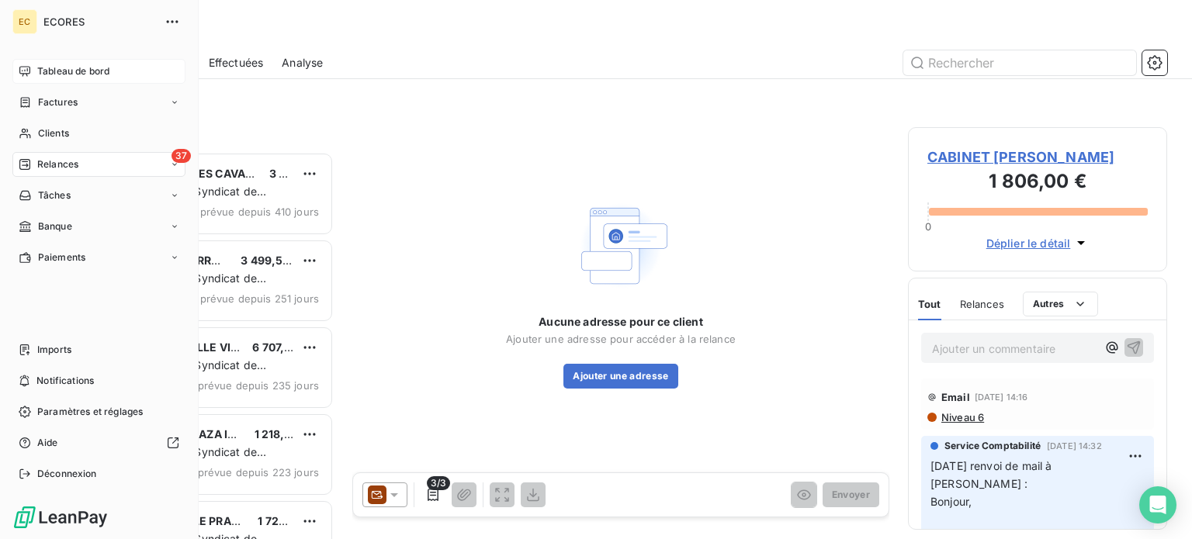
click at [54, 75] on span "Tableau de bord" at bounding box center [73, 71] width 72 height 14
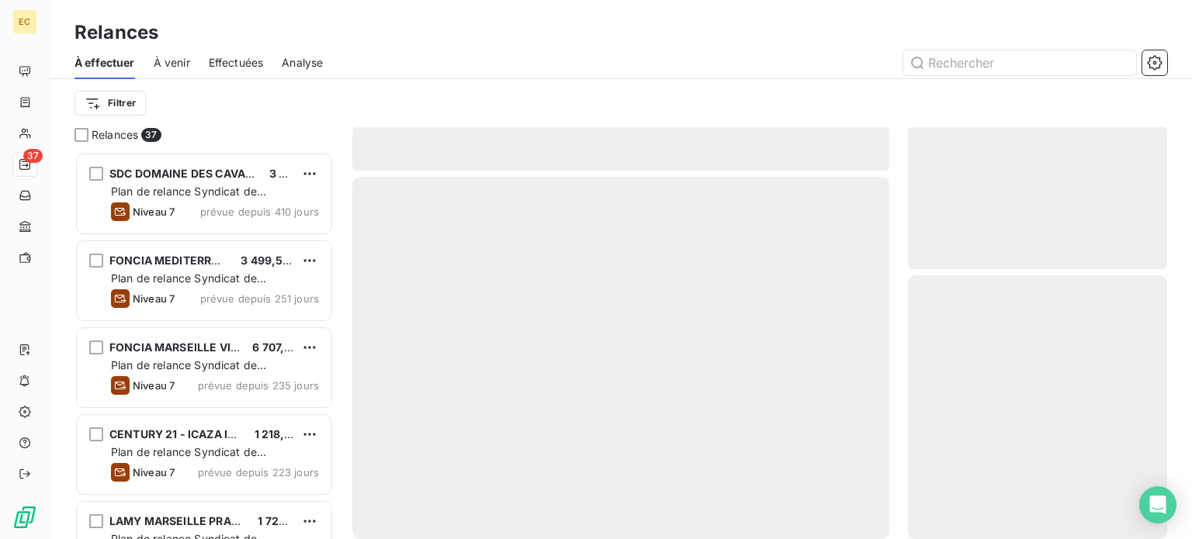
scroll to position [376, 247]
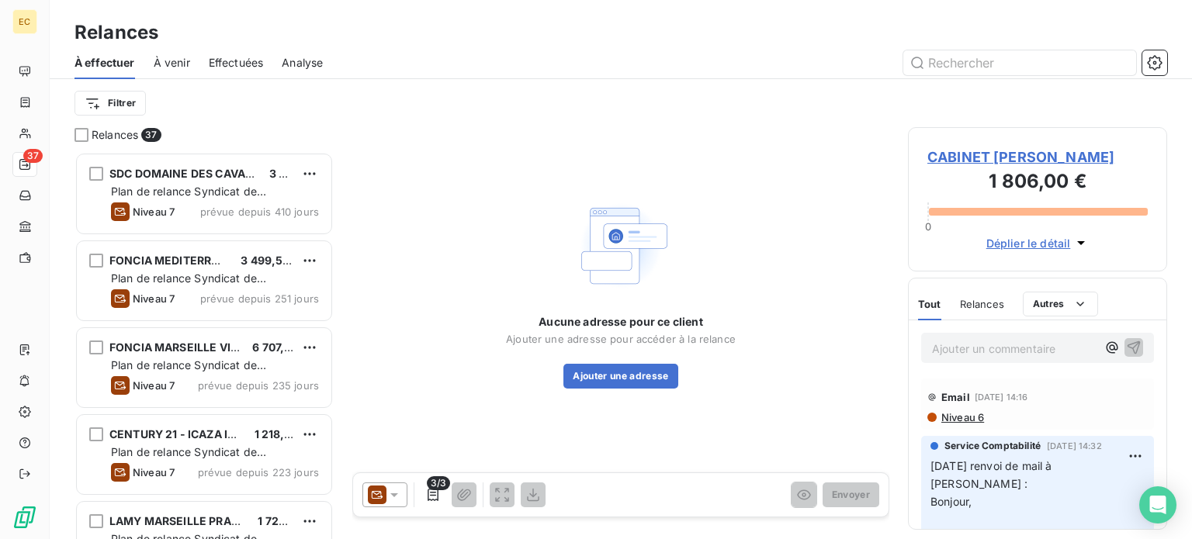
click at [969, 161] on span "CABINET [PERSON_NAME]" at bounding box center [1037, 157] width 220 height 21
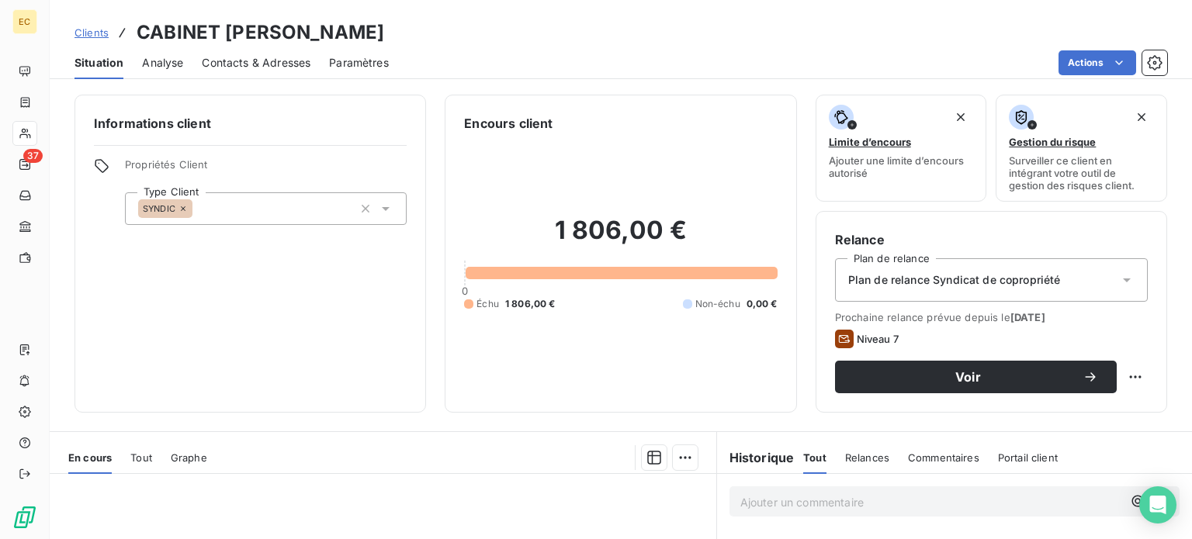
click at [239, 65] on span "Contacts & Adresses" at bounding box center [256, 63] width 109 height 16
